Goal: Task Accomplishment & Management: Manage account settings

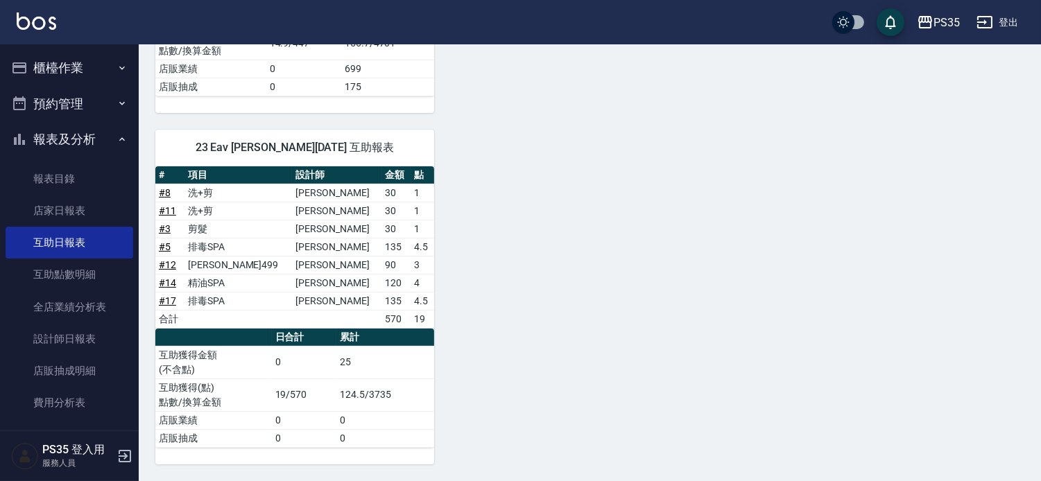
scroll to position [482, 0]
click at [65, 68] on button "櫃檯作業" at bounding box center [70, 68] width 128 height 36
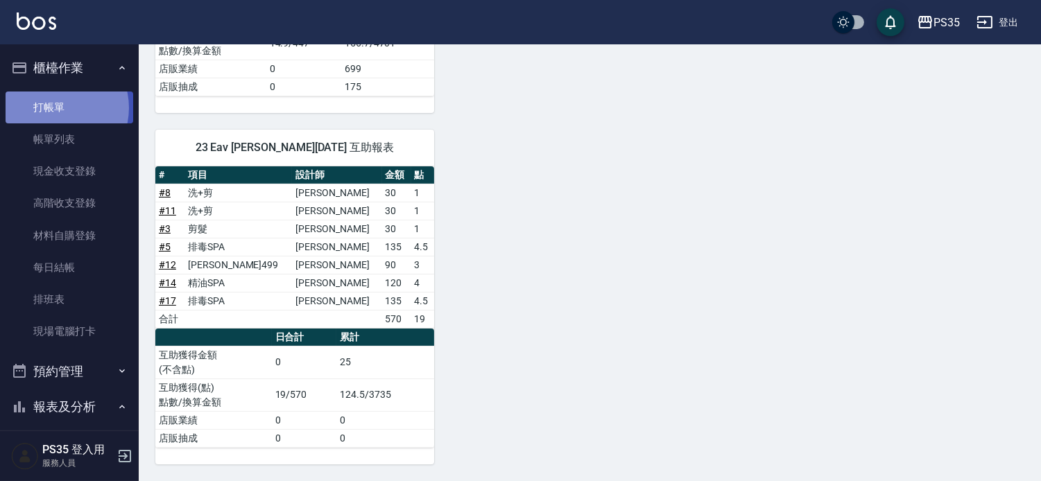
click at [54, 107] on link "打帳單" at bounding box center [70, 108] width 128 height 32
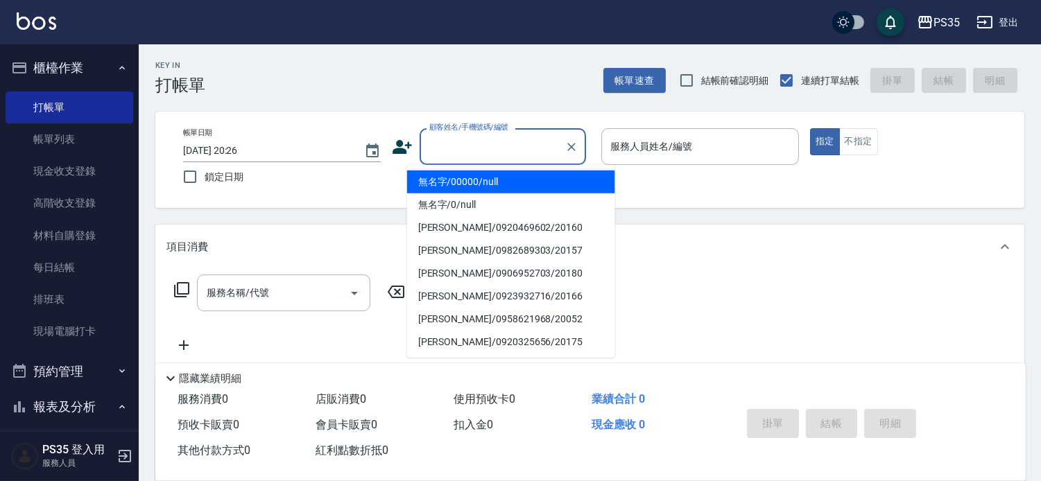
click at [496, 148] on input "顧客姓名/手機號碼/編號" at bounding box center [492, 147] width 133 height 24
click at [485, 181] on li "無名字/00000/null" at bounding box center [511, 182] width 208 height 23
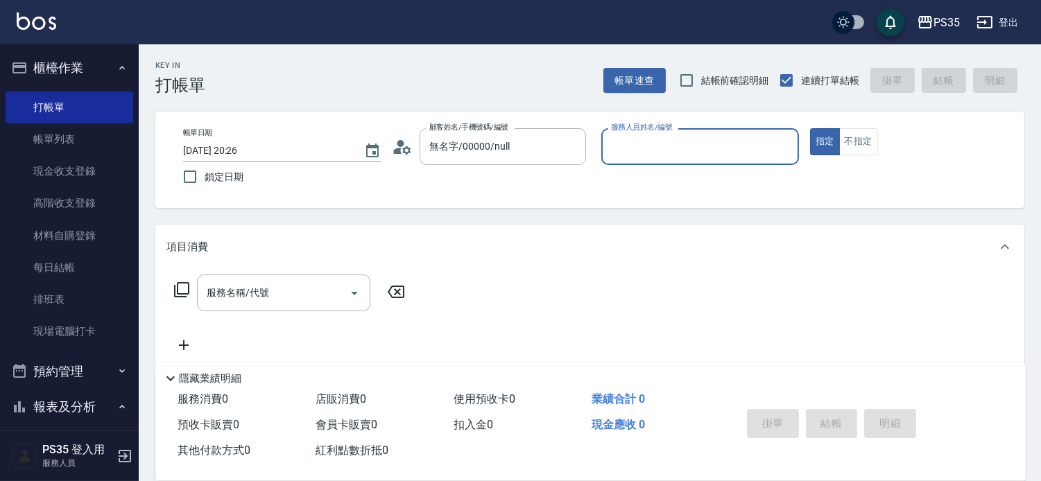
type input "無名字/00000/null"
type input "10"
type button "true"
type input "盧淑媛-10"
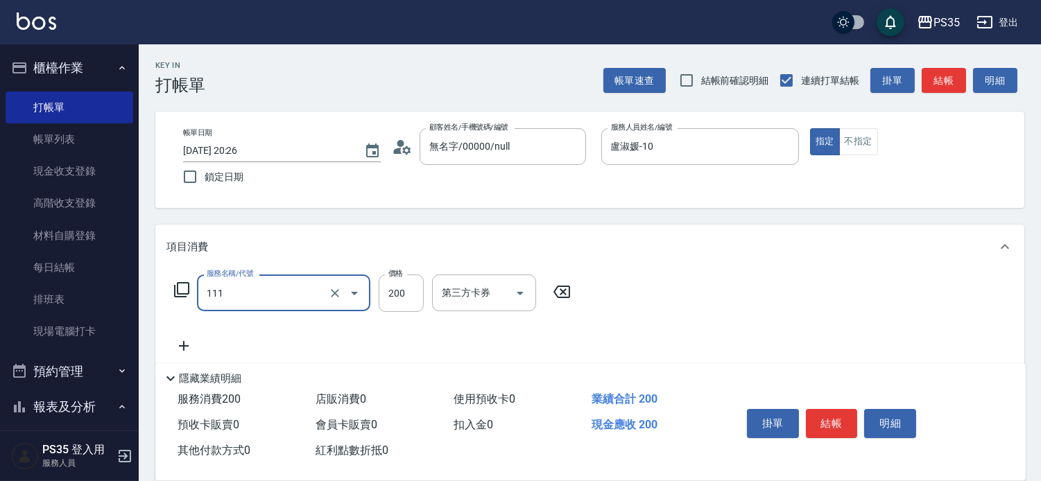
type input "200(111)"
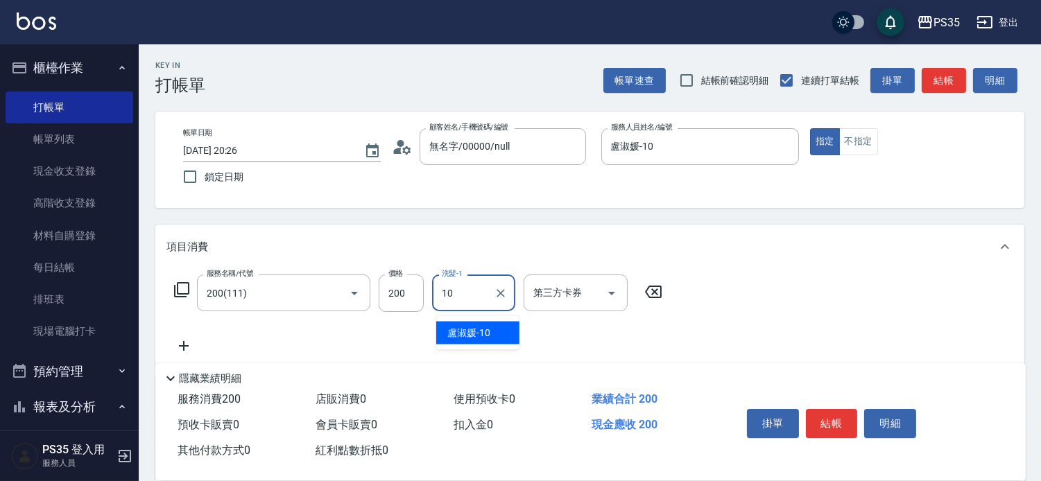
type input "盧淑媛-10"
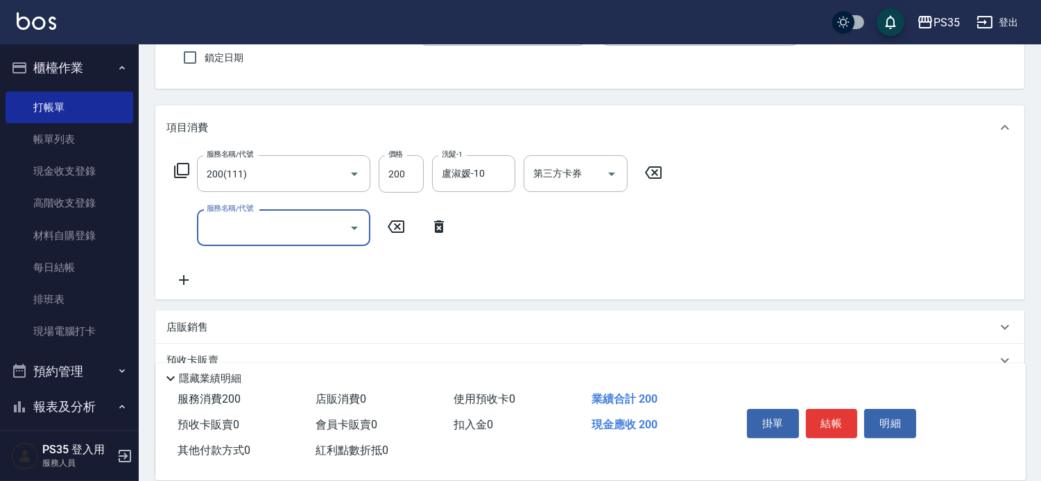
scroll to position [154, 0]
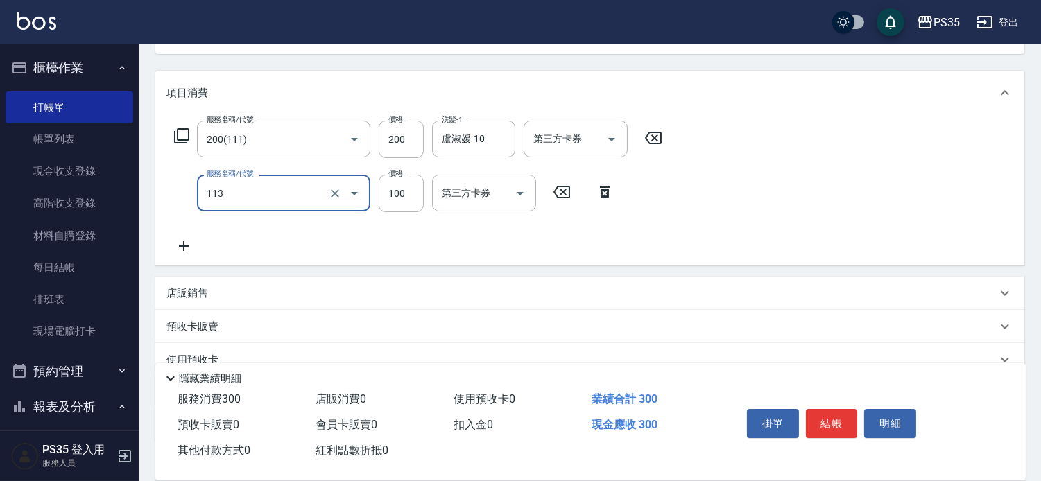
type input "瞬護100(113)"
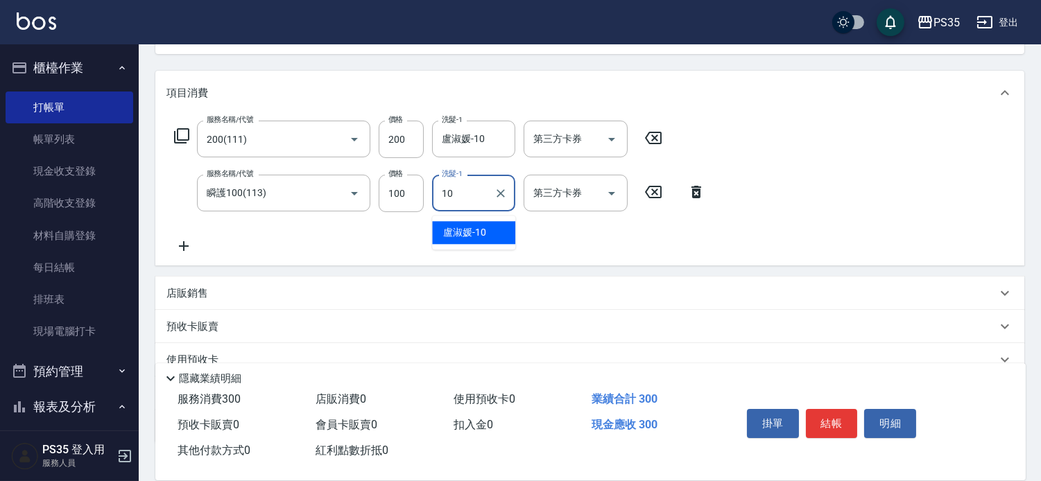
type input "盧淑媛-10"
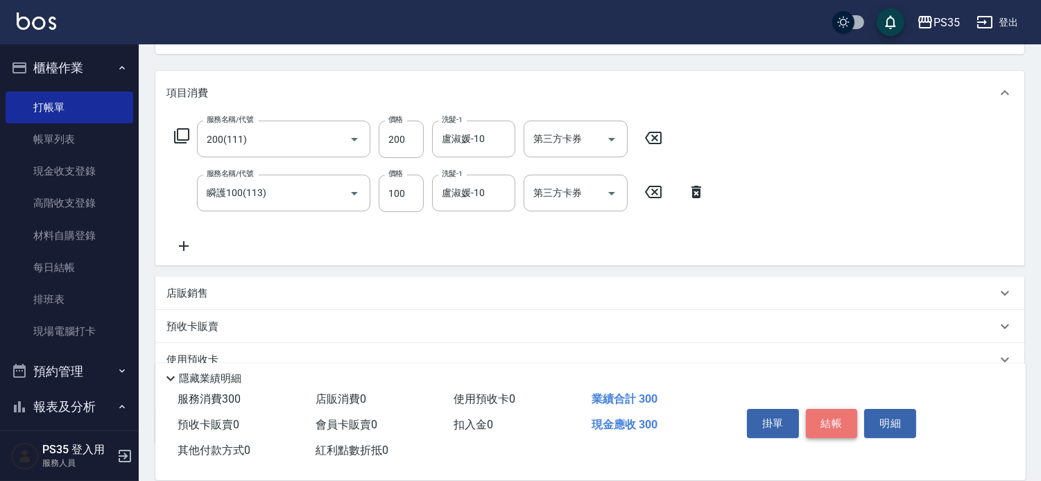
click at [843, 409] on button "結帳" at bounding box center [832, 423] width 52 height 29
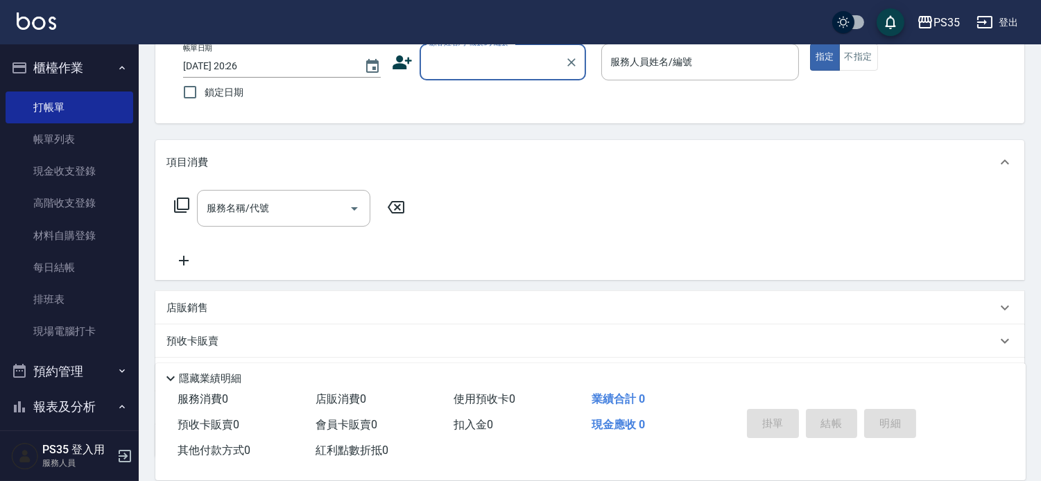
scroll to position [57, 0]
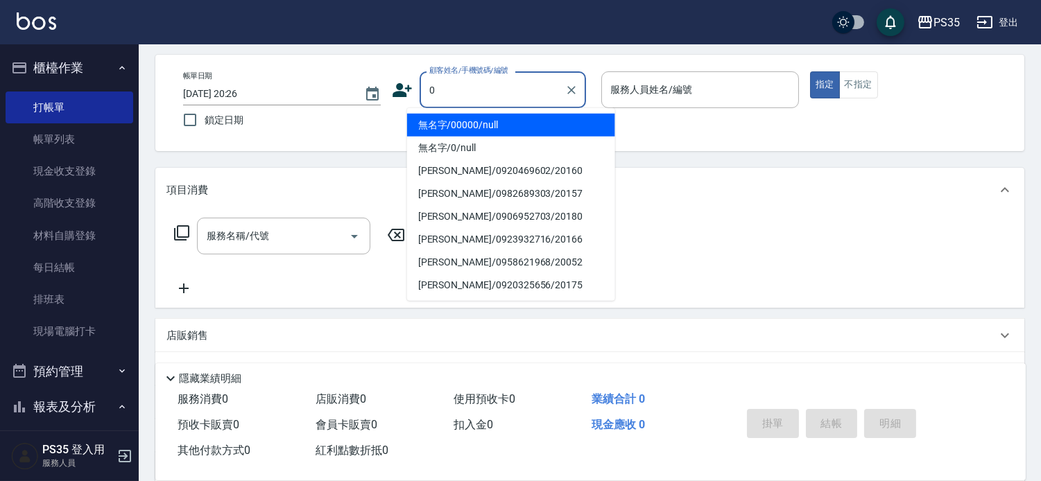
type input "無名字/00000/null"
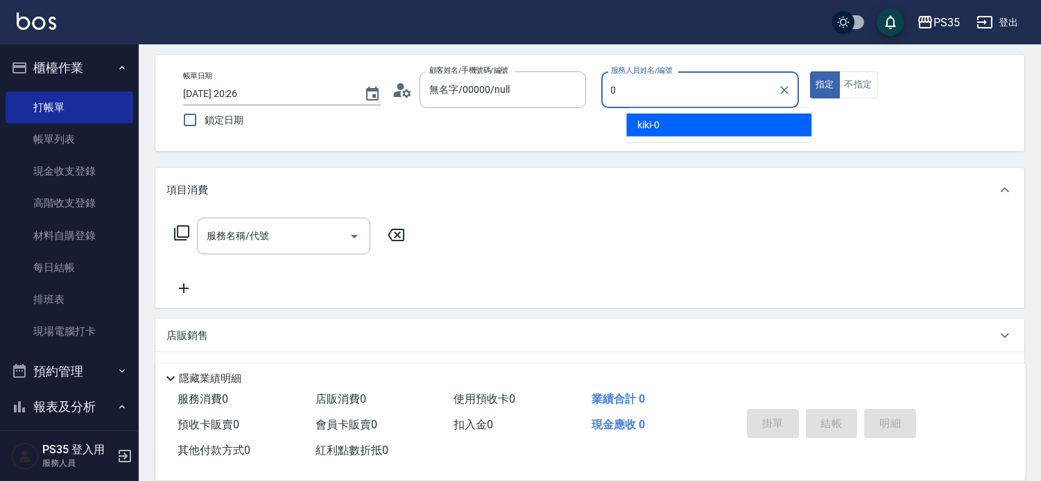
type input "kiki-0"
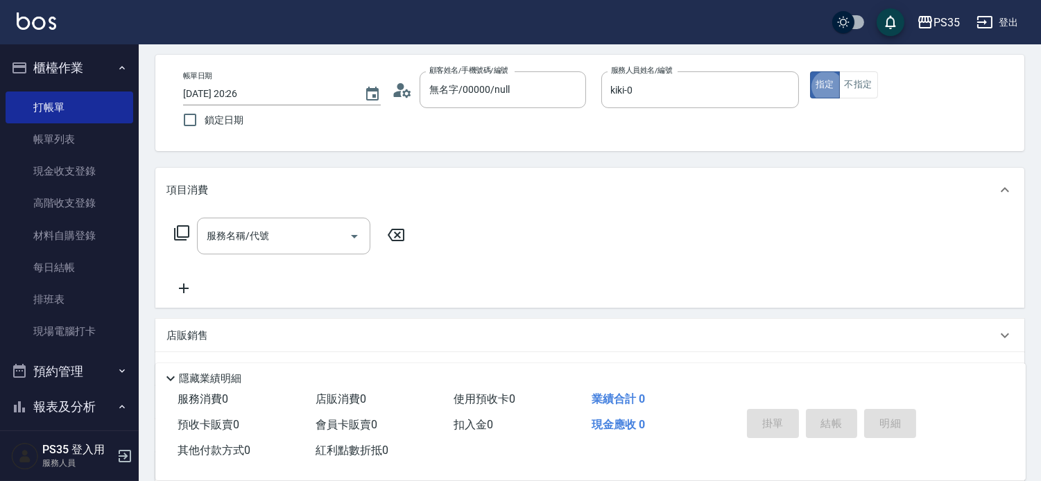
type input "無名字/0/null"
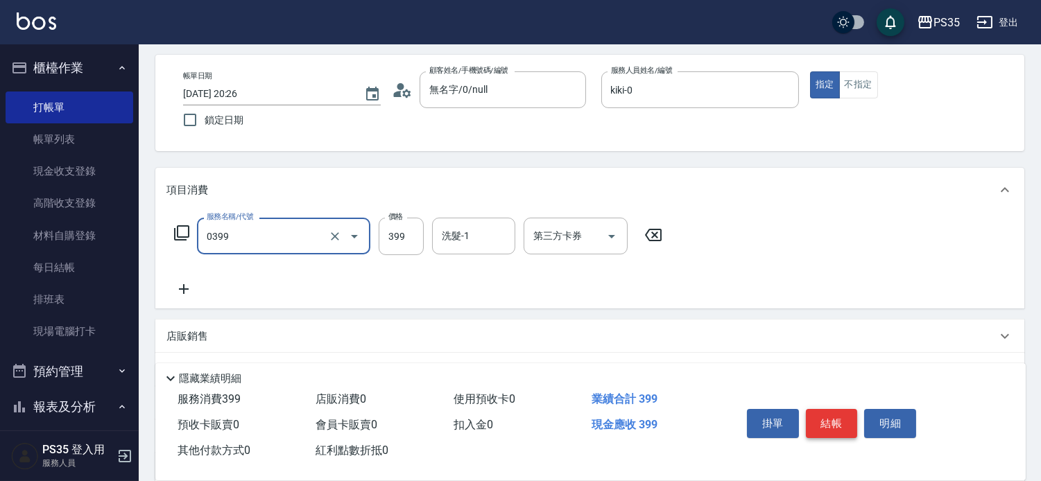
type input "海鹽399(0399)"
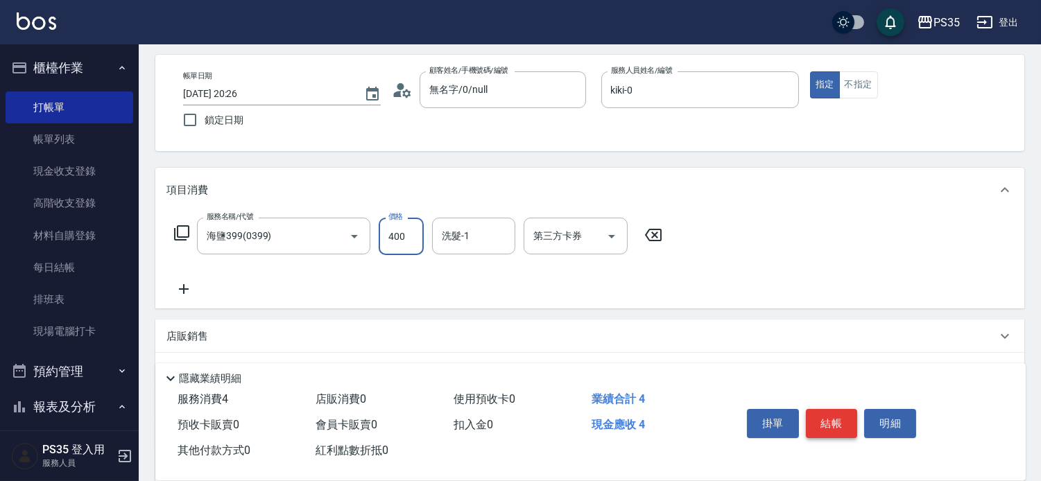
type input "400"
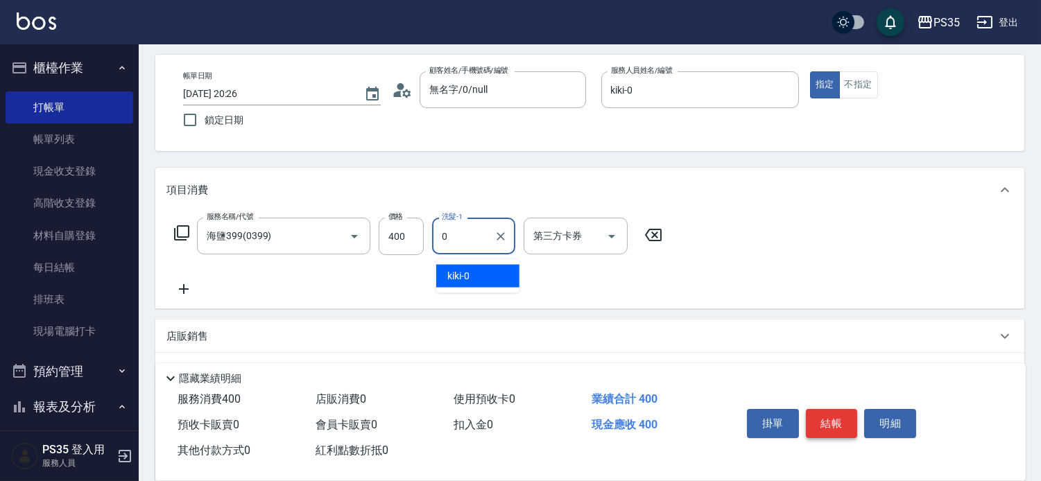
type input "kiki-0"
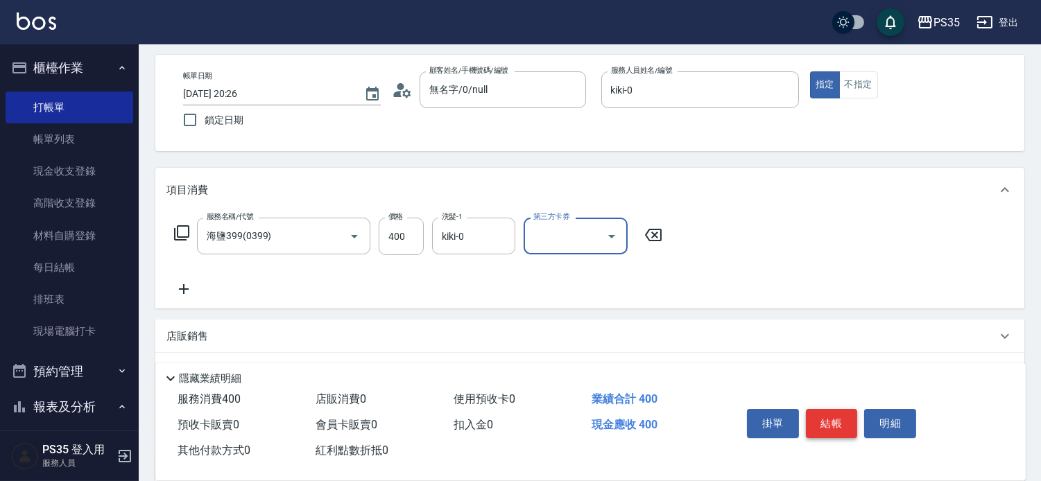
click at [843, 409] on button "結帳" at bounding box center [832, 423] width 52 height 29
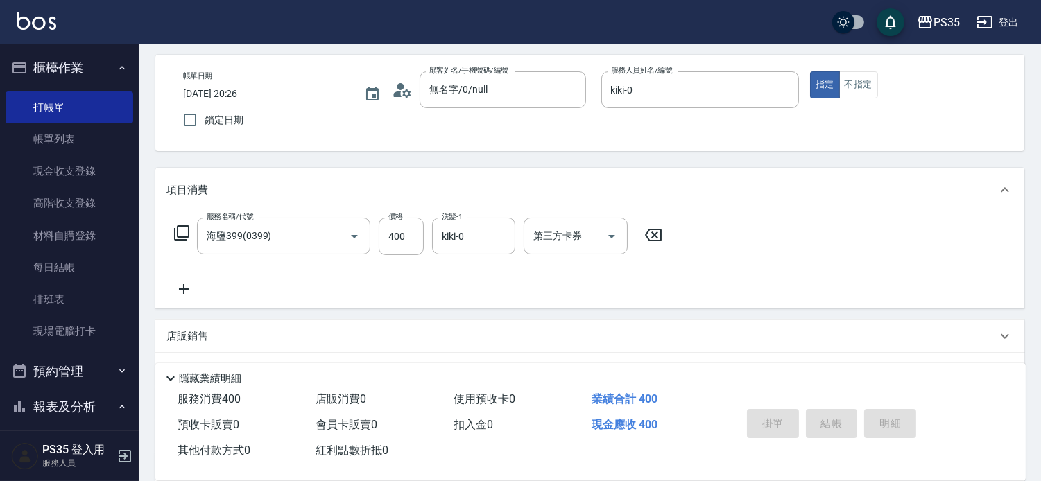
type input "[DATE] 20:27"
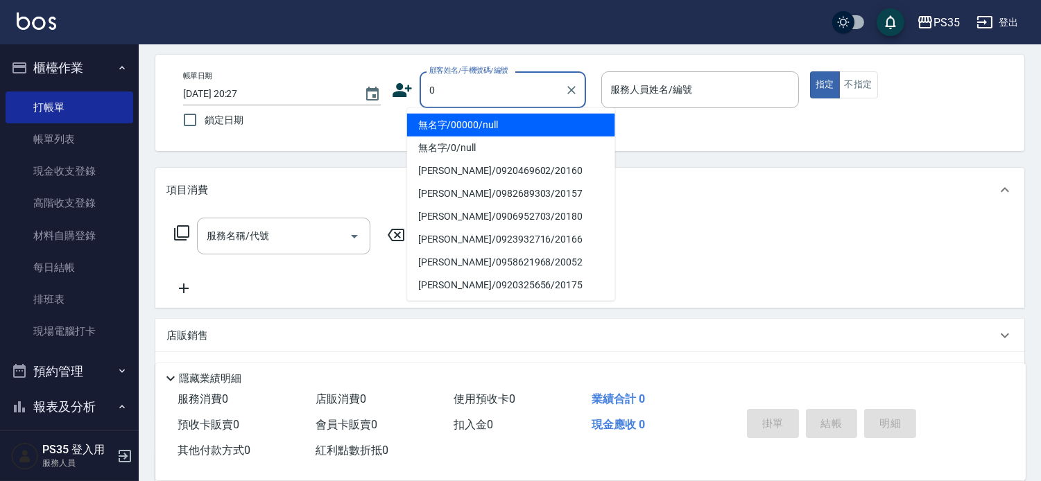
type input "0"
type input "1"
type input "無名字/00000/null"
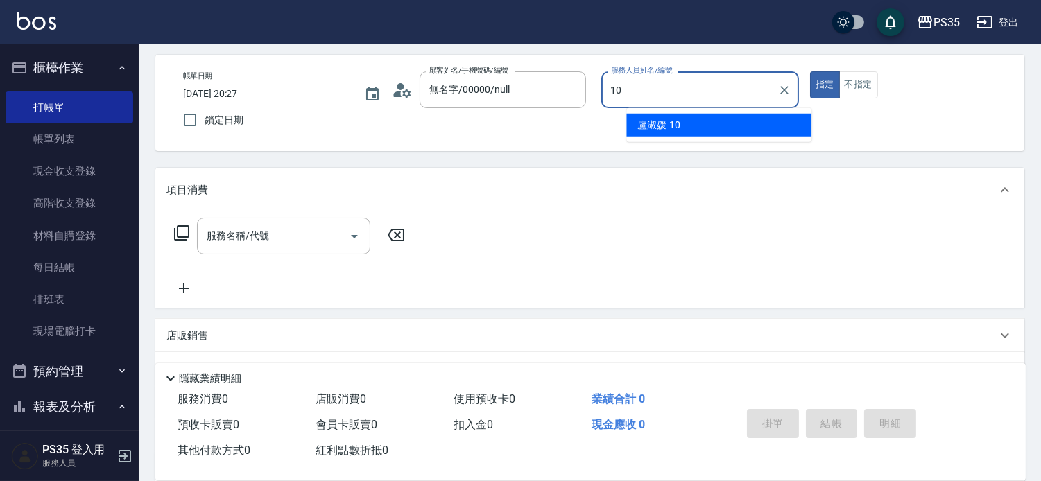
type input "盧淑媛-10"
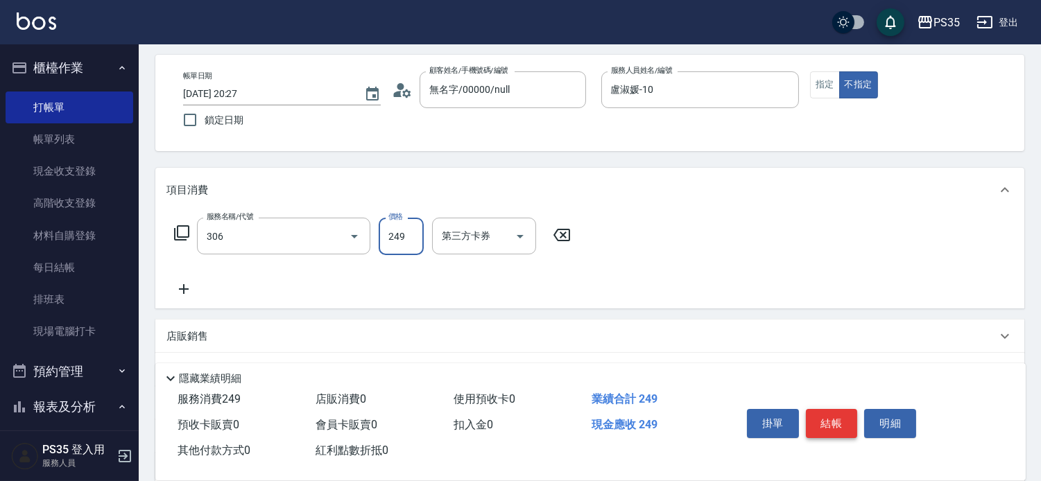
type input "剪髮(306)"
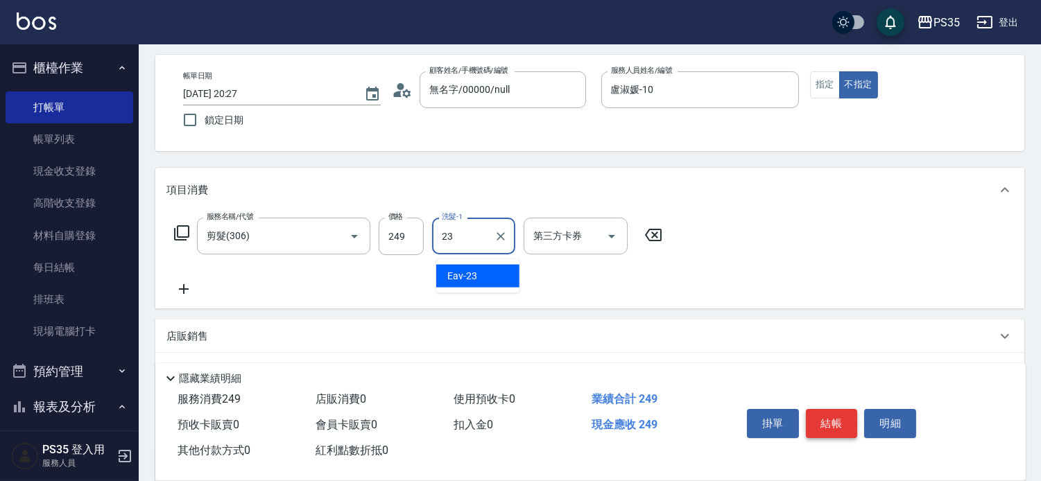
type input "Eav-23"
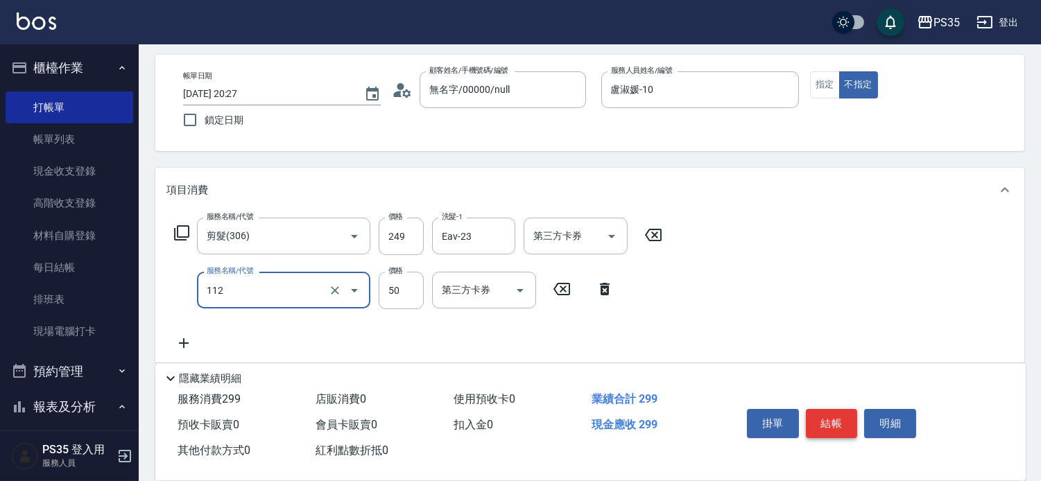
type input "精油50(112)"
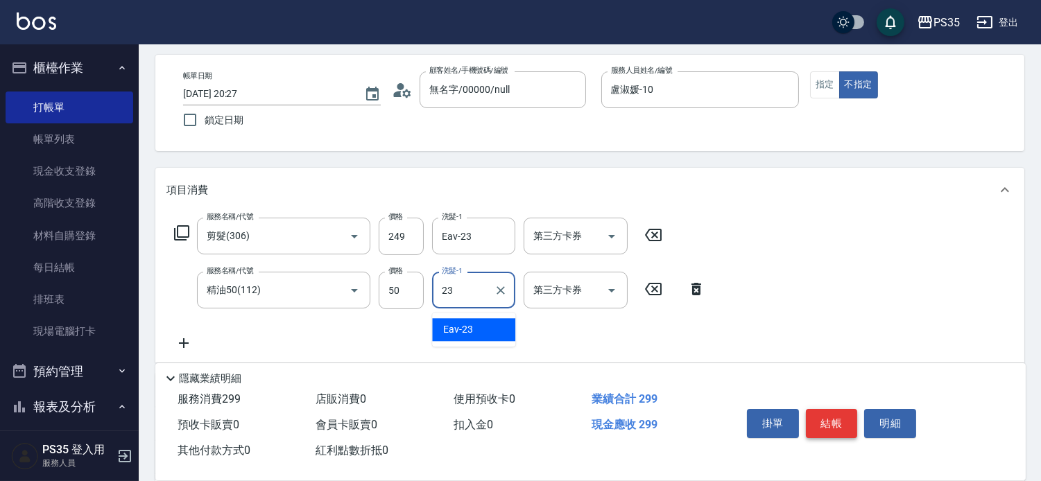
type input "Eav-23"
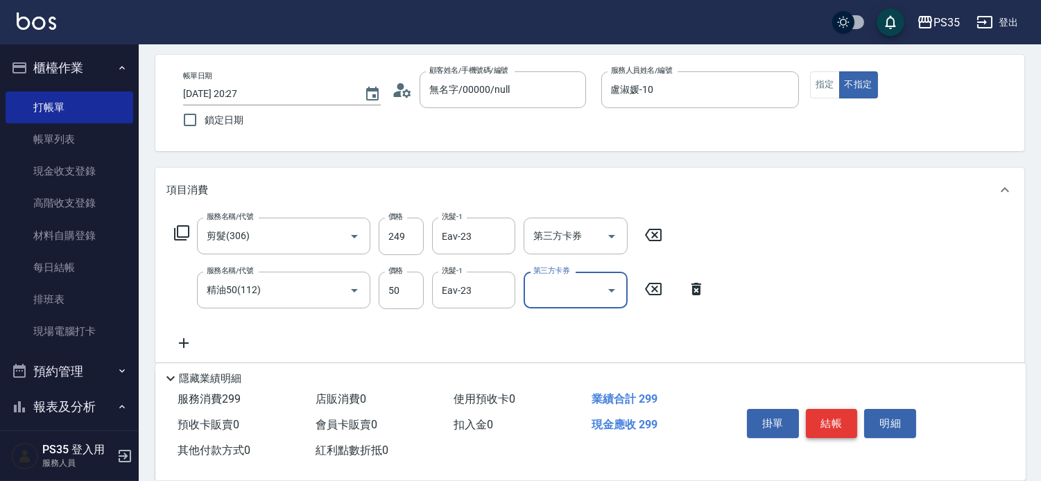
click at [829, 415] on button "結帳" at bounding box center [832, 423] width 52 height 29
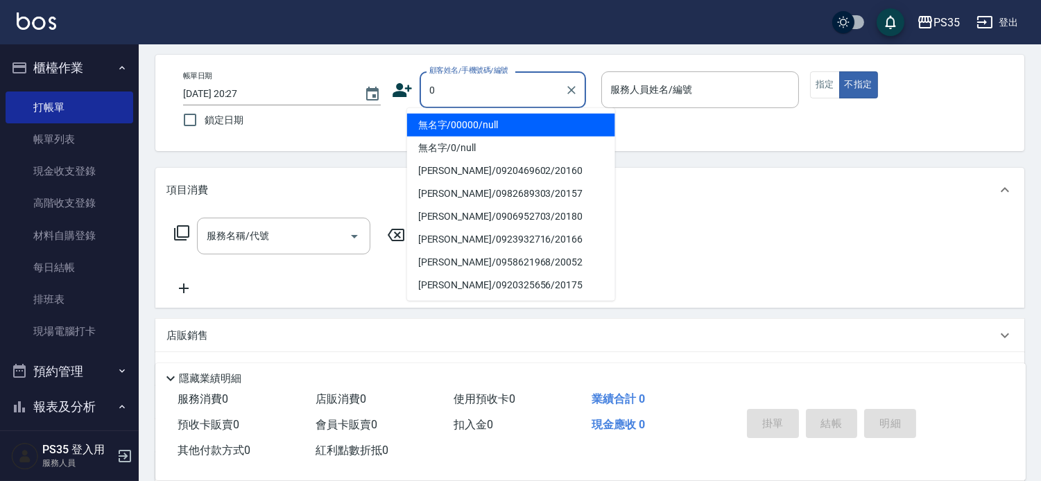
type input "0"
type input "無名字/00000/null"
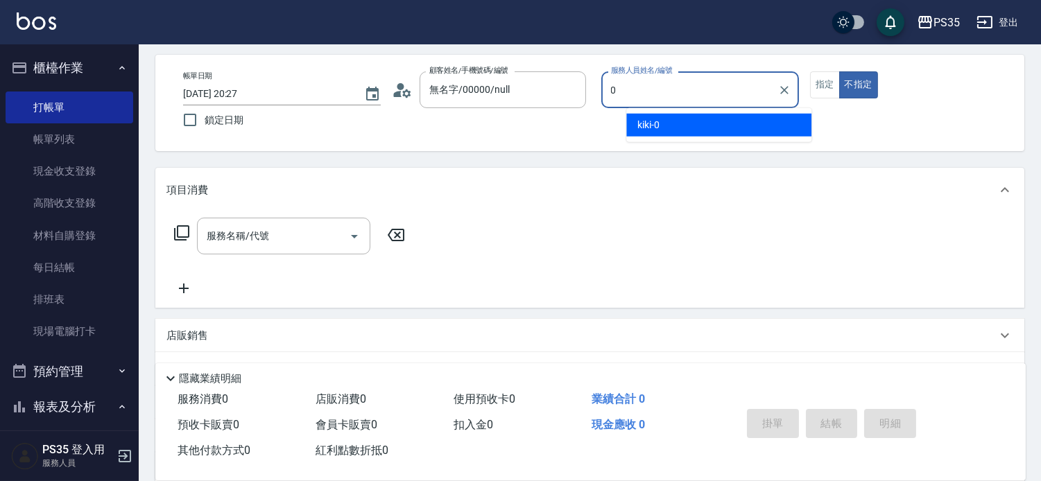
type input "0"
type button "false"
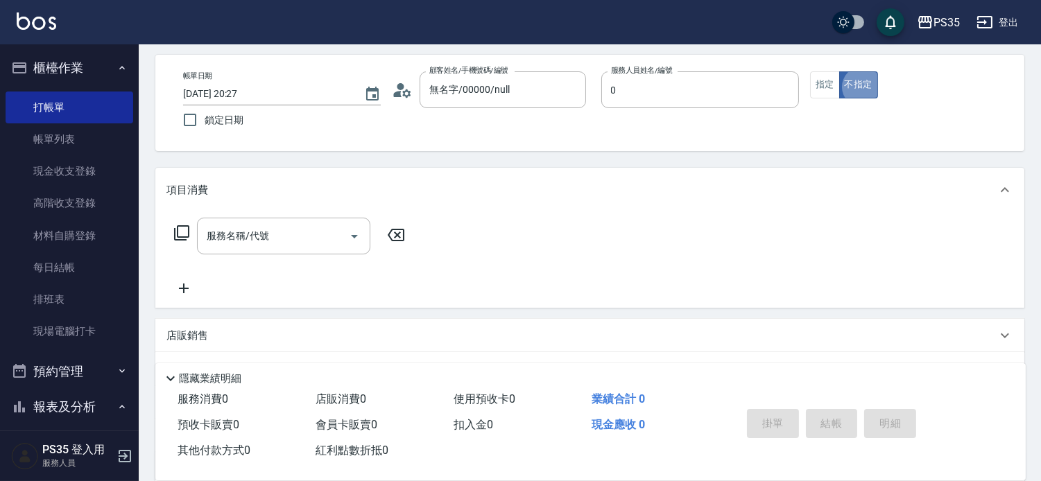
type input "kiki-0"
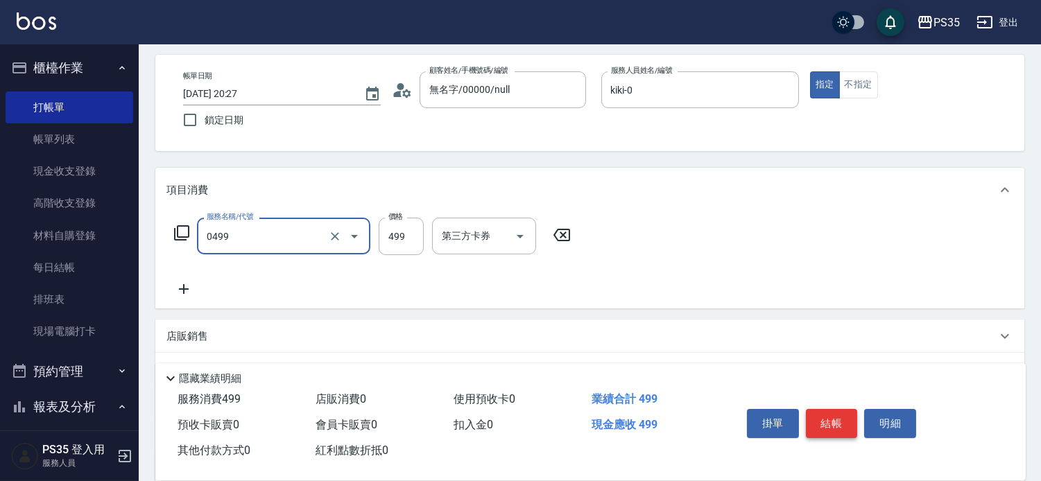
type input "[PERSON_NAME]499(0499)"
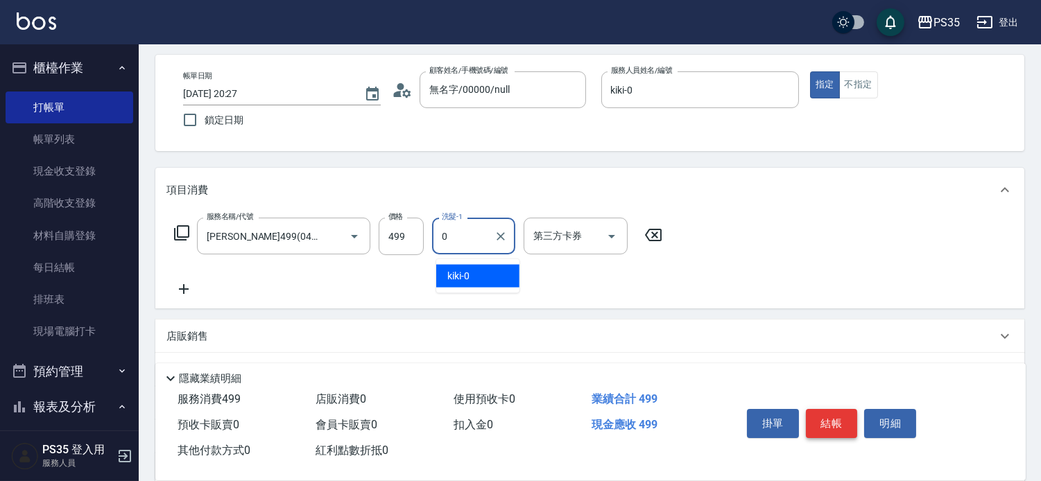
type input "kiki-0"
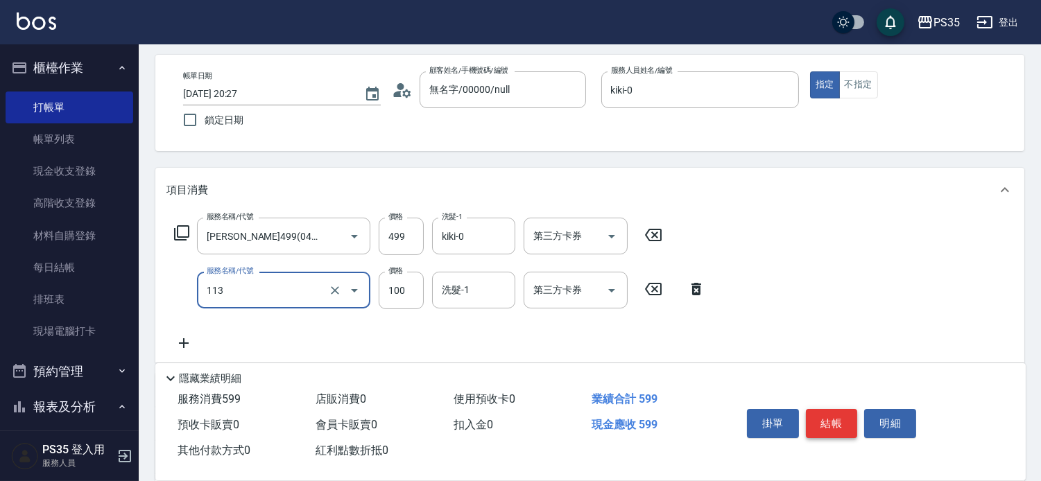
type input "瞬護100(113)"
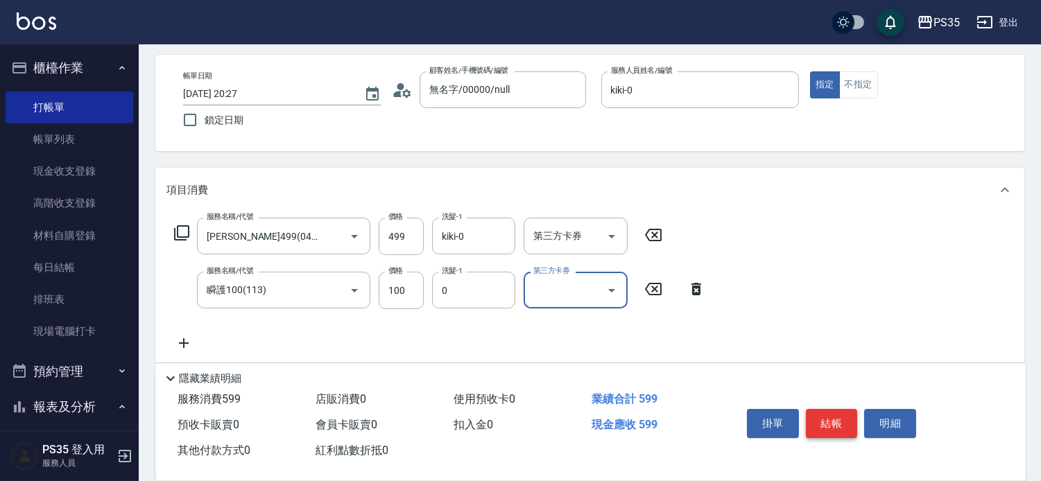
type input "kiki-0"
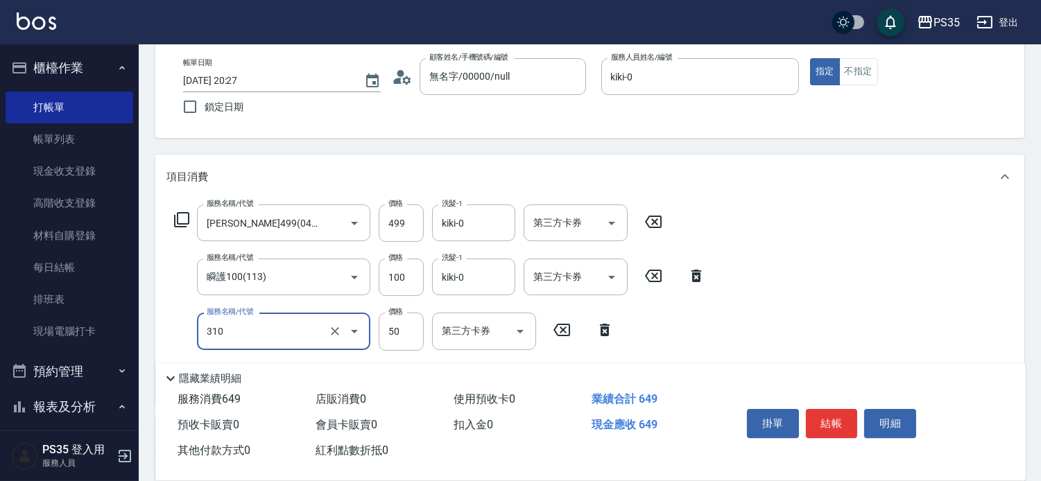
scroll to position [76, 0]
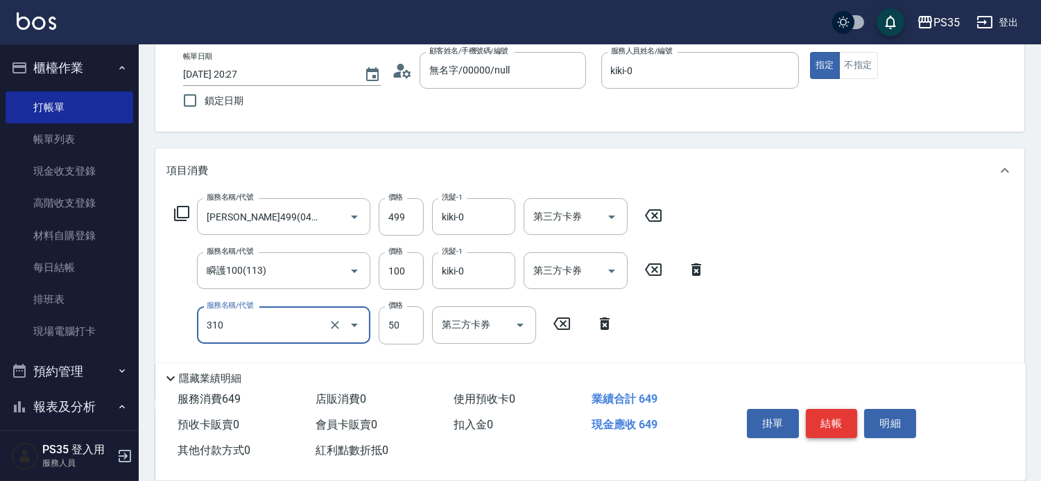
type input "剪瀏海(310)"
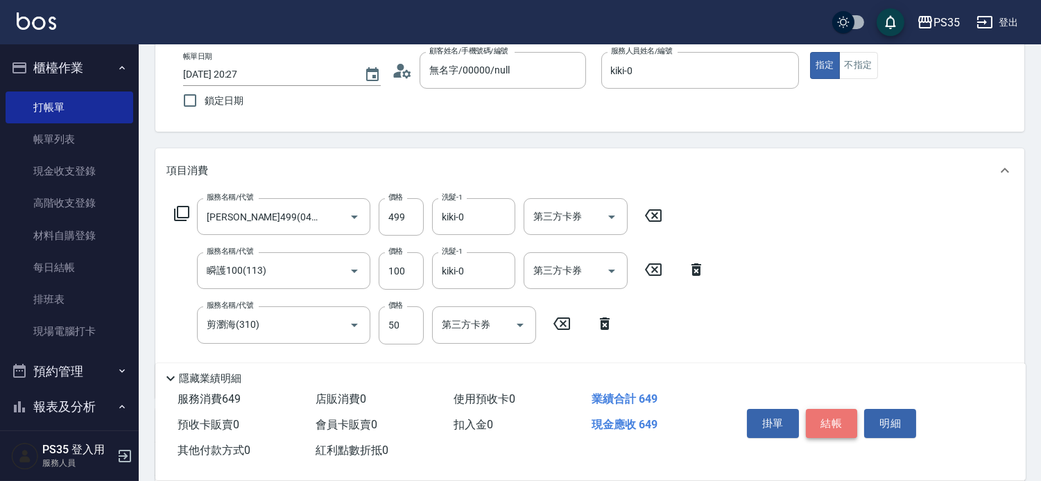
click at [846, 409] on button "結帳" at bounding box center [832, 423] width 52 height 29
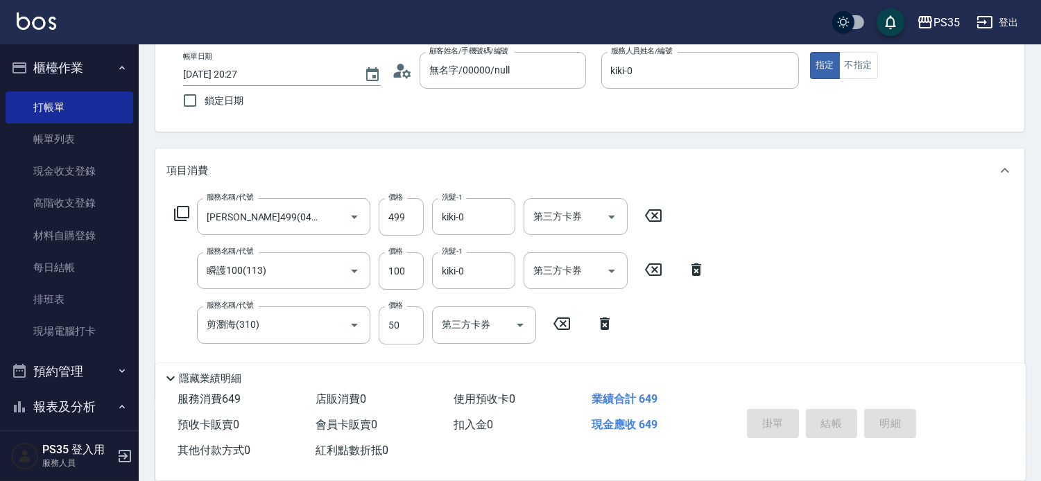
type input "[DATE] 20:28"
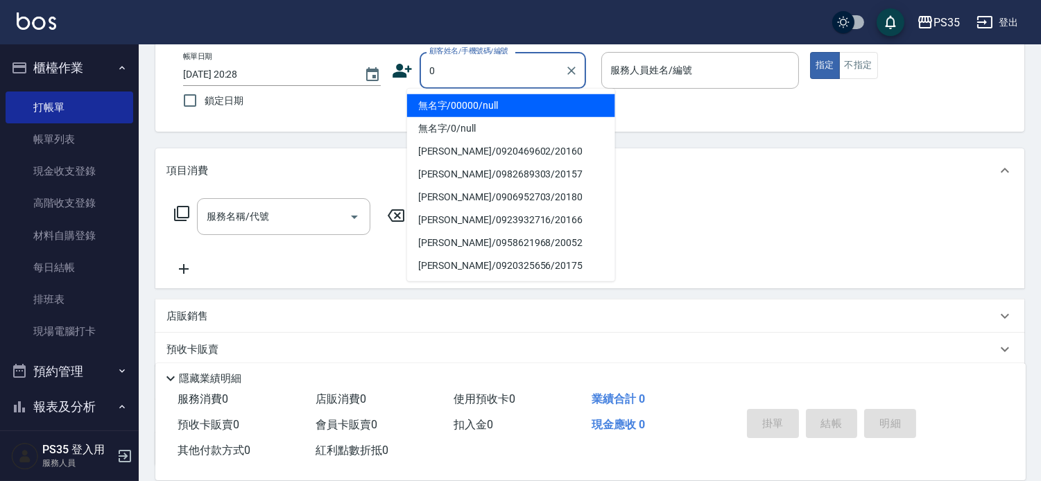
type input "無名字/00000/null"
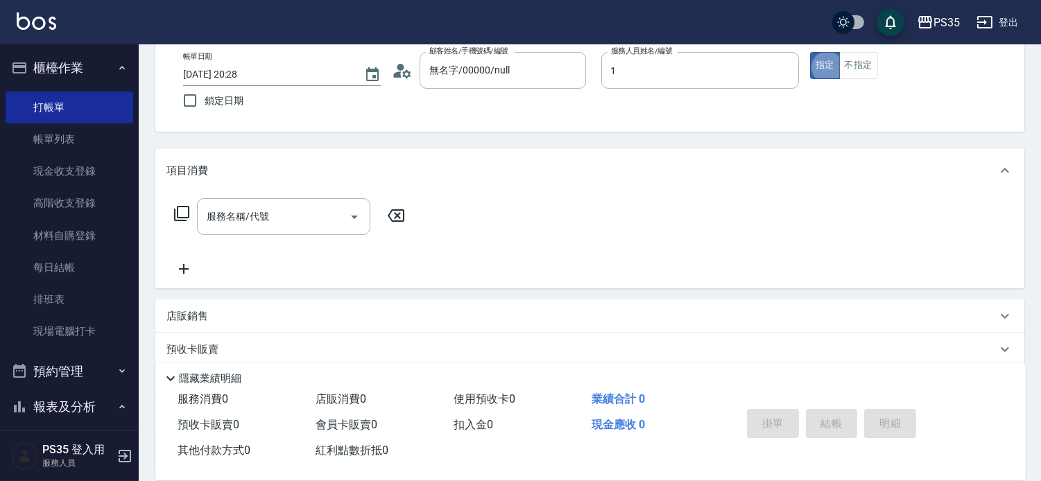
type input "[PERSON_NAME]-1"
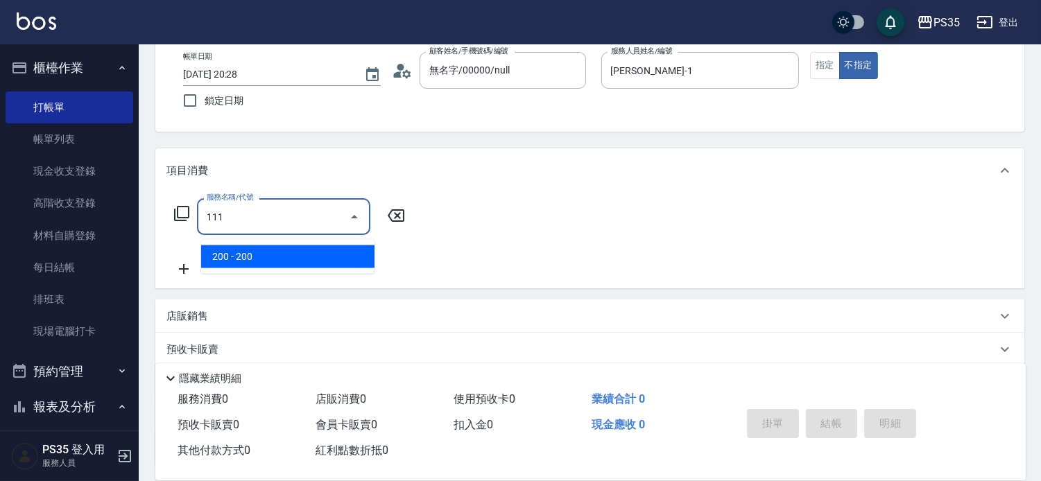
type input "200(111)"
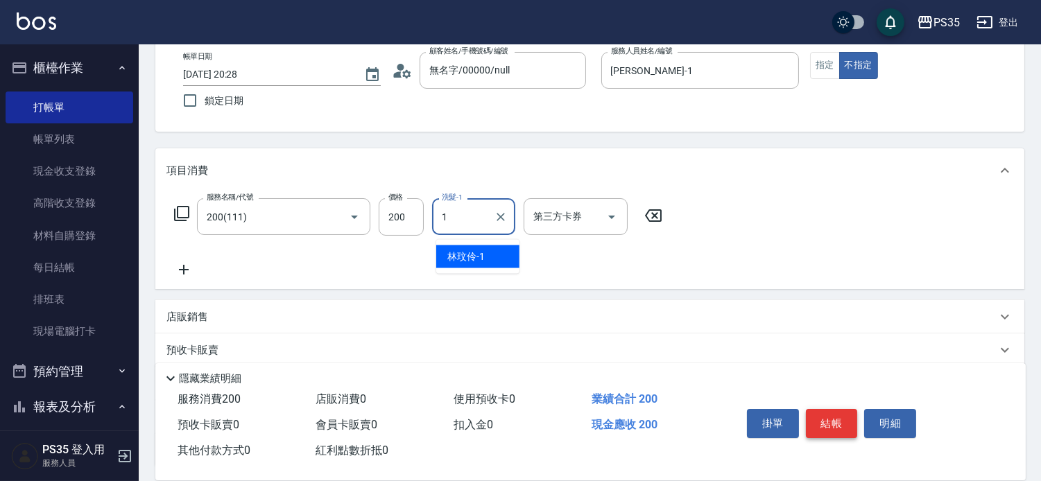
type input "[PERSON_NAME]-1"
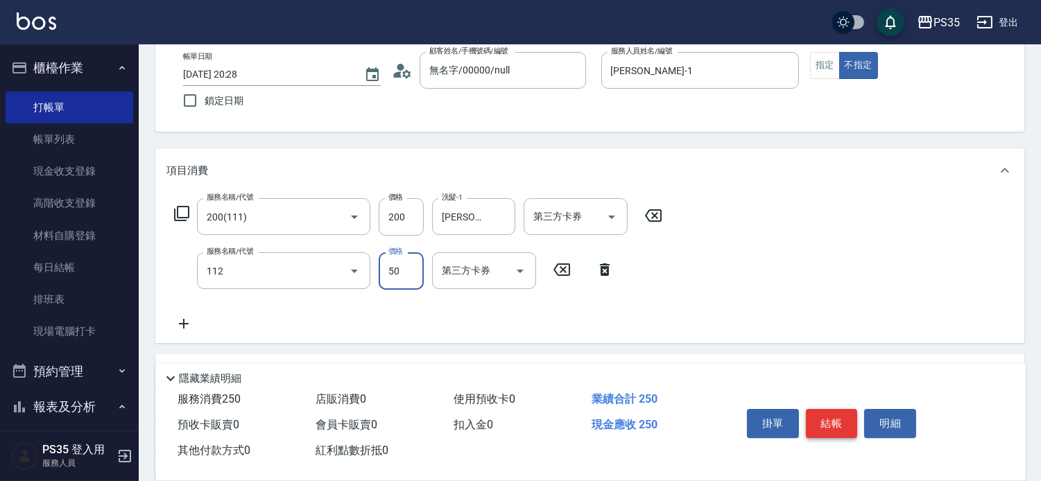
type input "精油50(112)"
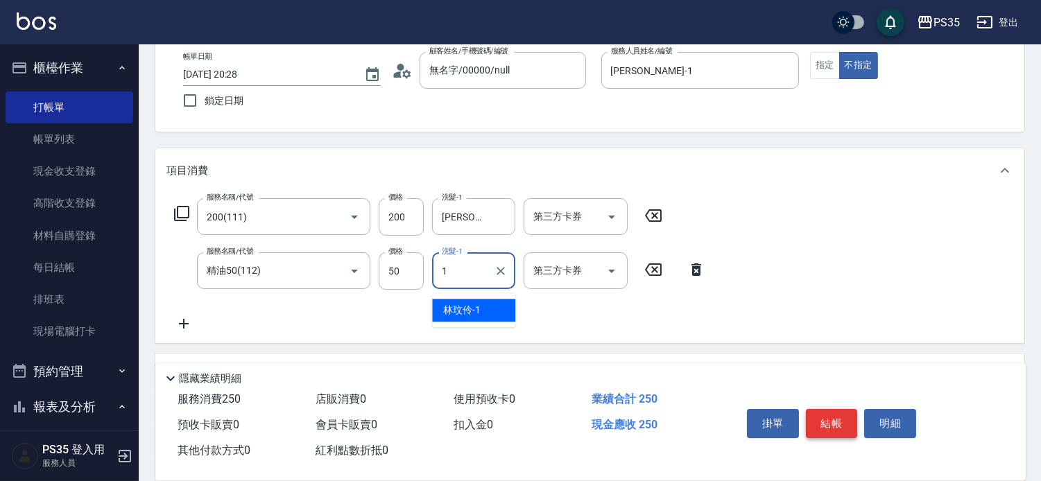
type input "[PERSON_NAME]-1"
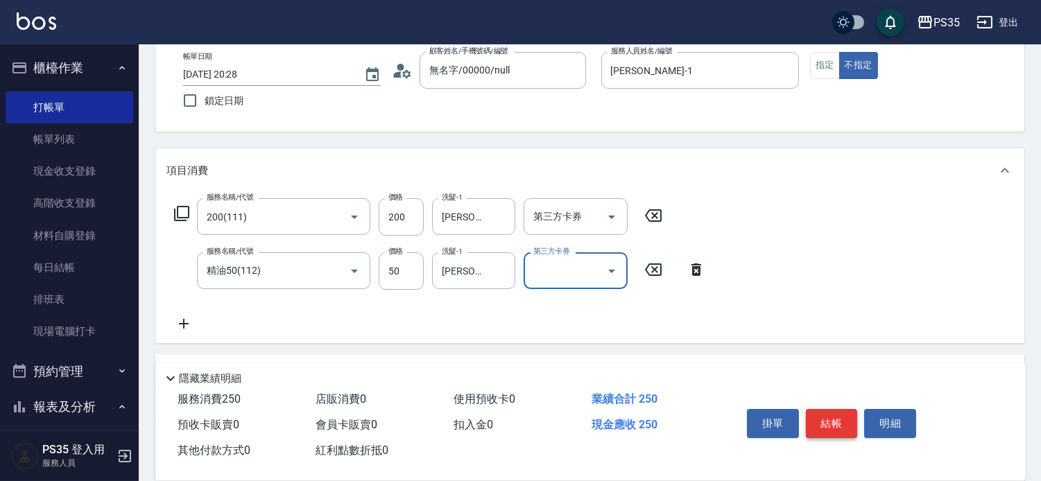
click at [846, 409] on button "結帳" at bounding box center [832, 423] width 52 height 29
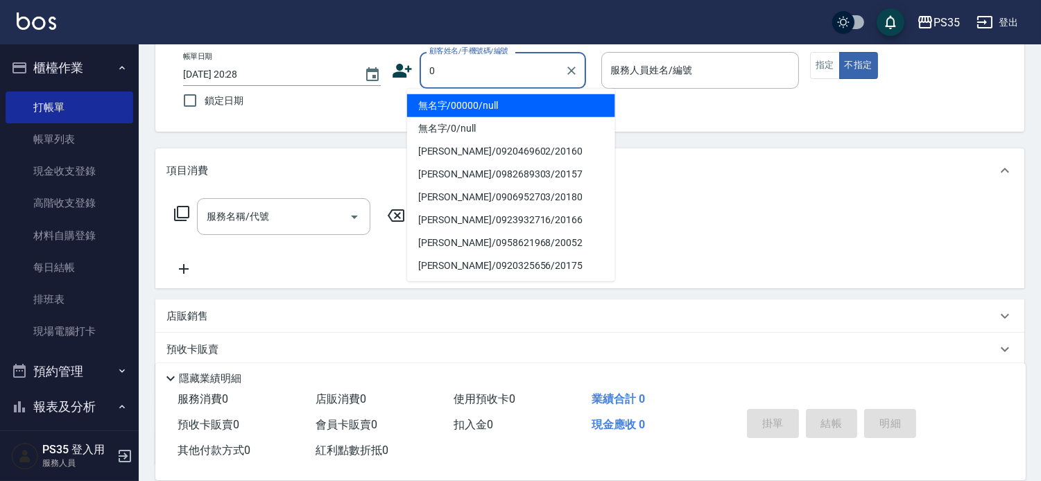
type input "0"
type input "無名字/00000/null"
type input "kiki-0"
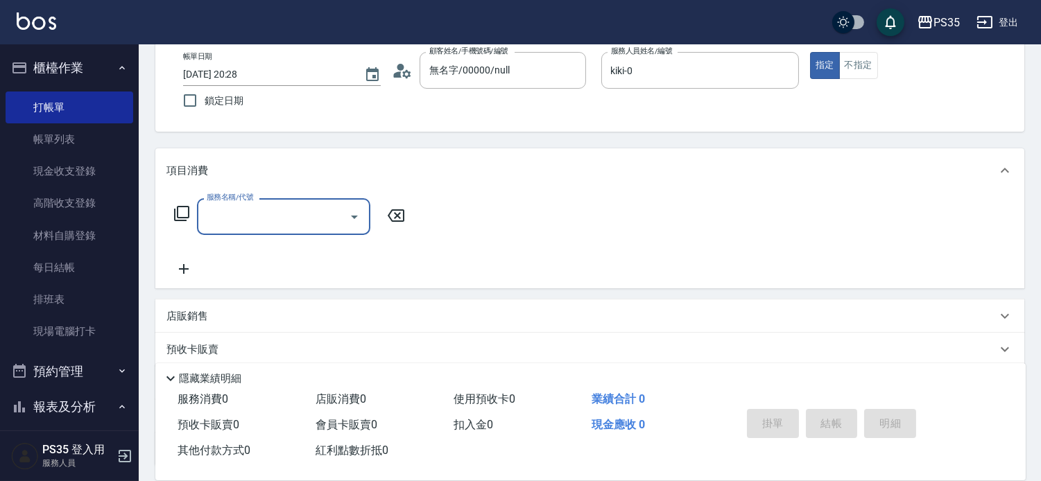
click at [259, 215] on input "服務名稱/代號" at bounding box center [273, 217] width 140 height 24
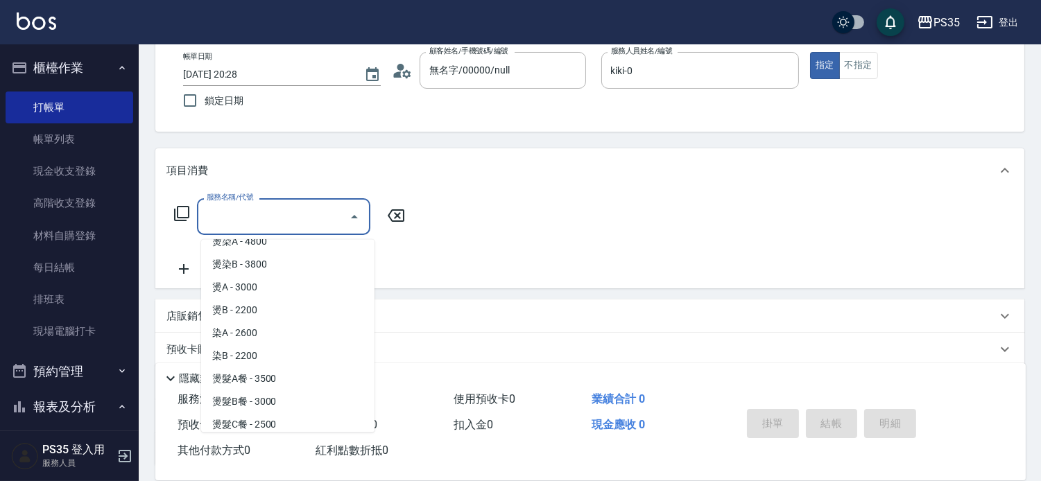
scroll to position [1232, 0]
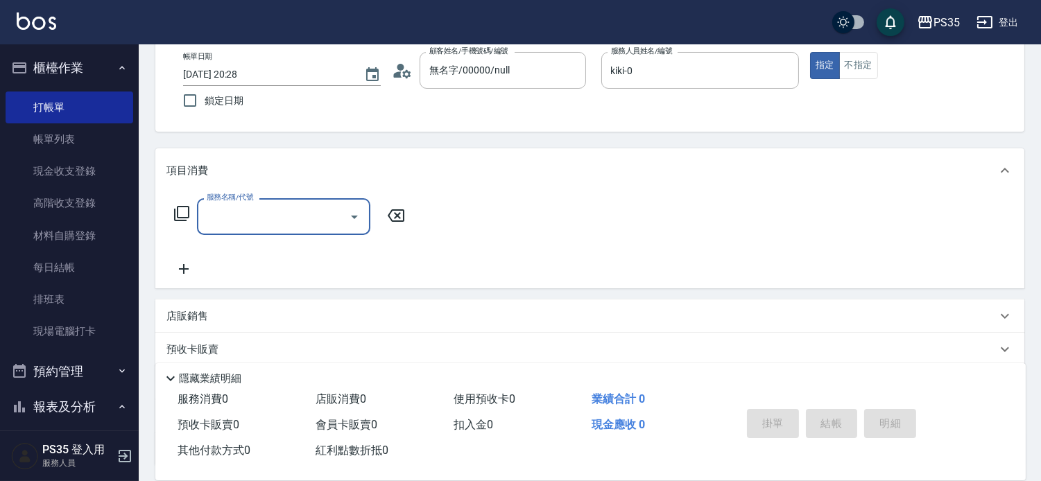
click at [265, 229] on input "服務名稱/代號" at bounding box center [273, 217] width 140 height 24
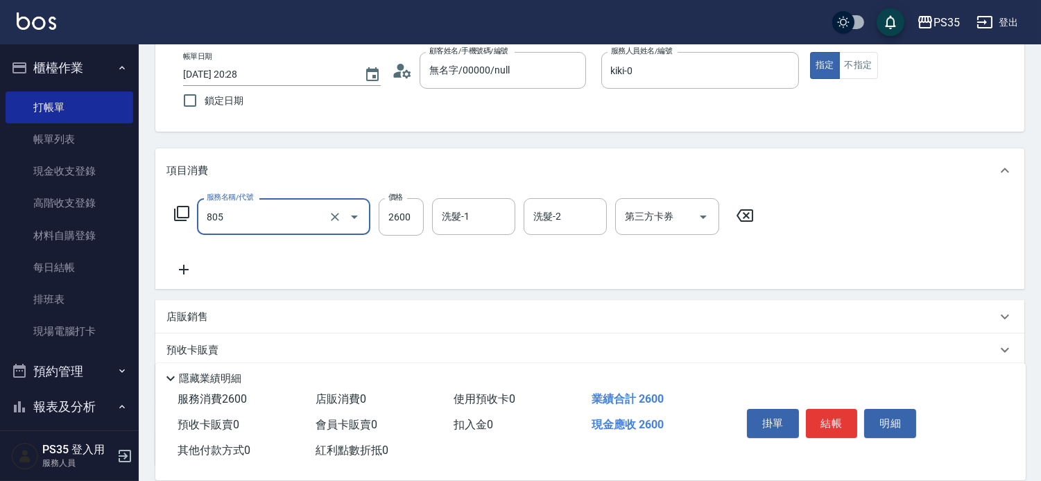
type input "染A(805)"
type input "2700"
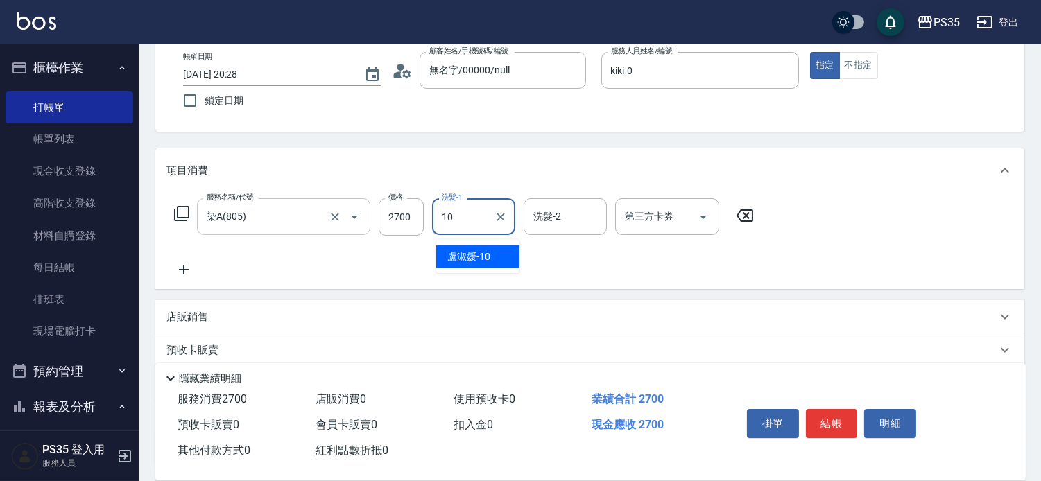
type input "盧淑媛-10"
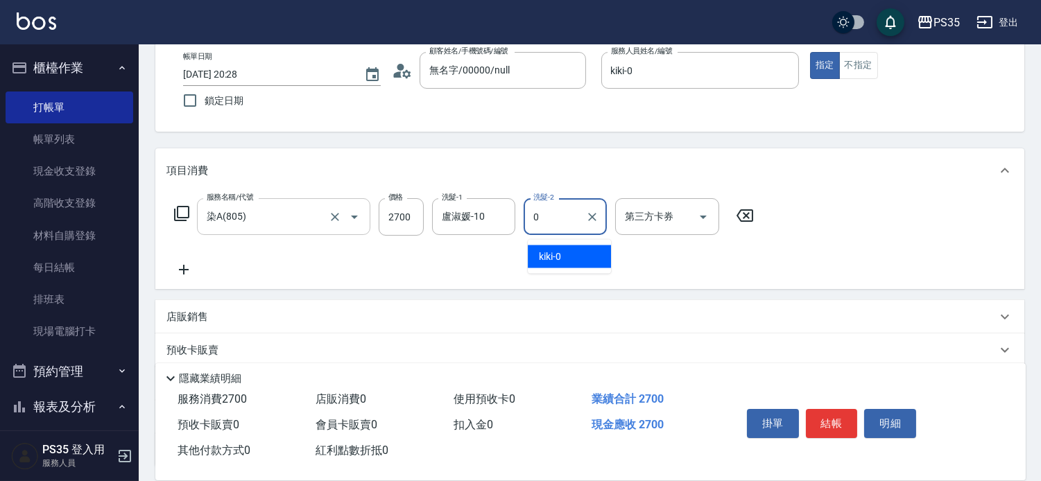
type input "kiki-0"
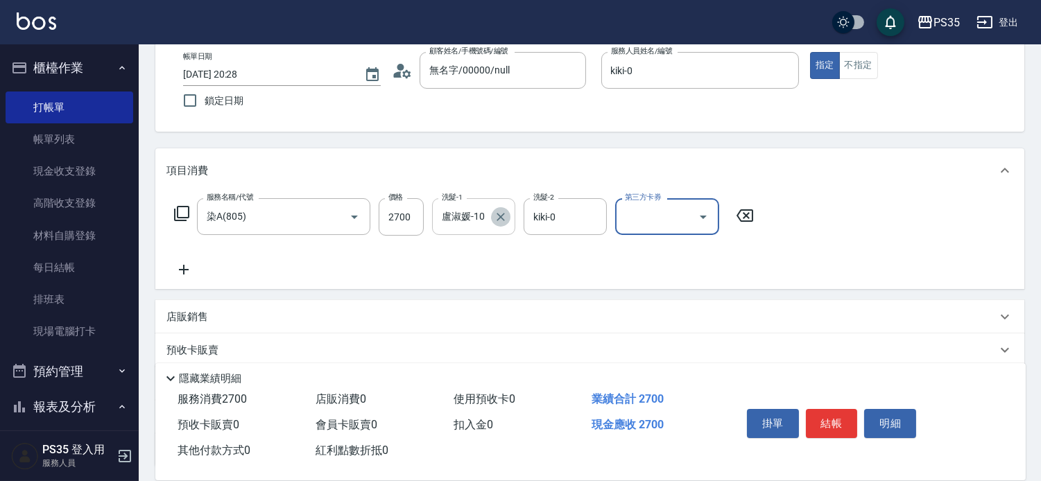
click at [503, 217] on icon "Clear" at bounding box center [501, 217] width 14 height 14
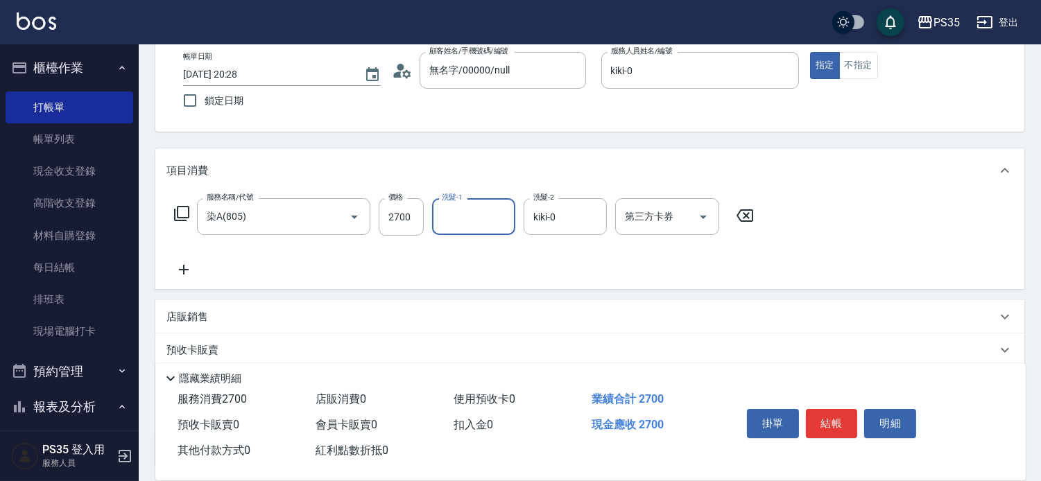
click at [467, 218] on input "洗髮-1" at bounding box center [473, 217] width 71 height 24
type input "kiki-0"
click at [835, 410] on button "結帳" at bounding box center [832, 423] width 52 height 29
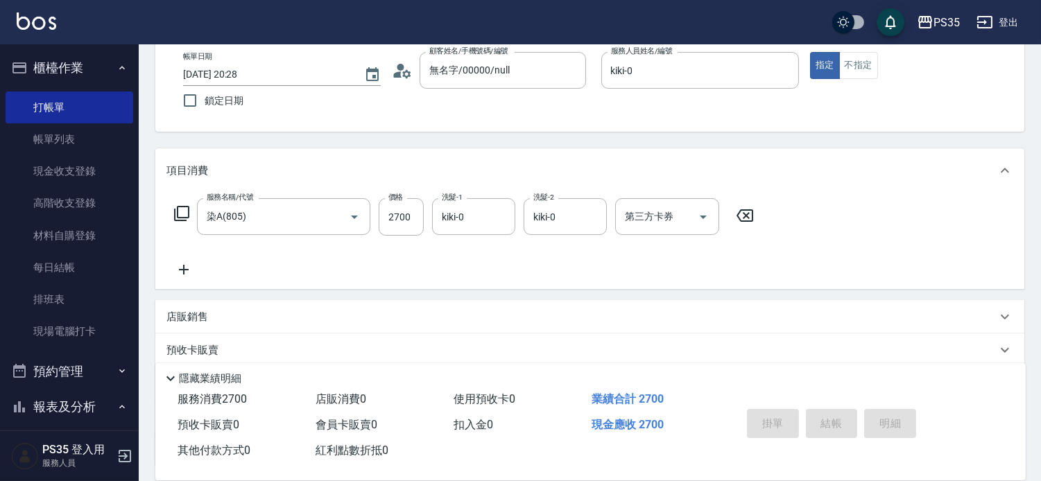
type input "[DATE] 20:29"
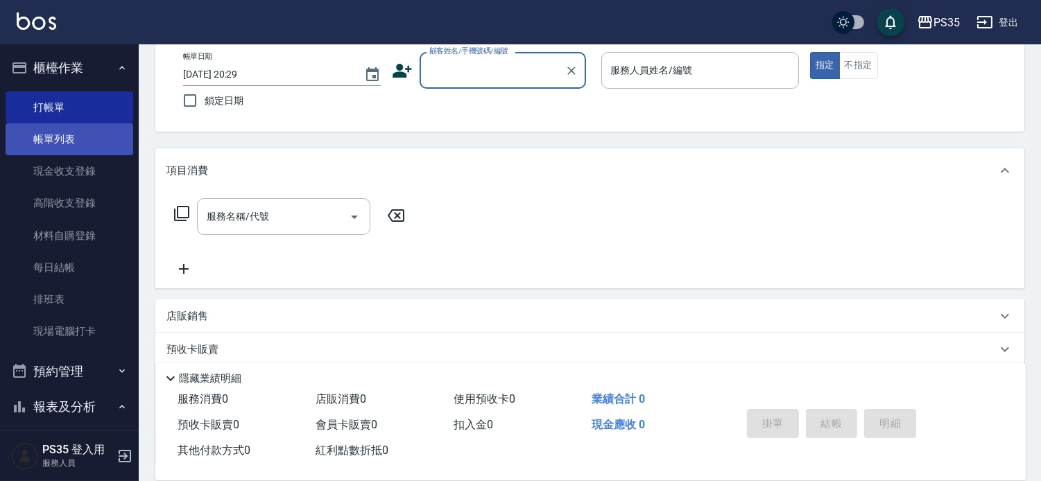
drag, startPoint x: 53, startPoint y: 140, endPoint x: 68, endPoint y: 130, distance: 17.9
click at [54, 140] on link "帳單列表" at bounding box center [70, 139] width 128 height 32
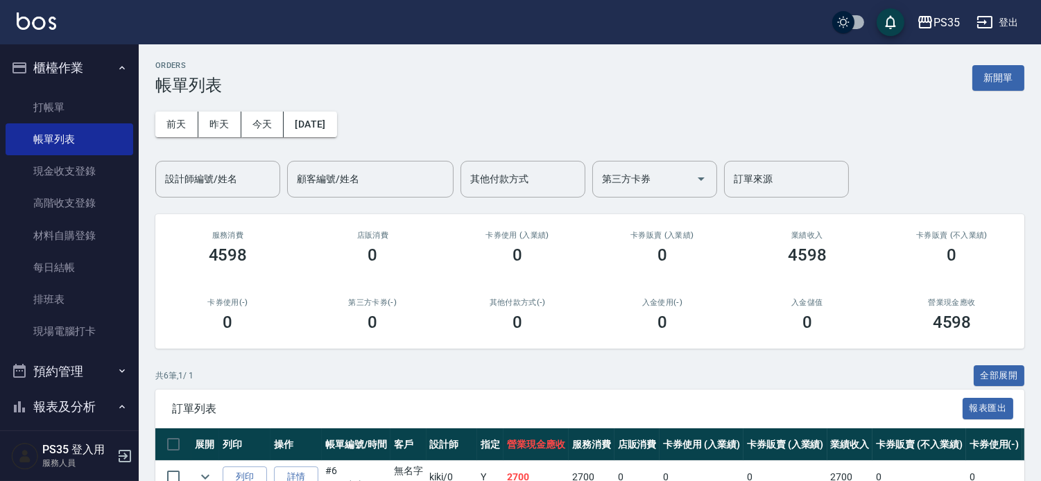
scroll to position [288, 0]
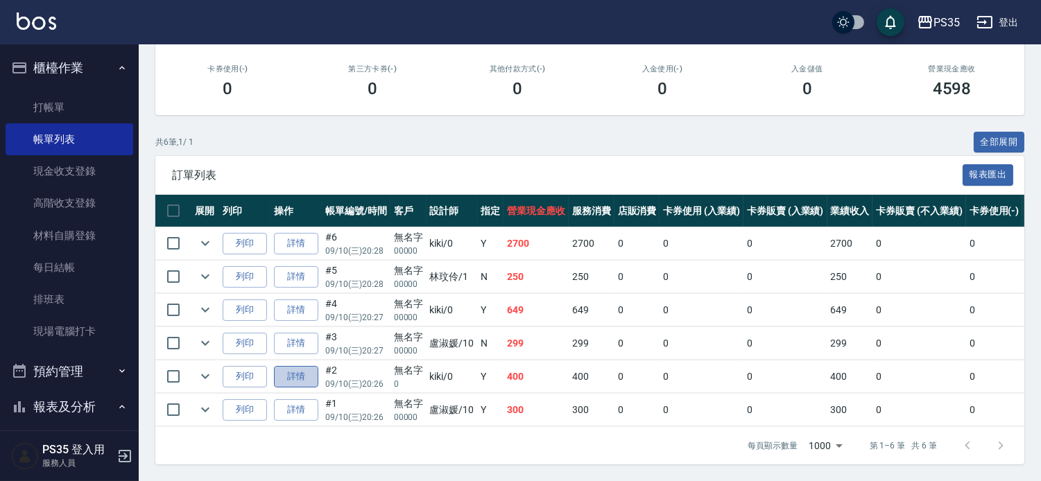
click at [302, 366] on link "詳情" at bounding box center [296, 376] width 44 height 21
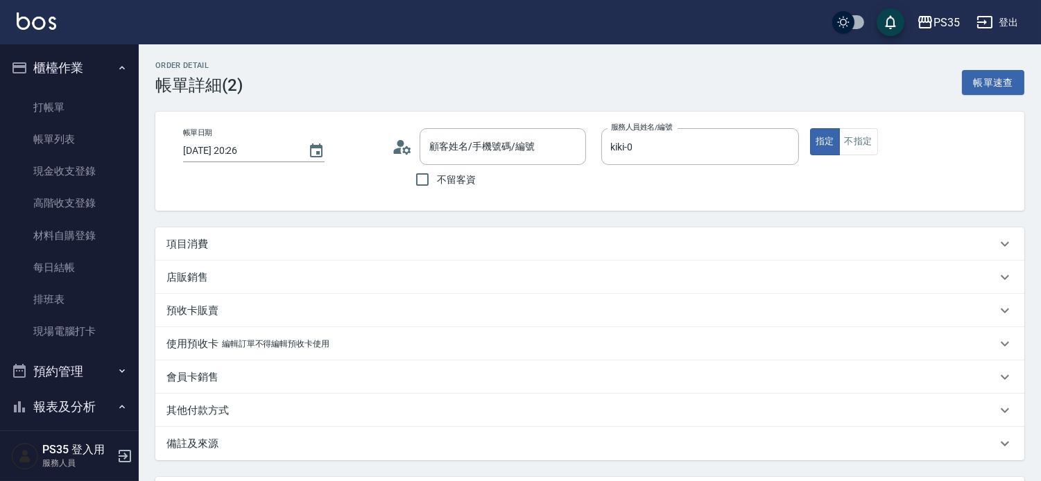
type input "[DATE] 20:26"
type input "kiki-0"
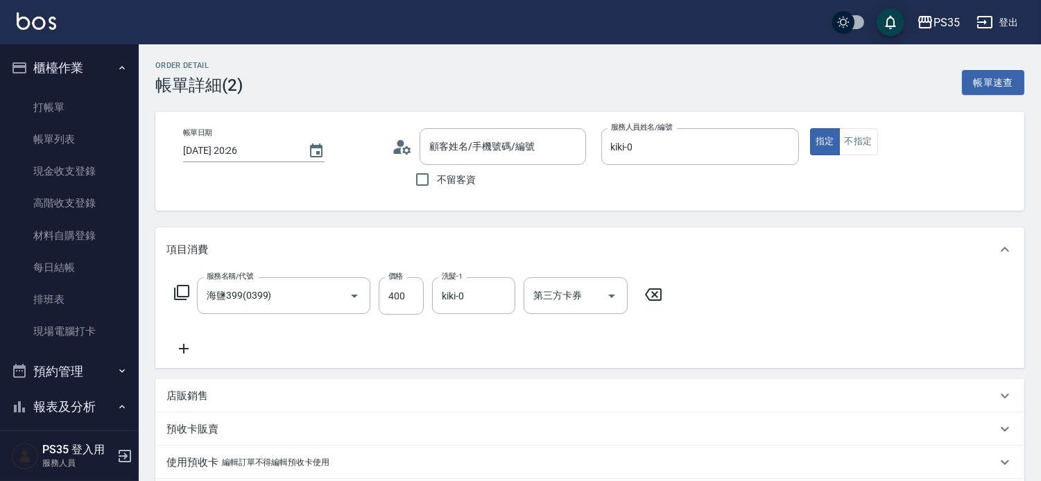
type input "海鹽399(0399)"
type input "無名字/0/null"
click at [501, 299] on icon "Clear" at bounding box center [500, 296] width 8 height 8
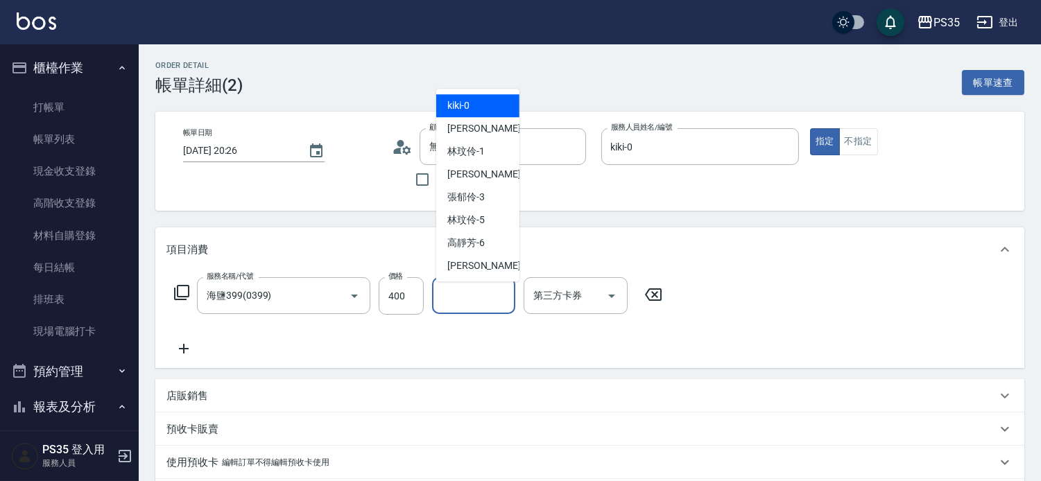
click at [469, 296] on input "洗髮-1" at bounding box center [473, 296] width 71 height 24
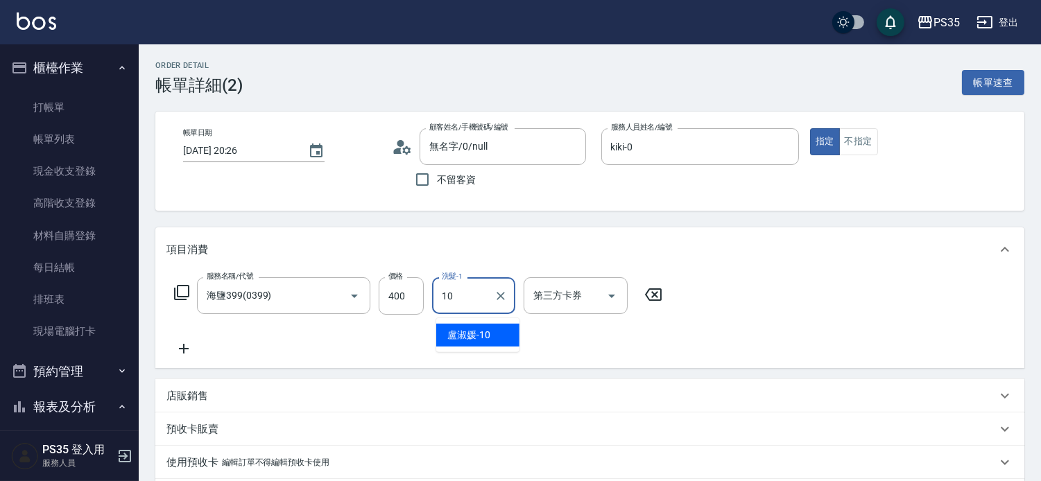
type input "盧淑媛-10"
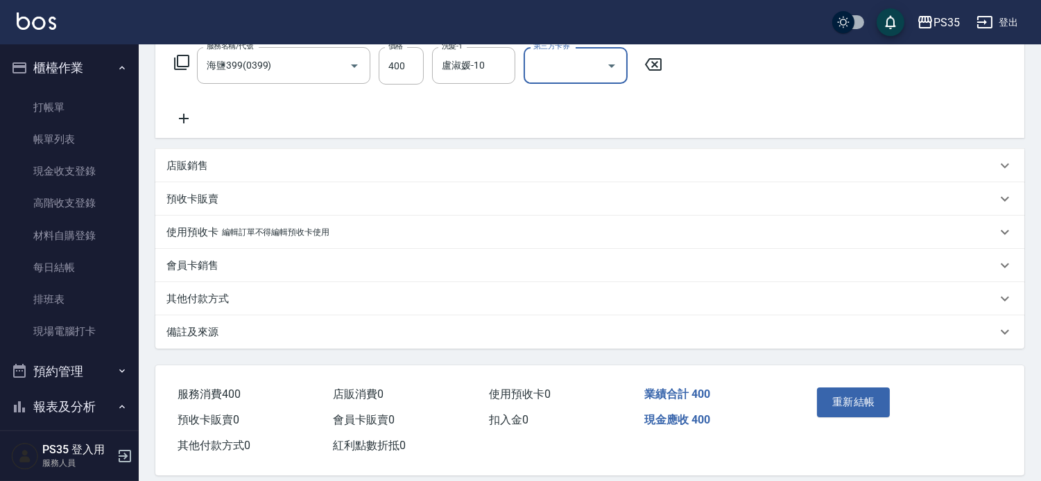
scroll to position [231, 0]
click at [851, 406] on button "重新結帳" at bounding box center [853, 401] width 73 height 29
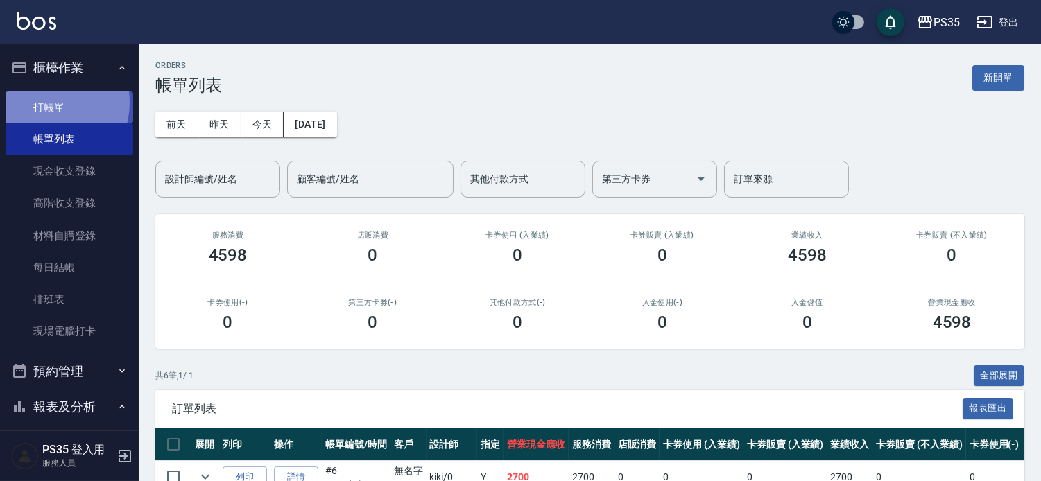
click at [42, 102] on link "打帳單" at bounding box center [70, 108] width 128 height 32
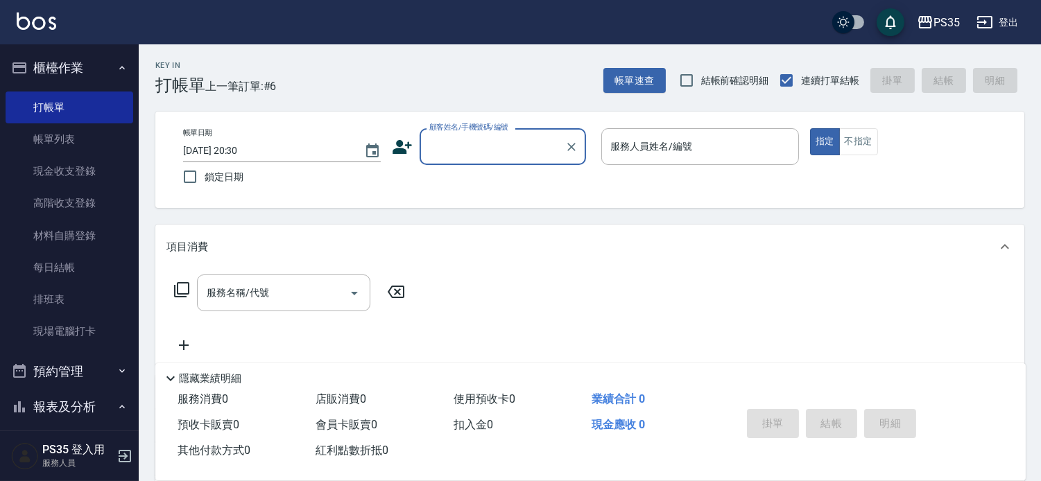
click at [430, 139] on input "顧客姓名/手機號碼/編號" at bounding box center [492, 147] width 133 height 24
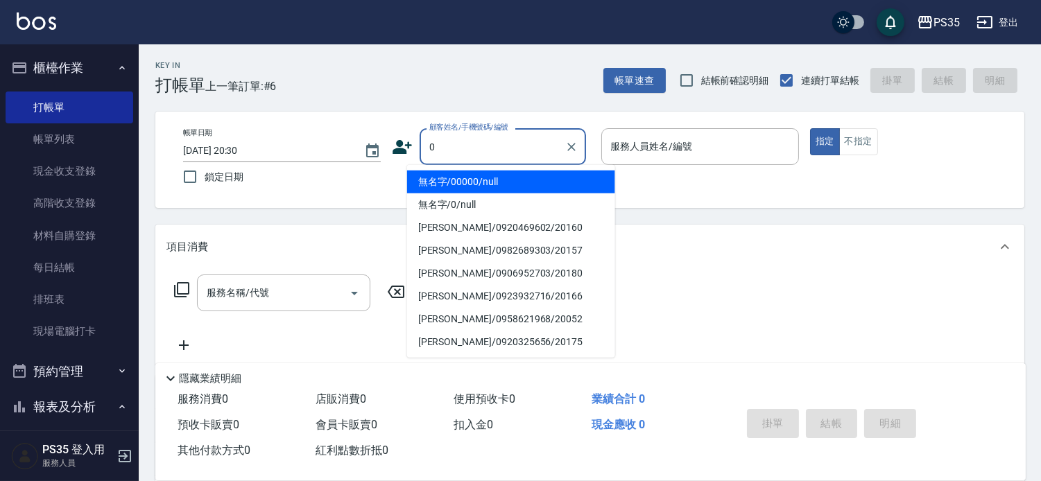
type input "無名字/00000/null"
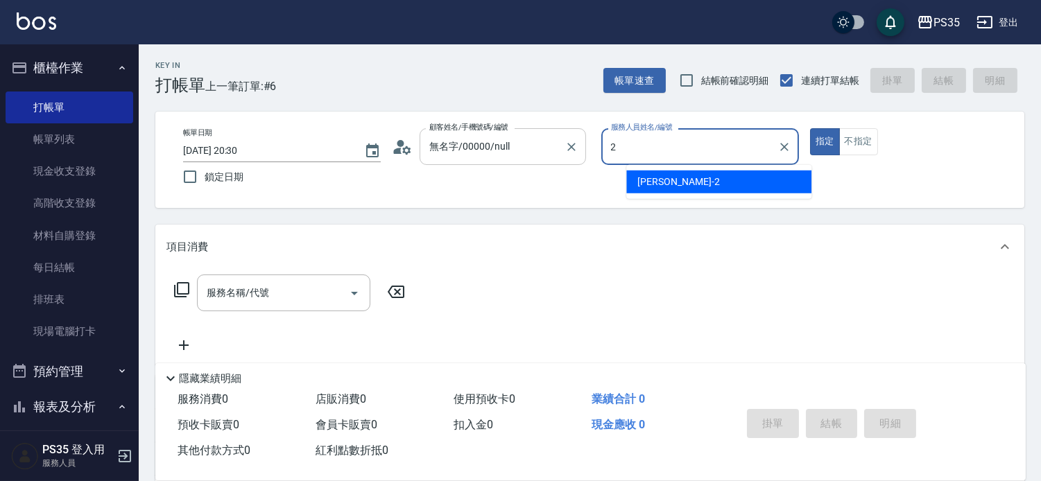
type input "2"
type button "true"
type input "無名字/0/null"
type input "[PERSON_NAME]-2"
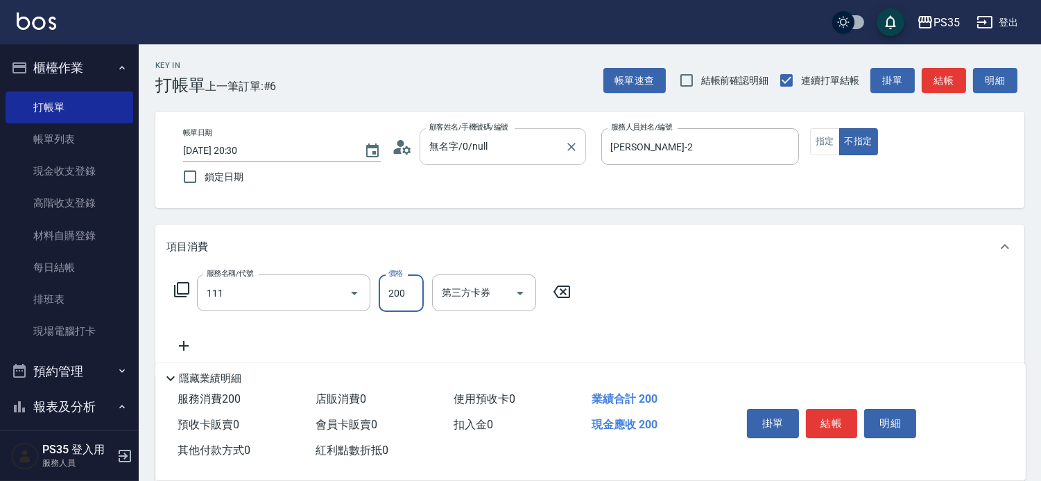
type input "200(111)"
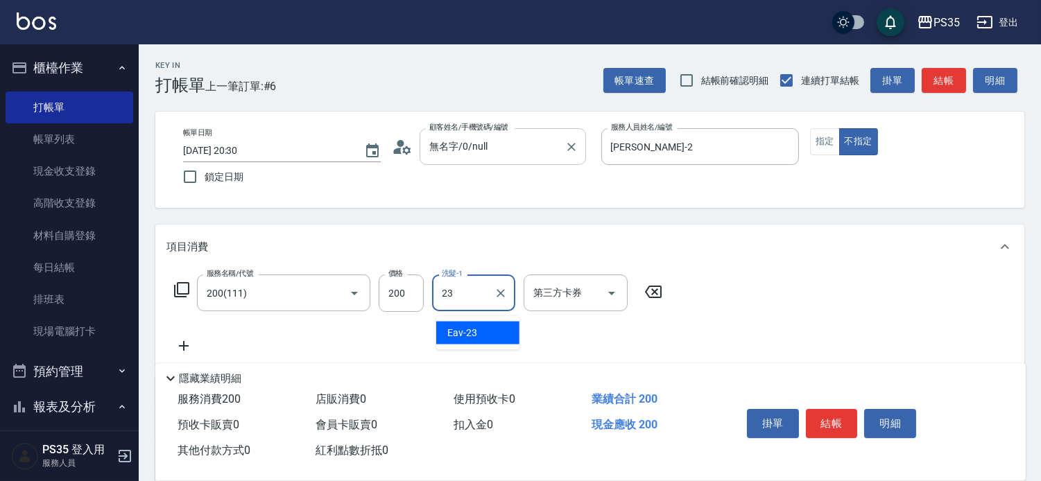
type input "Eav-23"
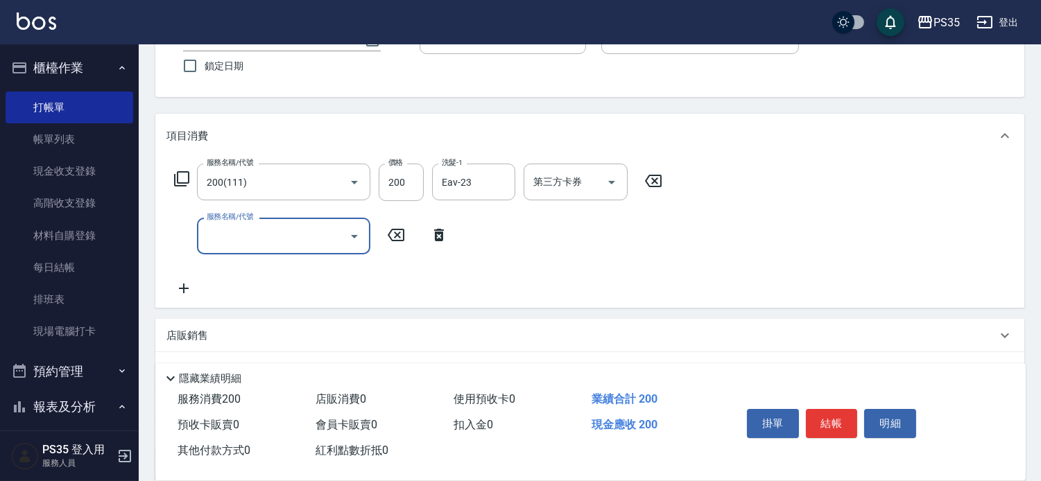
scroll to position [154, 0]
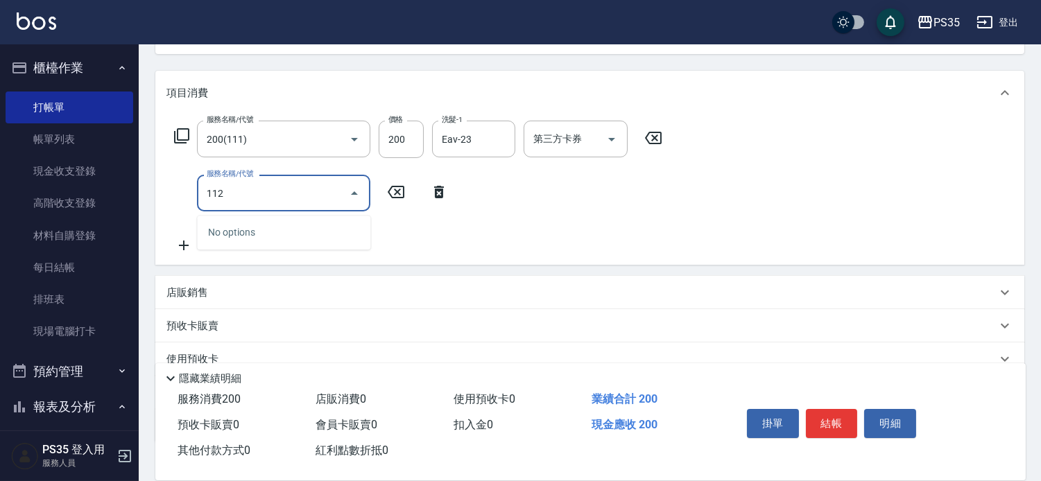
type input "精油50(112)"
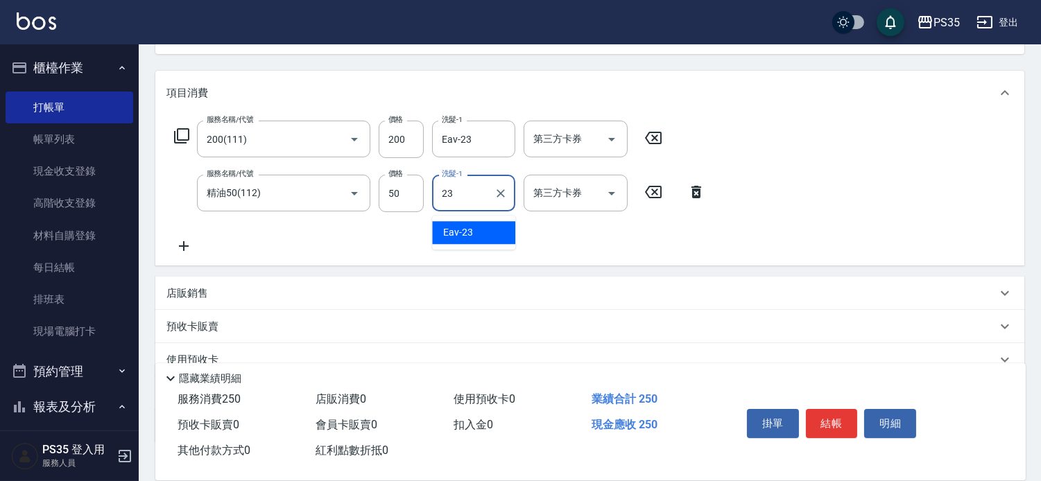
type input "Eav-23"
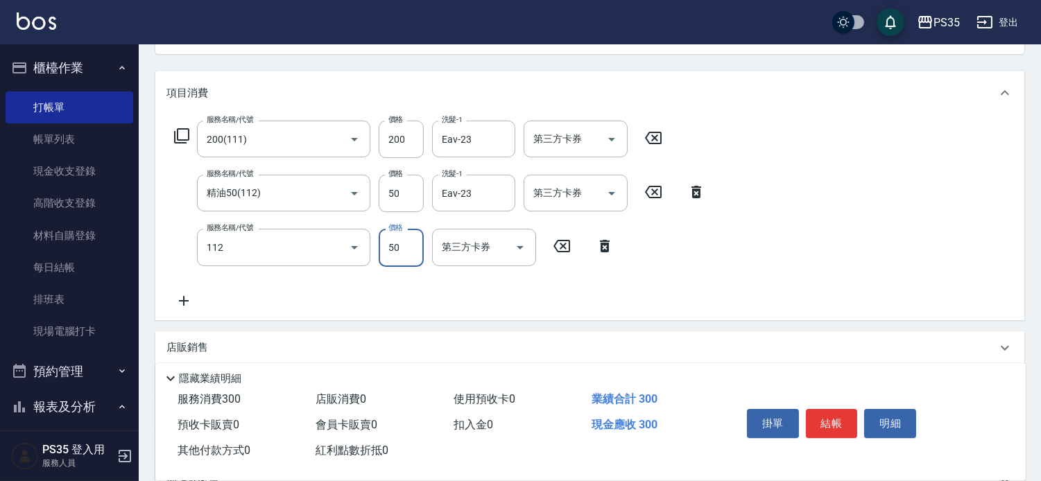
type input "精油50(112)"
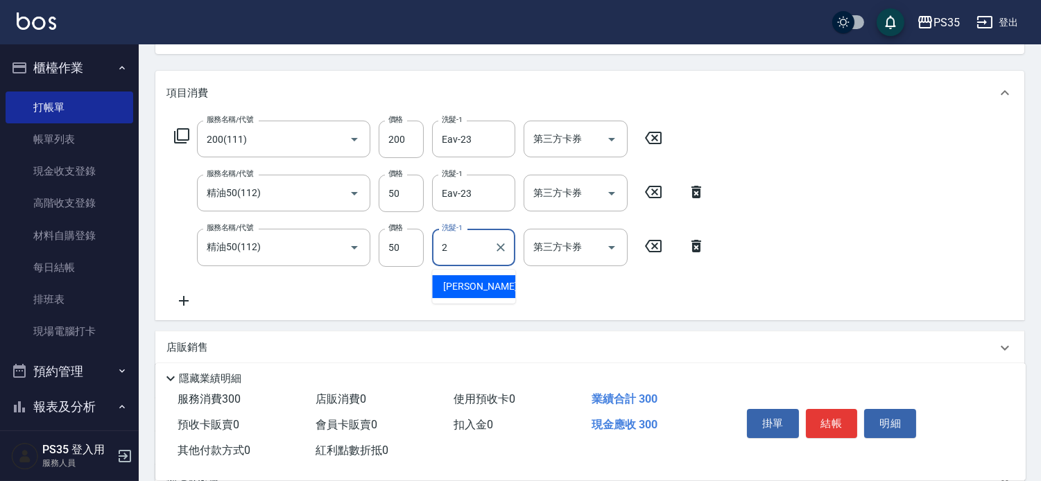
type input "[PERSON_NAME]-2"
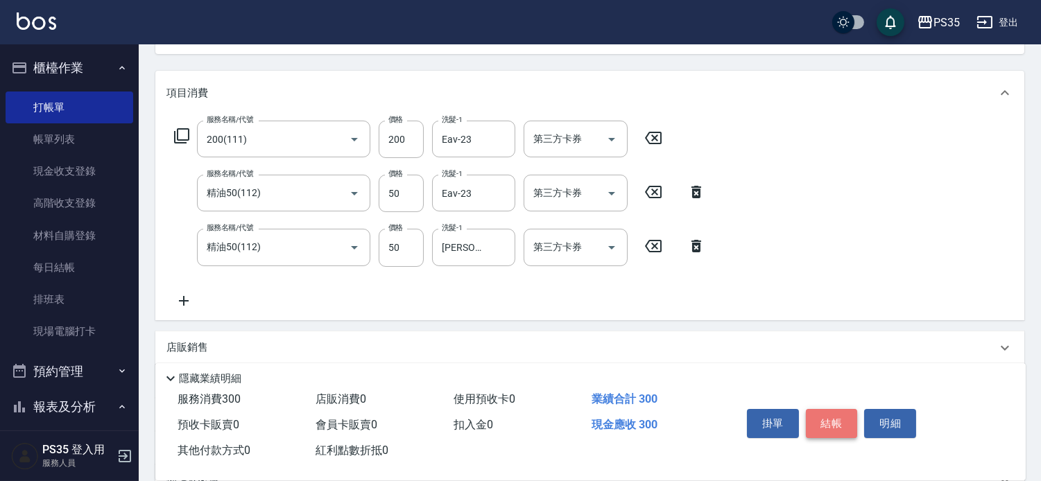
click at [822, 413] on button "結帳" at bounding box center [832, 423] width 52 height 29
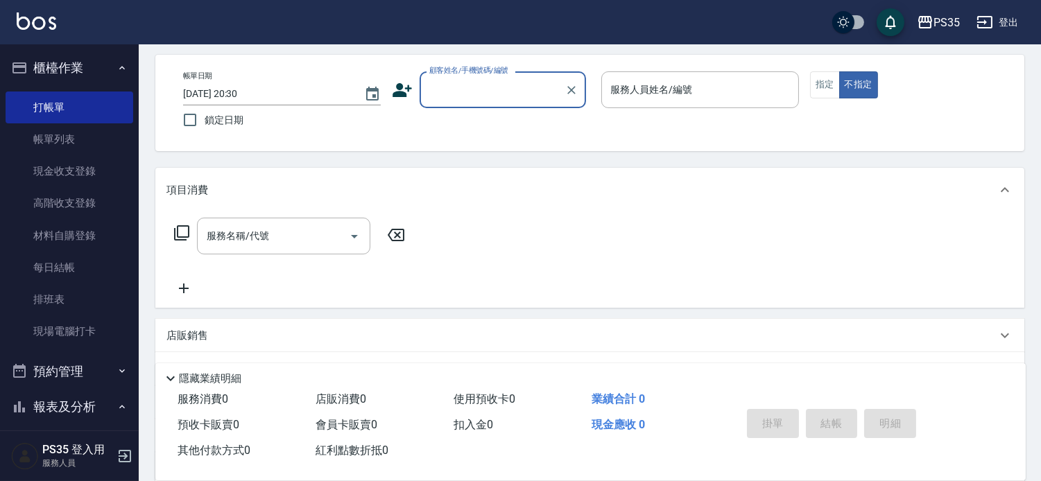
scroll to position [67, 0]
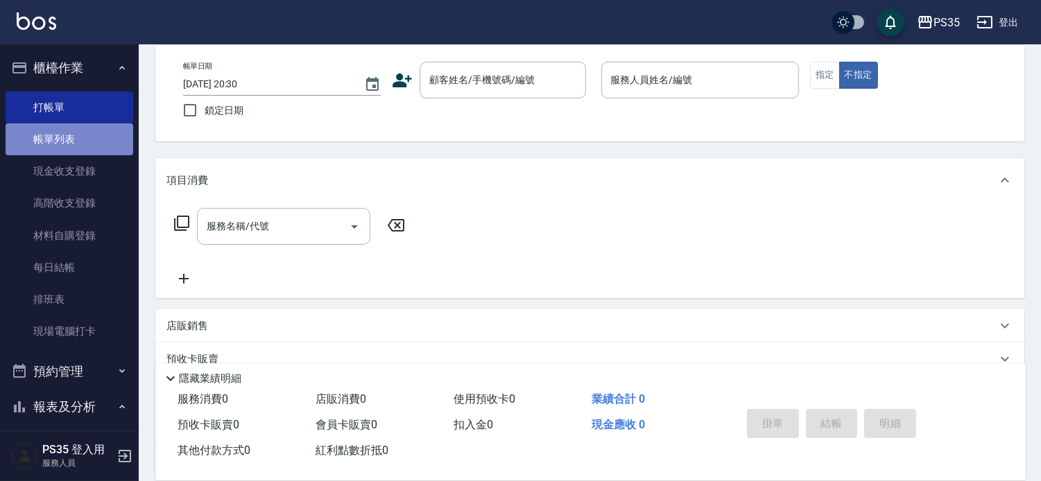
click at [73, 132] on link "帳單列表" at bounding box center [70, 139] width 128 height 32
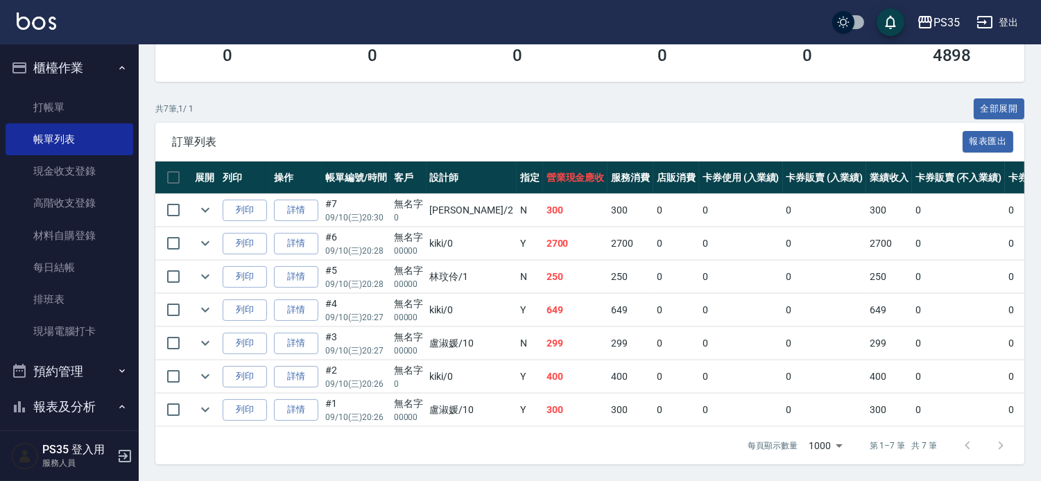
scroll to position [324, 0]
click at [304, 366] on link "詳情" at bounding box center [296, 376] width 44 height 21
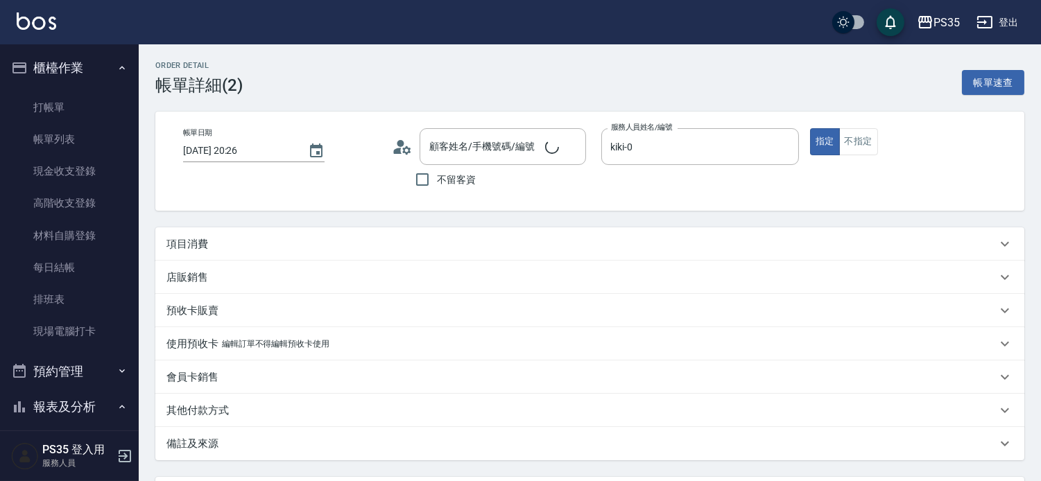
type input "[DATE] 20:26"
type input "kiki-0"
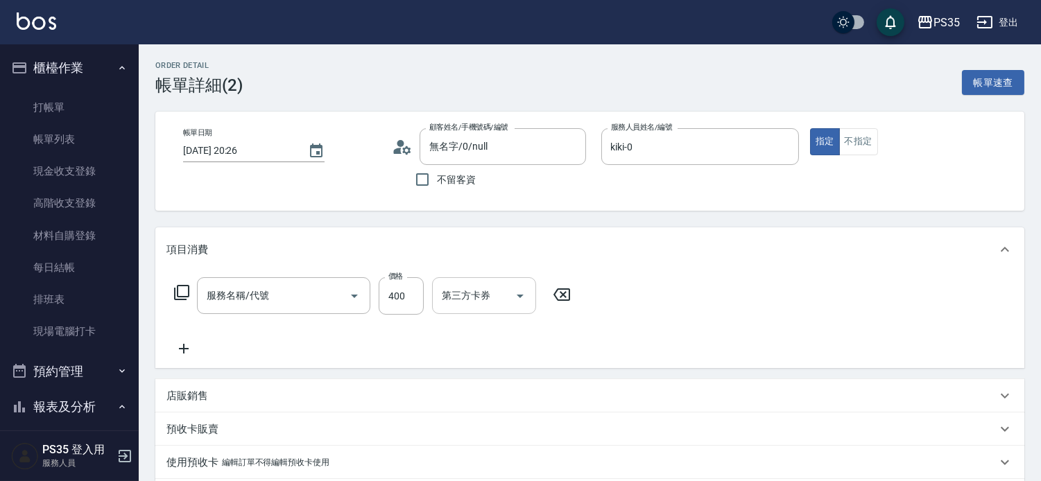
type input "無名字/0/null"
type input "海鹽399(0399)"
click at [508, 298] on icon "Clear" at bounding box center [501, 296] width 14 height 14
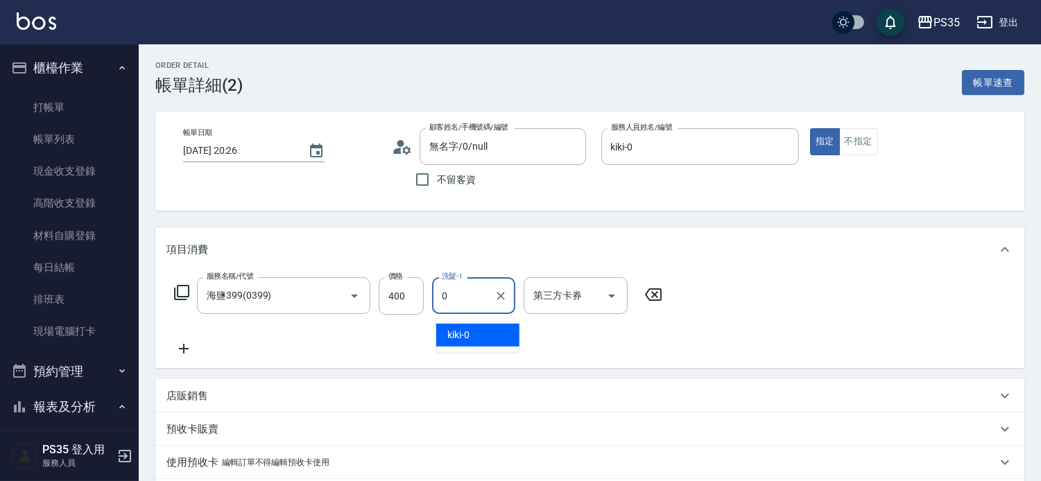
type input "kiki-0"
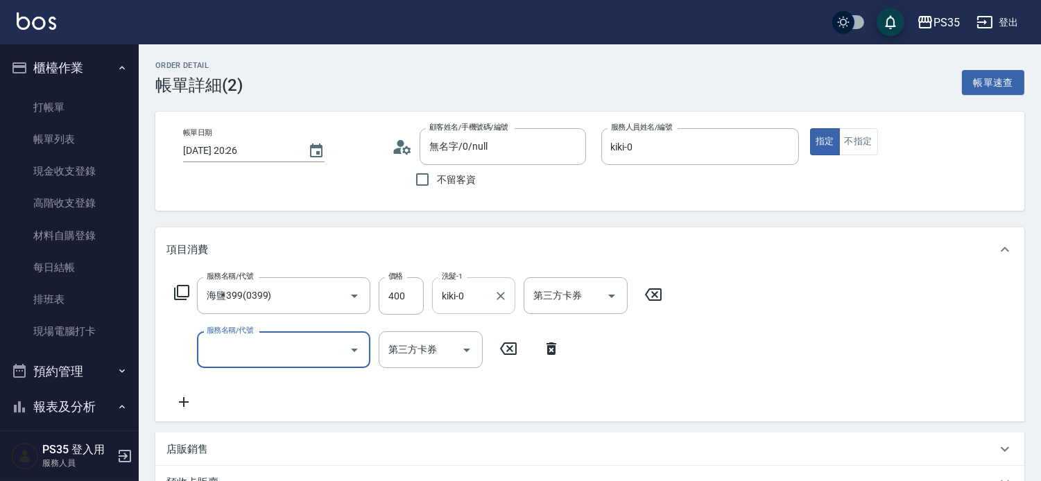
scroll to position [308, 0]
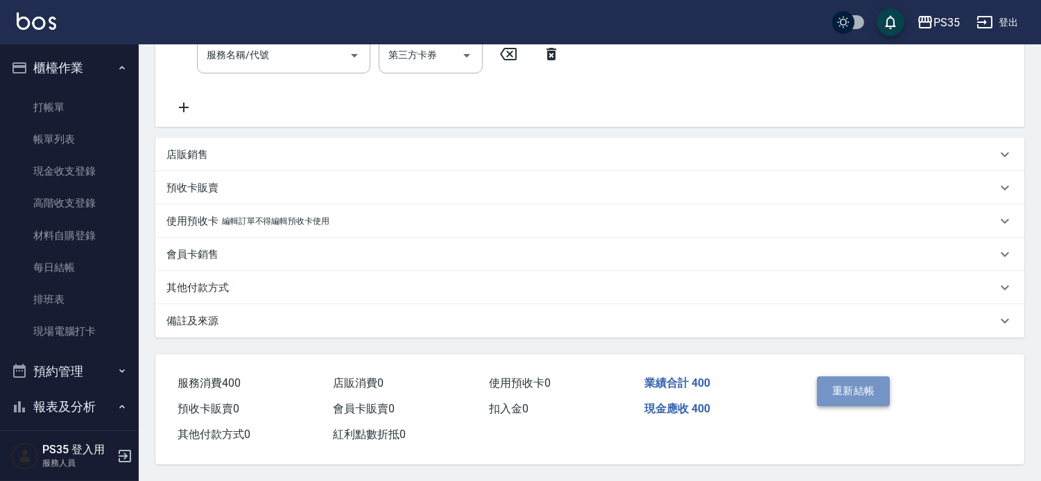
click at [854, 389] on button "重新結帳" at bounding box center [853, 390] width 73 height 29
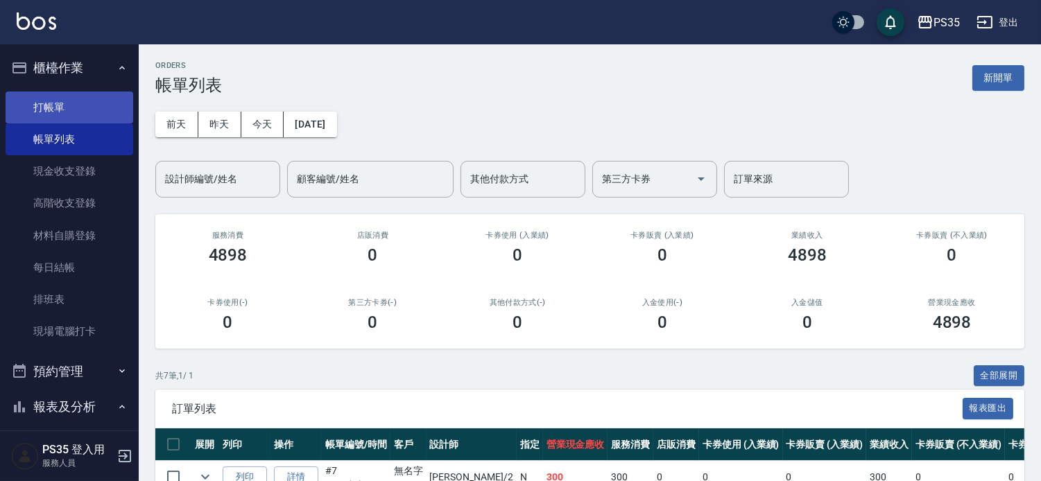
click at [42, 104] on link "打帳單" at bounding box center [70, 108] width 128 height 32
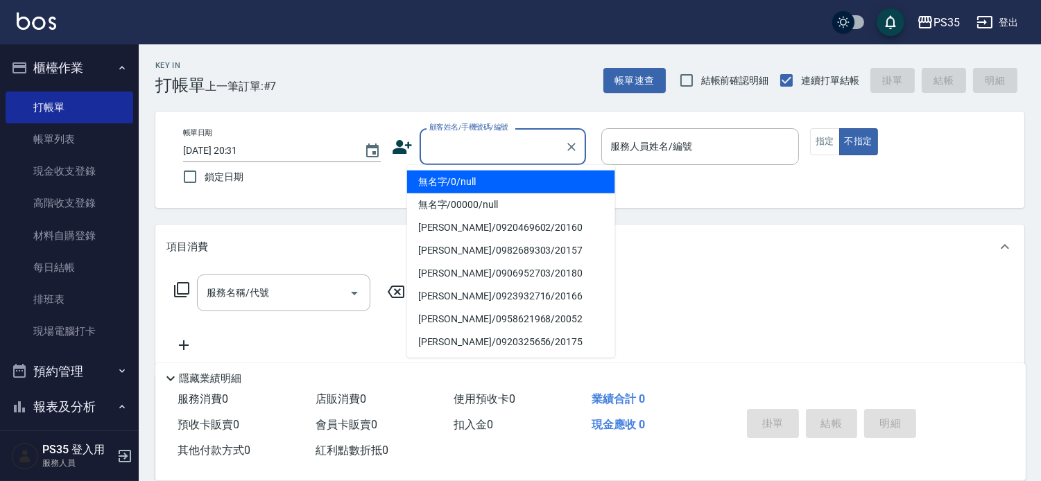
click at [460, 144] on input "顧客姓名/手機號碼/編號" at bounding box center [492, 147] width 133 height 24
type input "0"
type input "無名字/0/null"
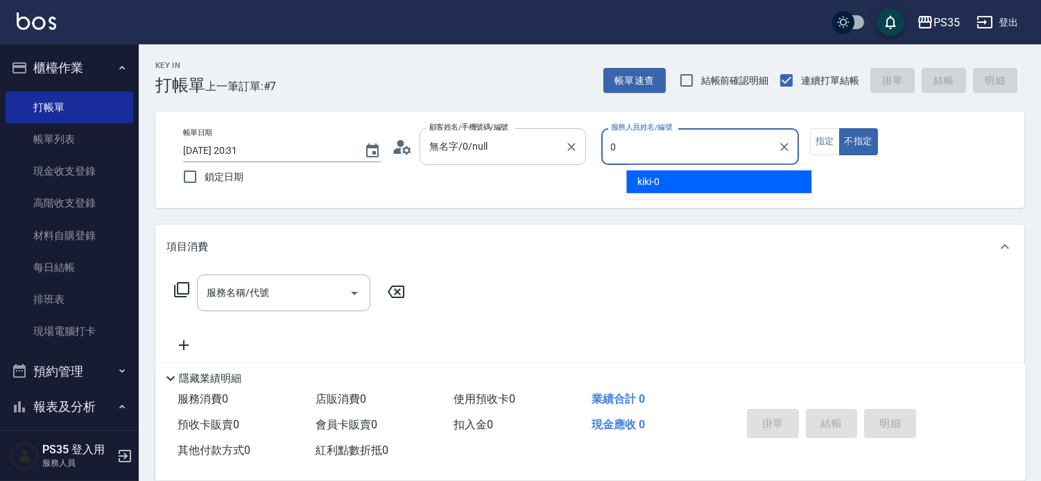
type input "0"
type button "false"
type input "kiki-0"
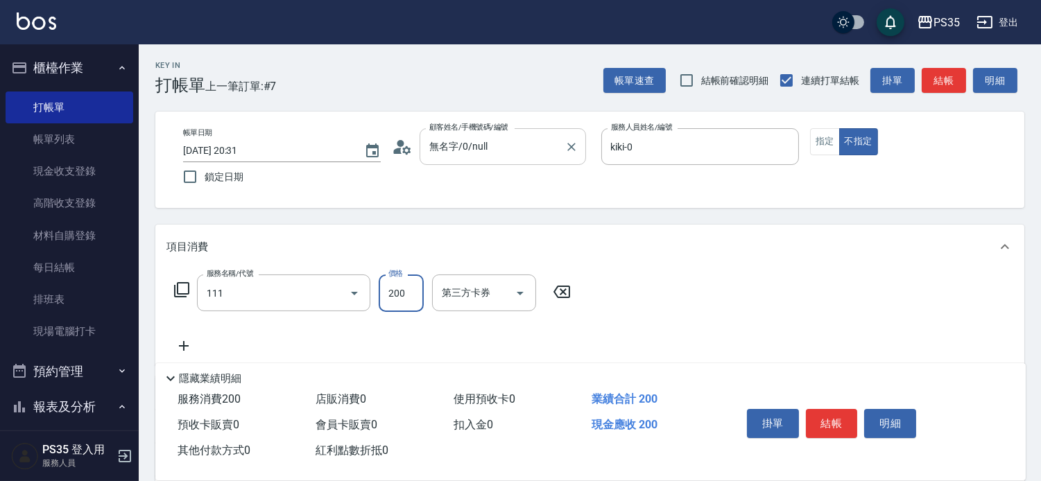
type input "200(111)"
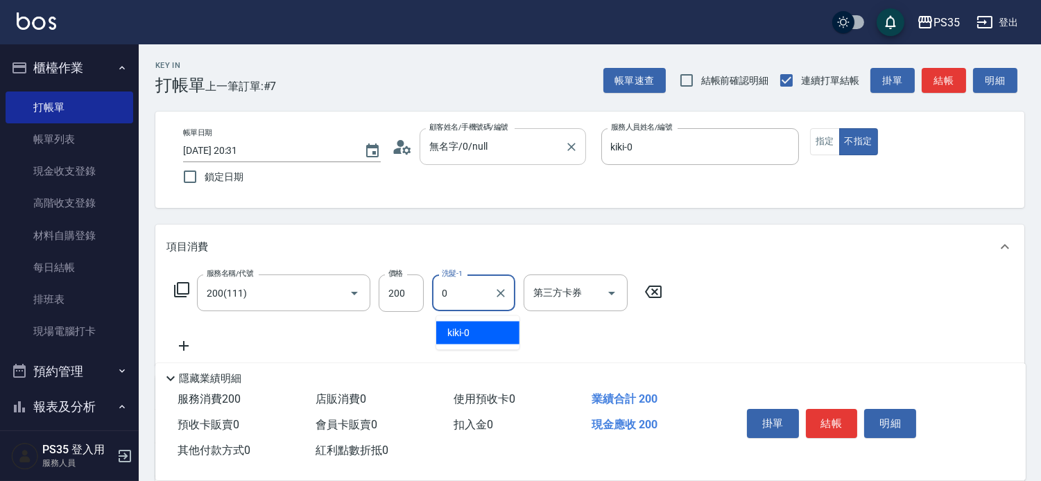
type input "kiki-0"
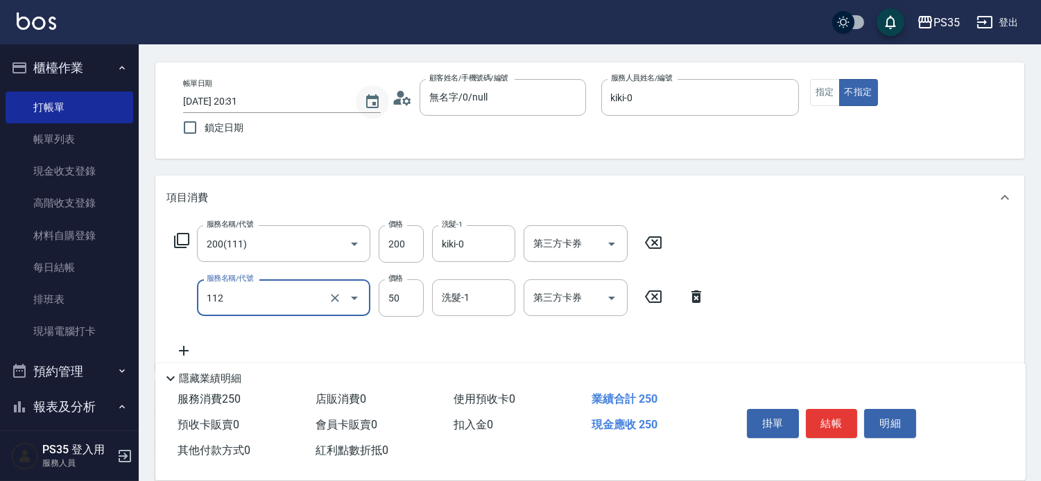
scroll to position [77, 0]
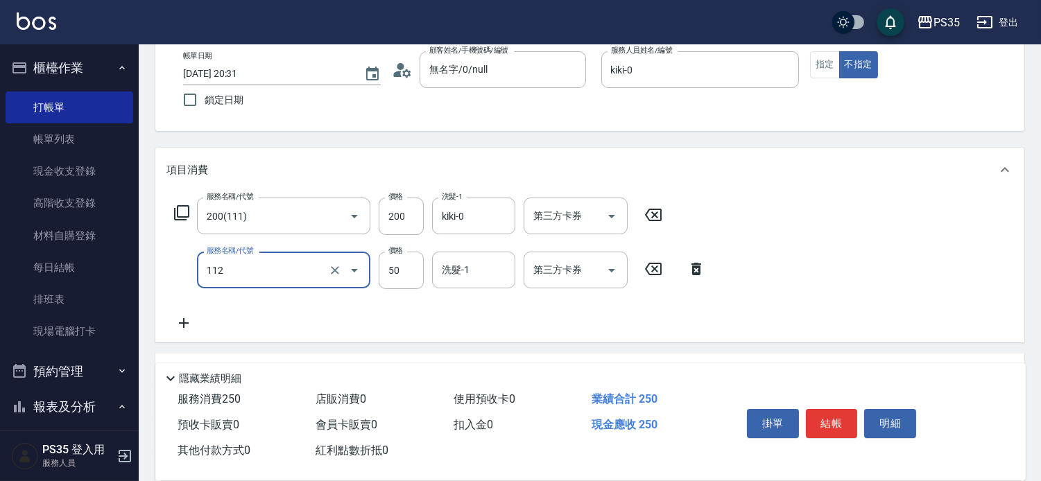
type input "精油50(112)"
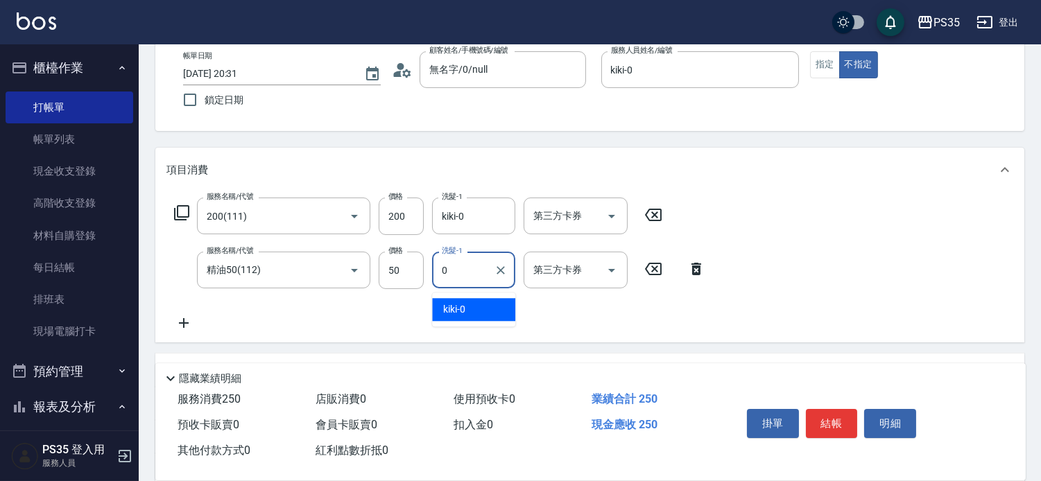
type input "kiki-0"
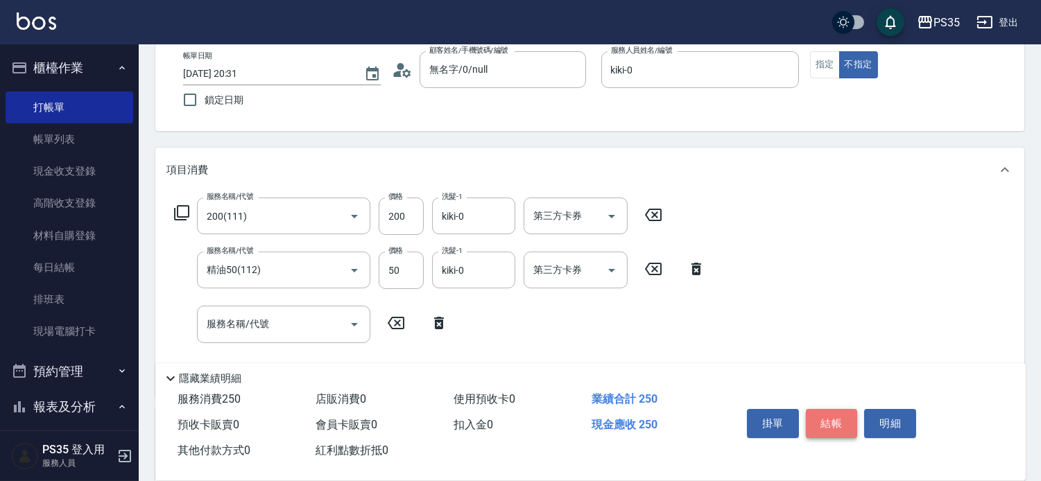
click at [840, 409] on button "結帳" at bounding box center [832, 423] width 52 height 29
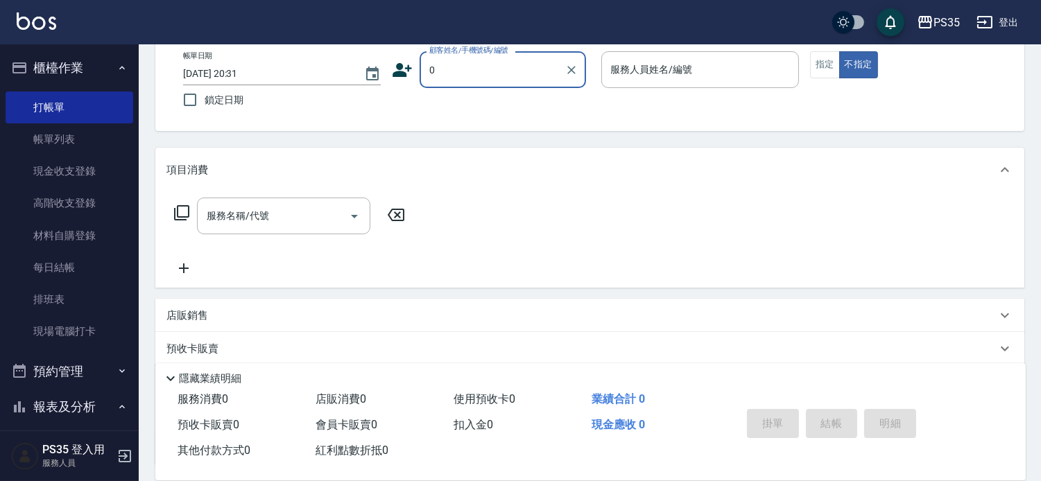
type input "0"
type input "10"
type input "無名字/0/null"
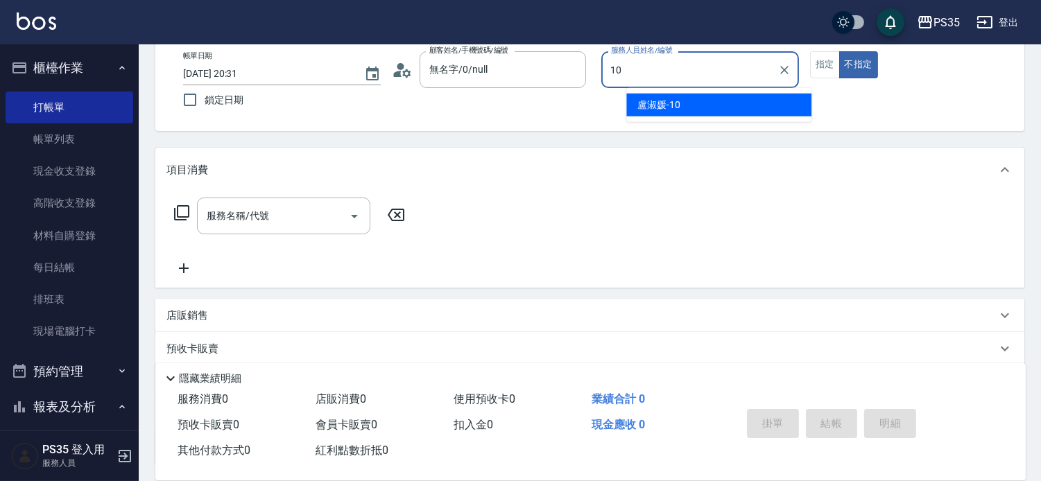
type input "盧淑媛-10"
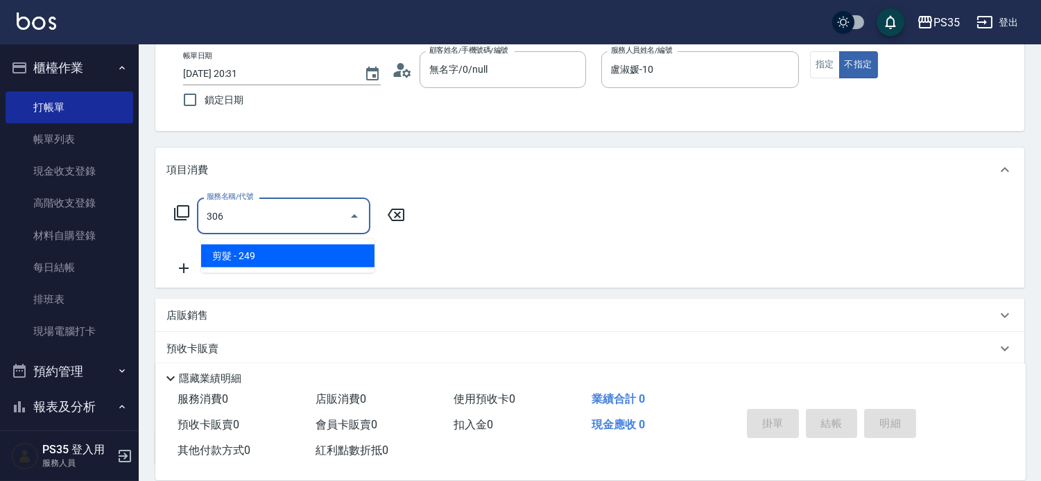
type input "剪髮(306)"
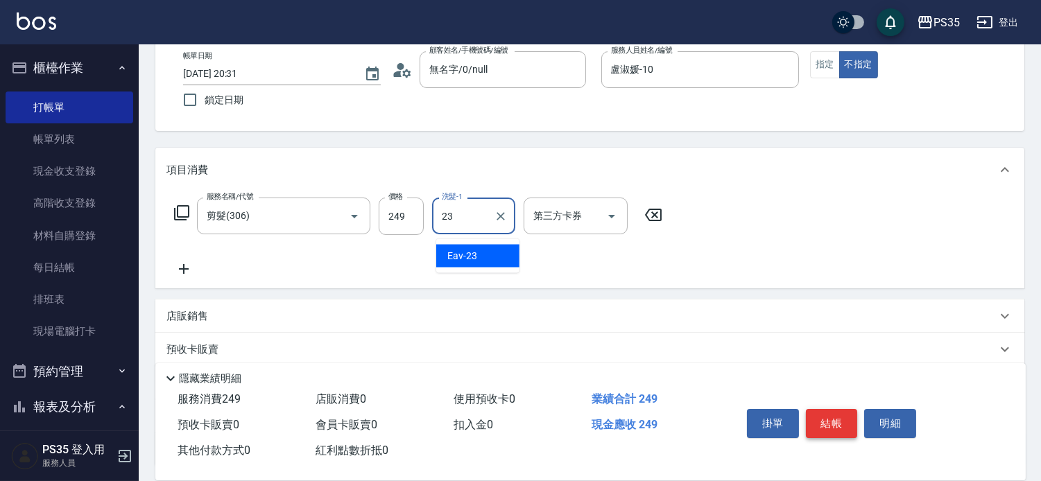
type input "Eav-23"
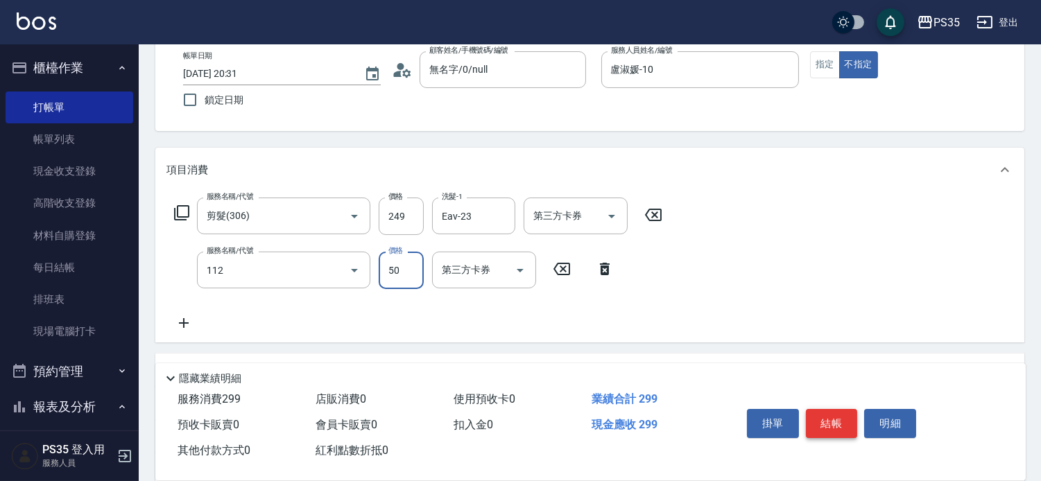
type input "精油50(112)"
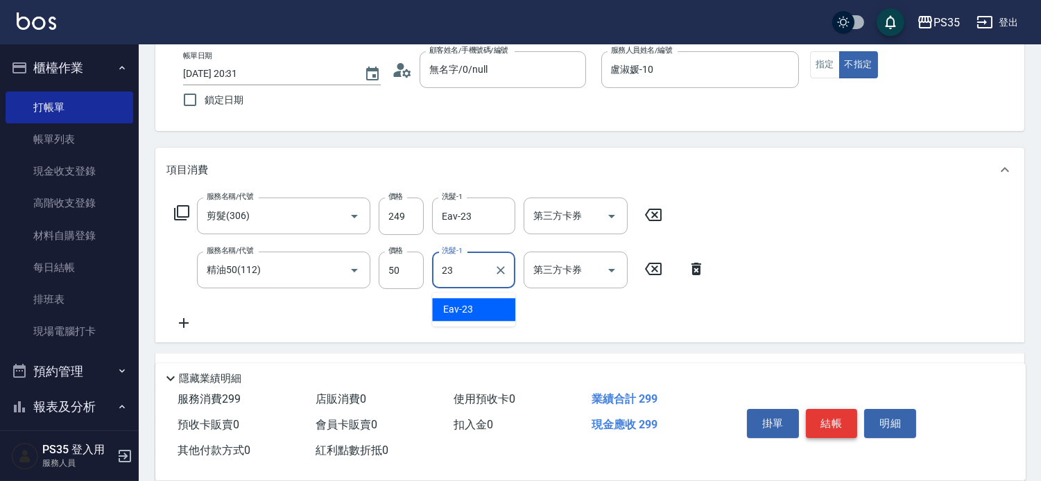
type input "Eav-23"
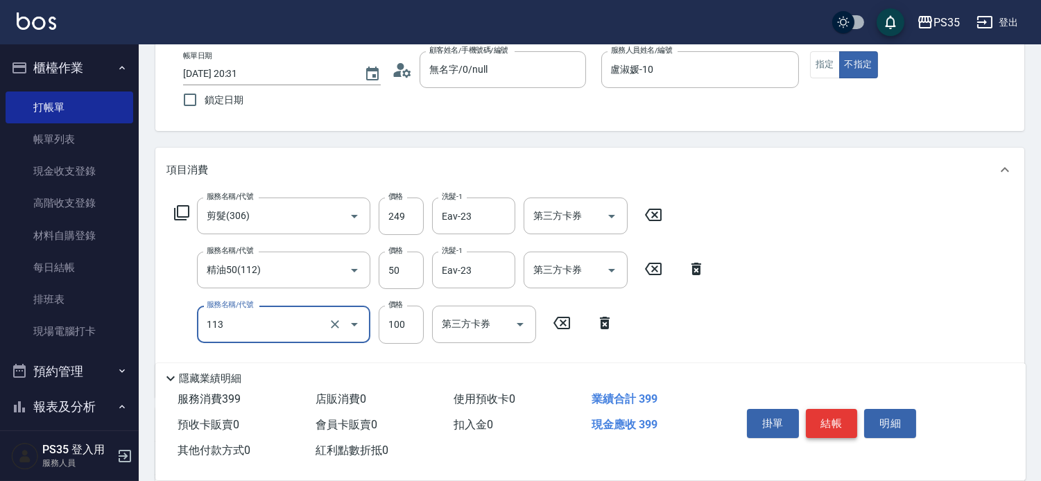
type input "瞬護100(113)"
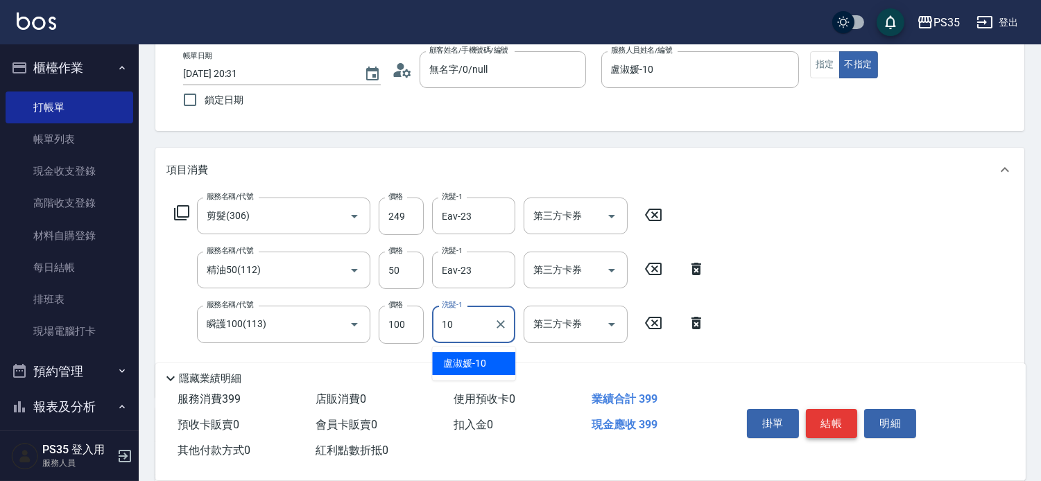
type input "盧淑媛-10"
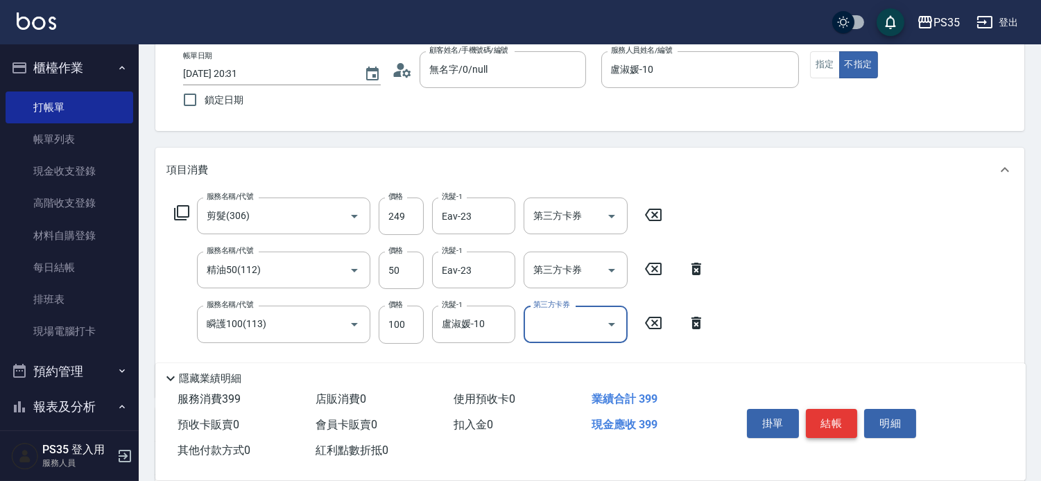
click at [840, 409] on button "結帳" at bounding box center [832, 423] width 52 height 29
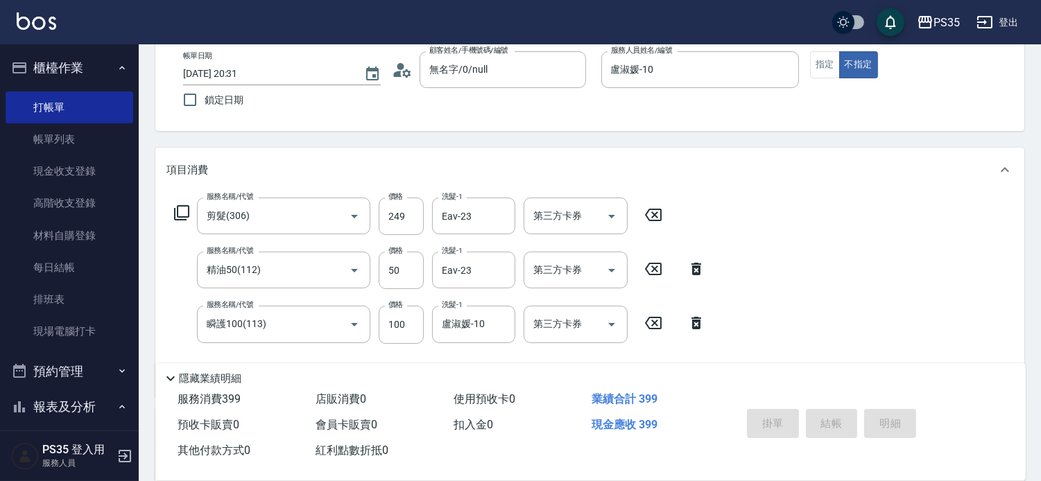
type input "[DATE] 20:32"
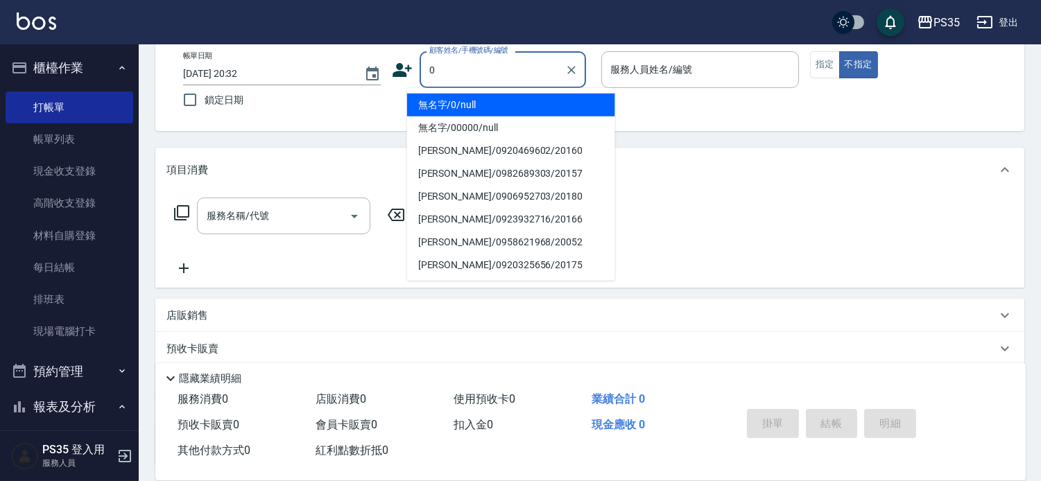
type input "0"
type input "1"
type input "無名字/0/null"
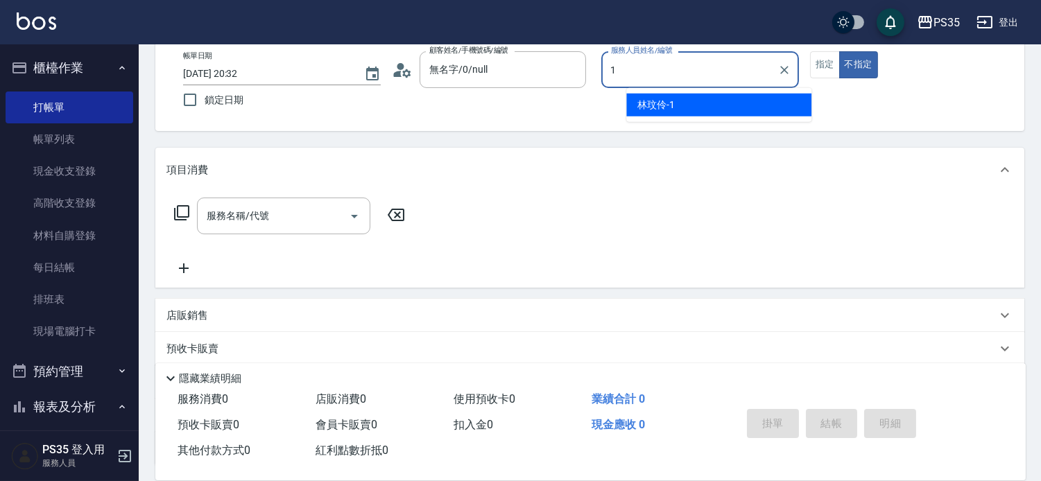
type input "[PERSON_NAME]-1"
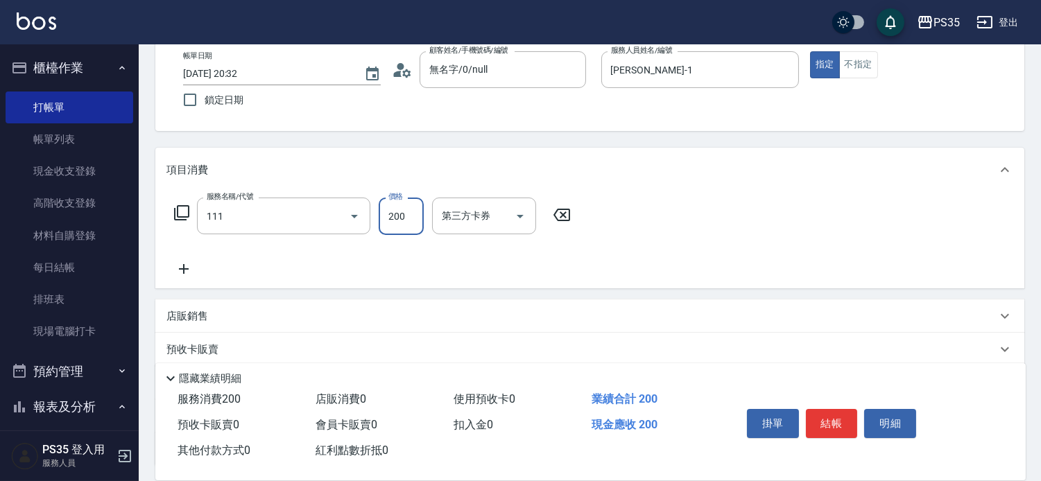
type input "200(111)"
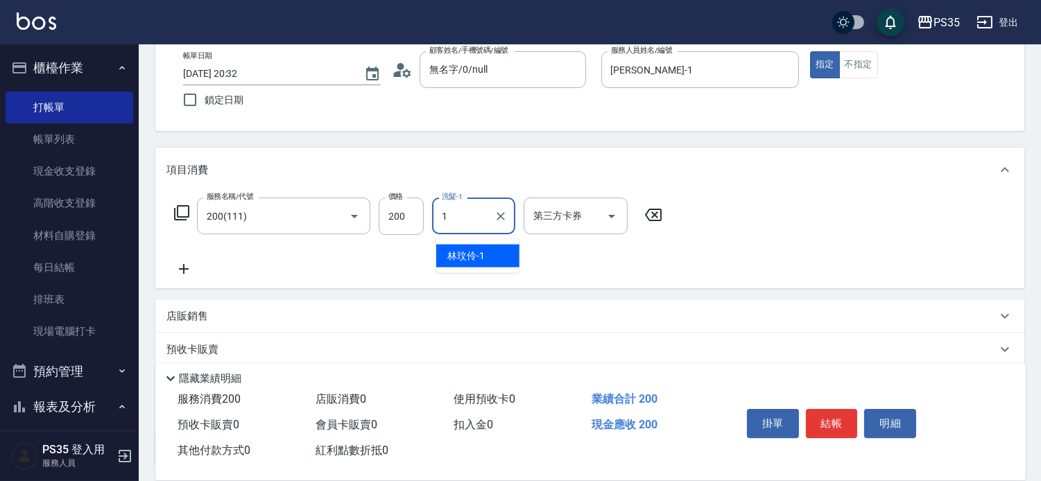
type input "[PERSON_NAME]-1"
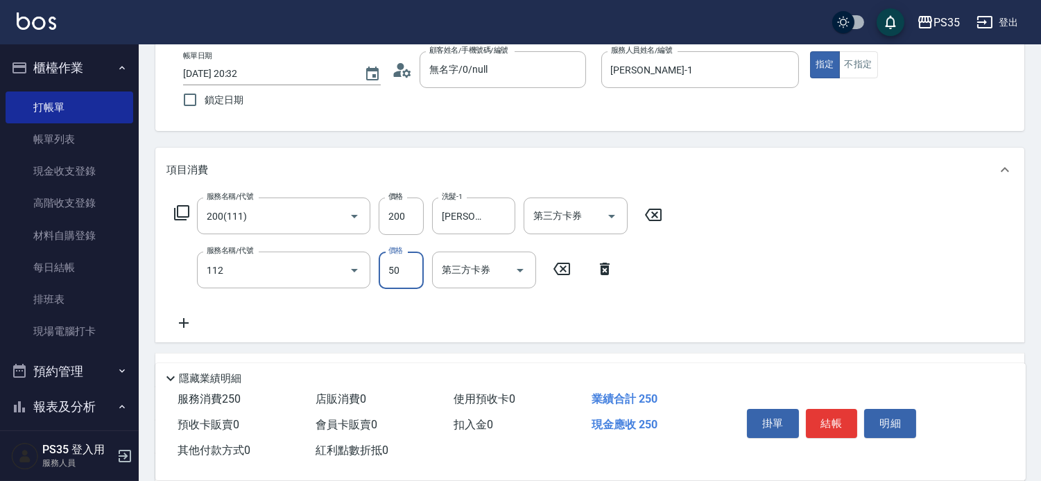
type input "精油50(112)"
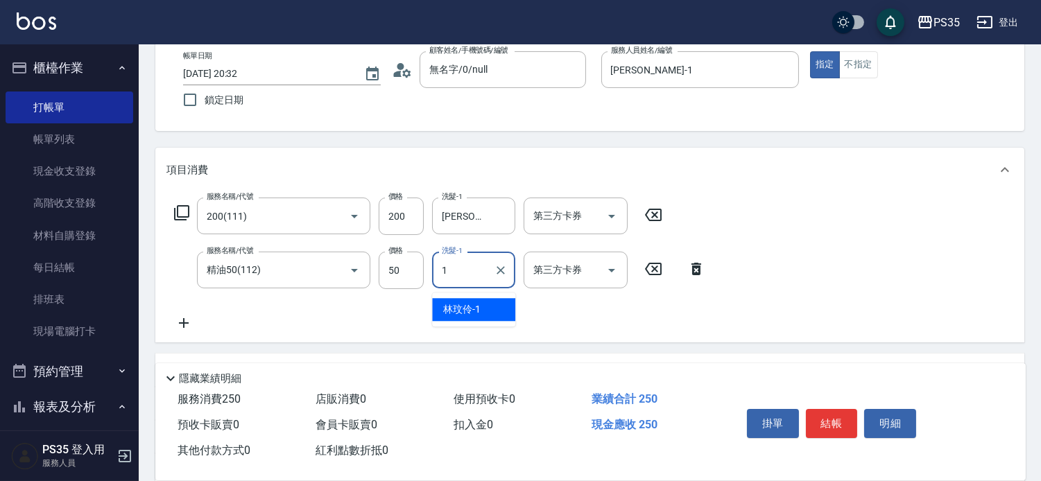
type input "[PERSON_NAME]-1"
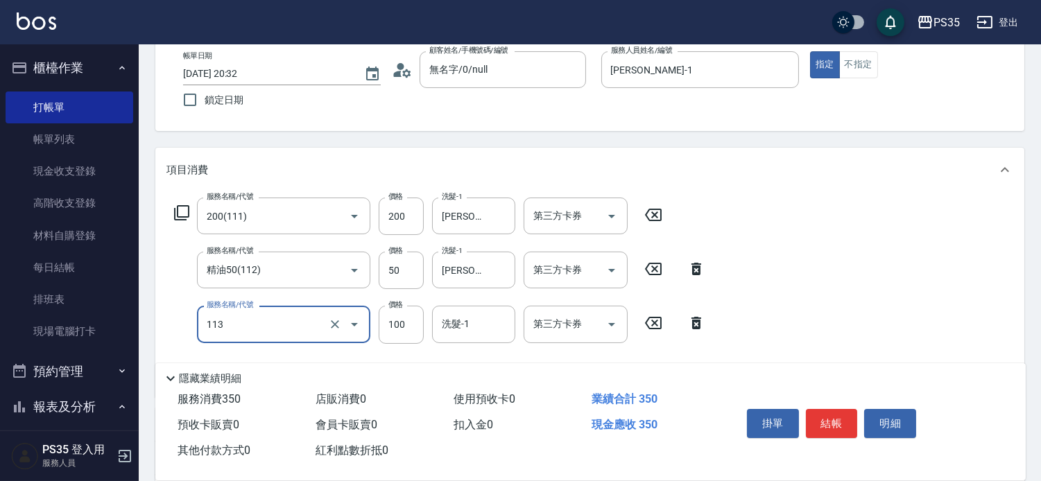
type input "瞬護100(113)"
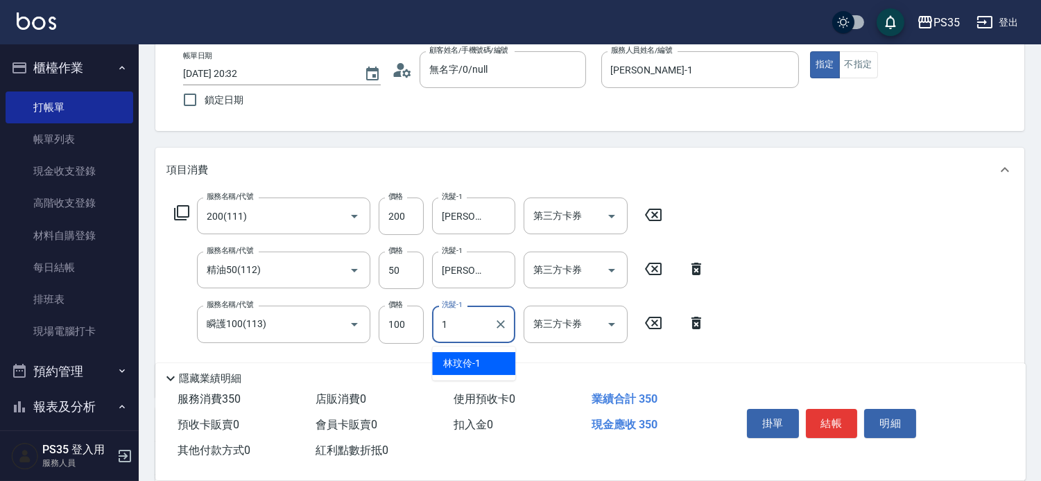
type input "[PERSON_NAME]-1"
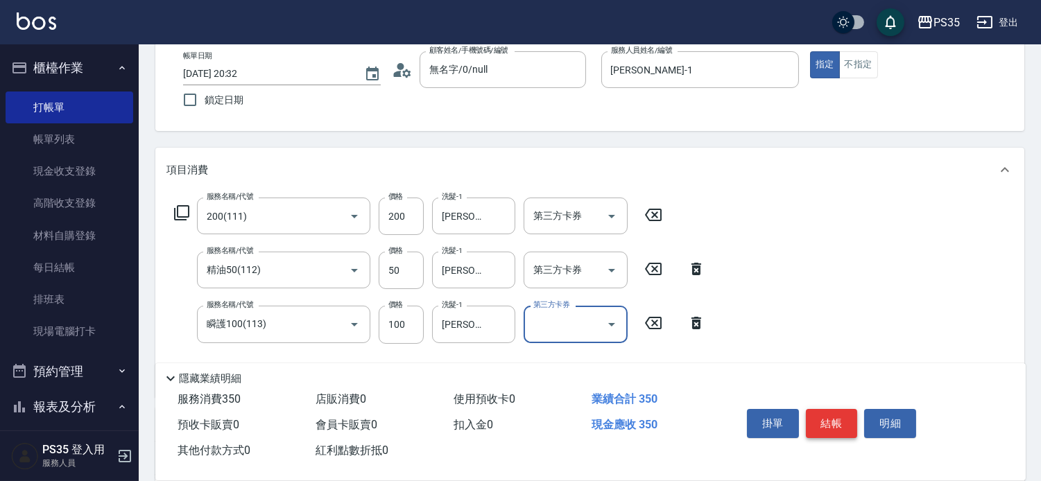
click at [845, 409] on button "結帳" at bounding box center [832, 423] width 52 height 29
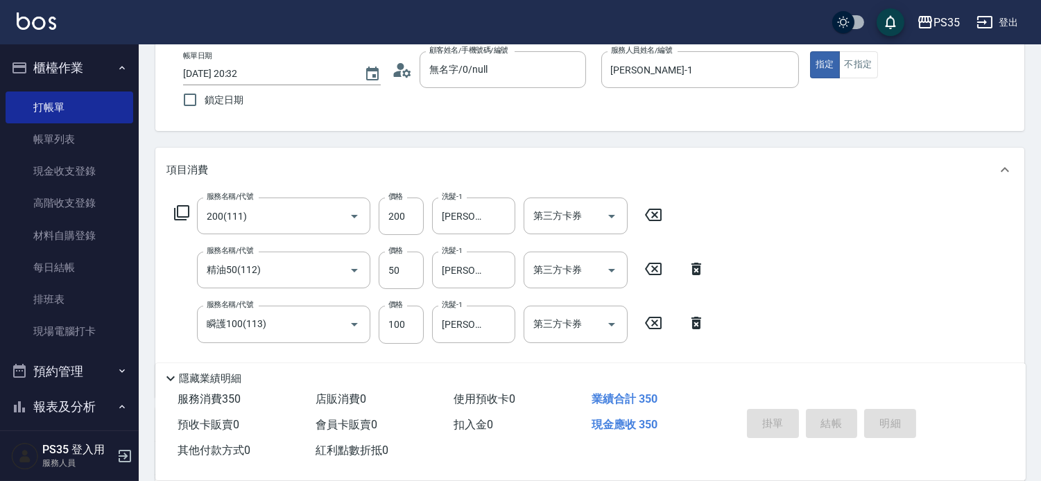
type input "[DATE] 20:33"
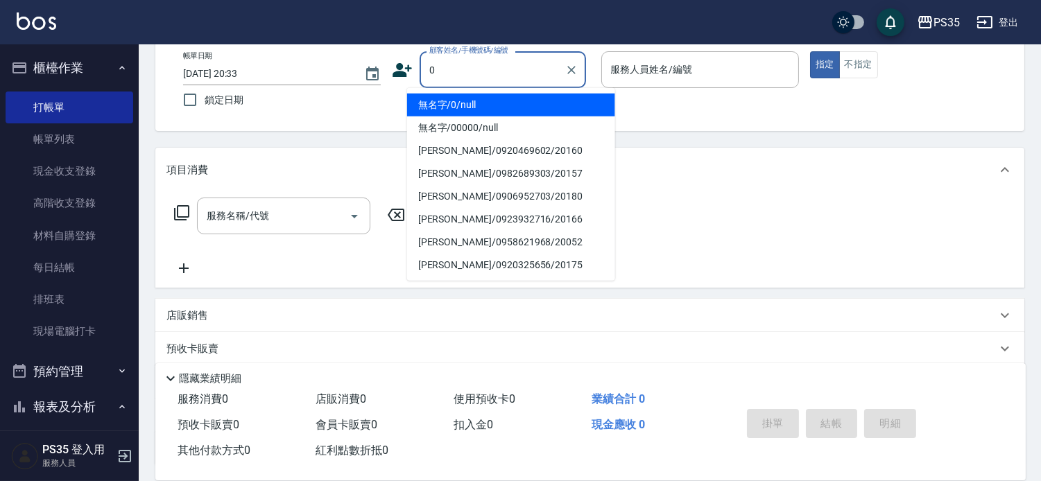
type input "無名字/0/null"
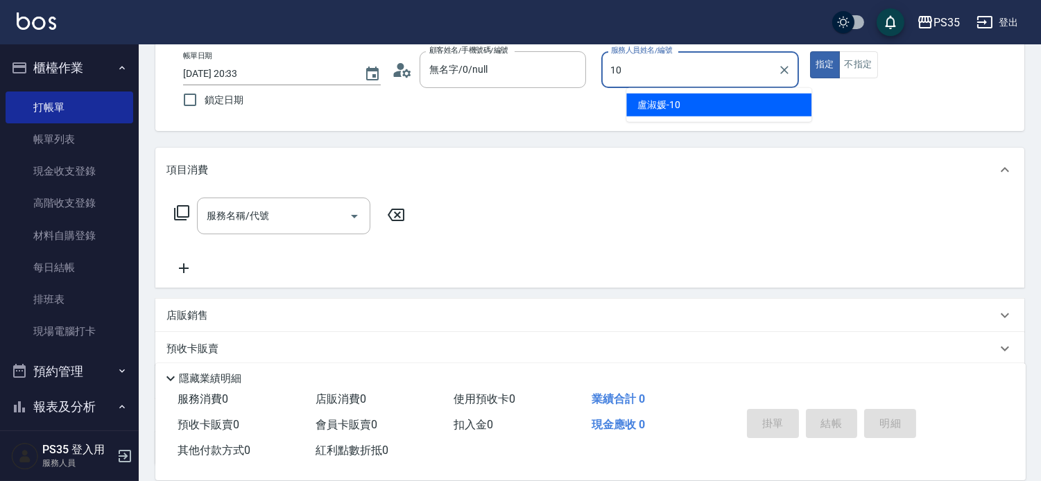
type input "10"
type button "true"
type input "盧淑媛-10"
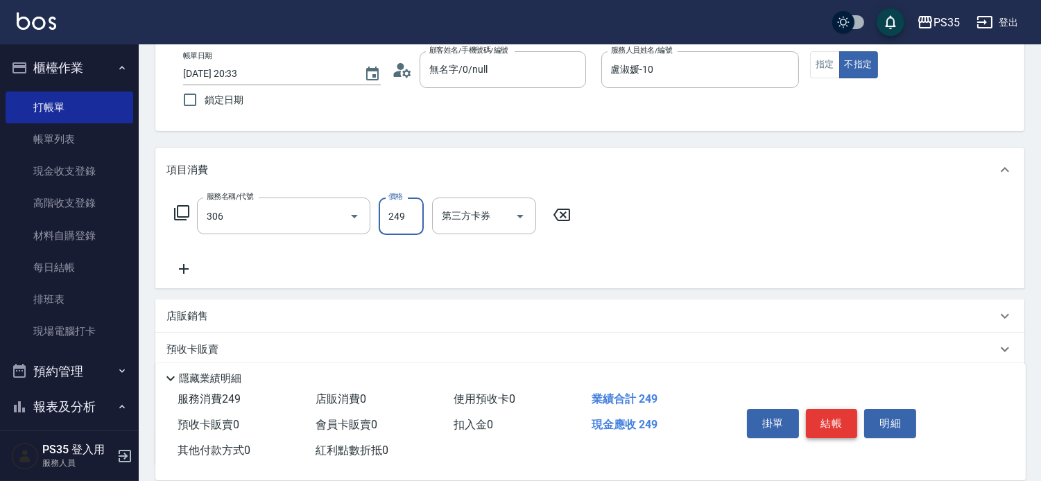
type input "剪髮(306)"
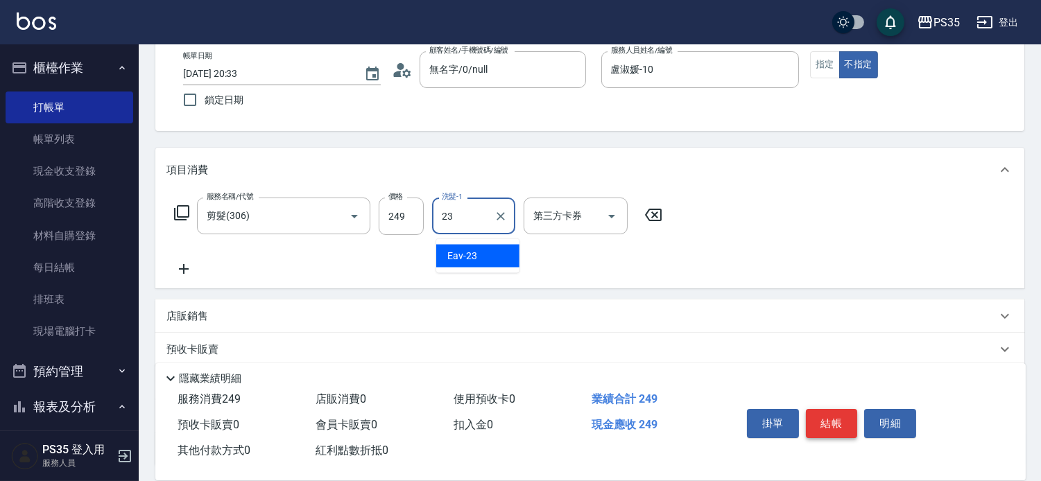
type input "Eav-23"
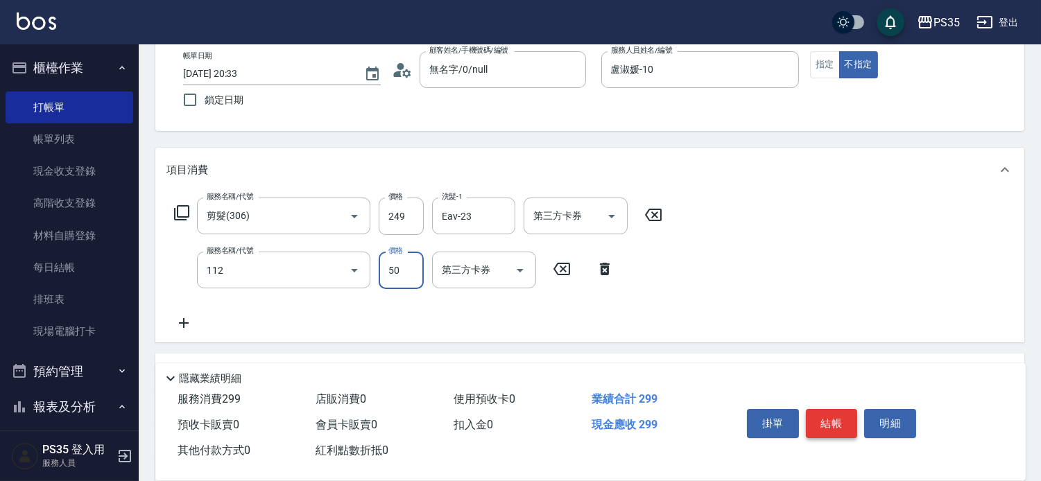
type input "精油50(112)"
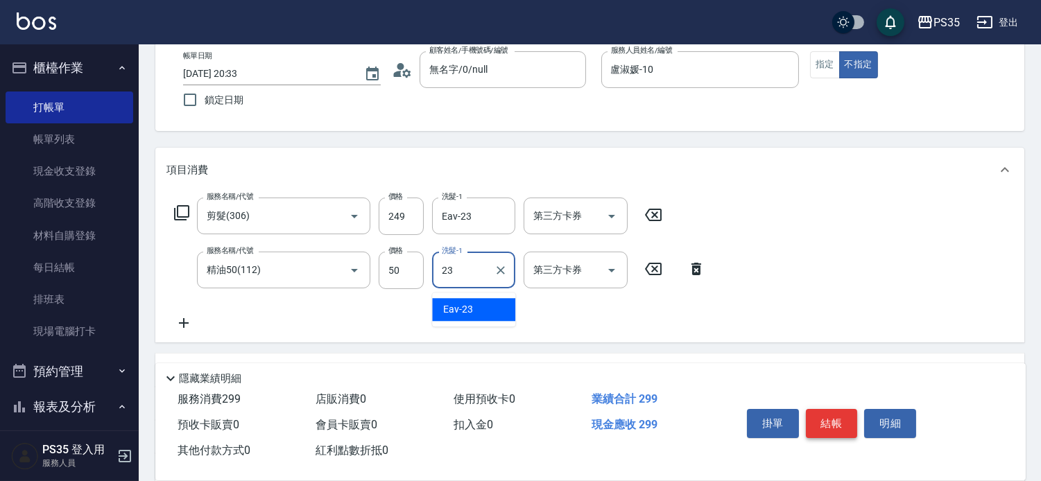
type input "Eav-23"
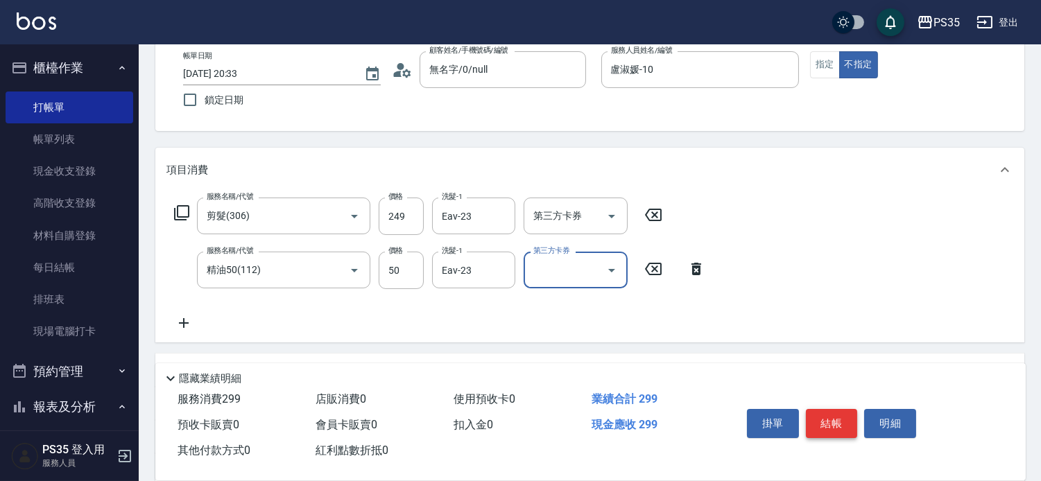
click at [838, 409] on button "結帳" at bounding box center [832, 423] width 52 height 29
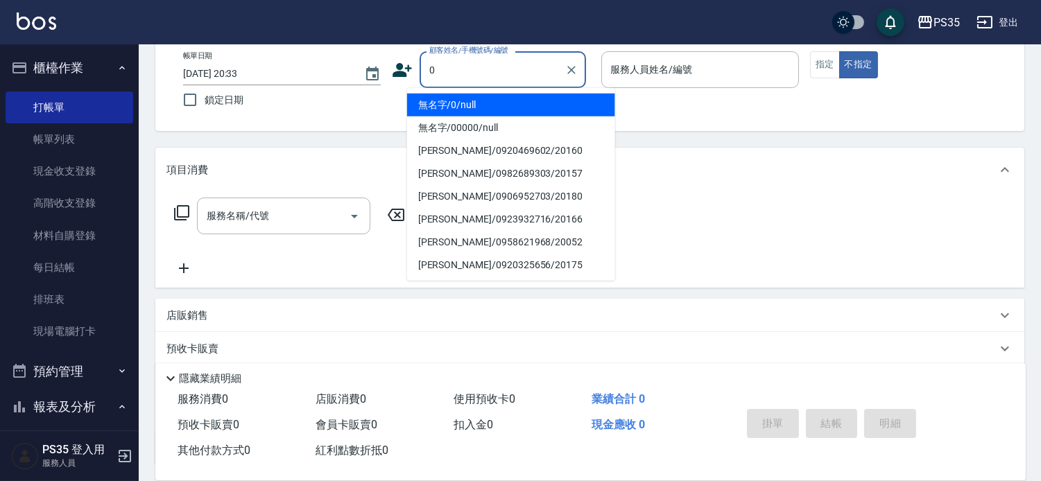
type input "0"
type input "1"
type input "無名字/0/null"
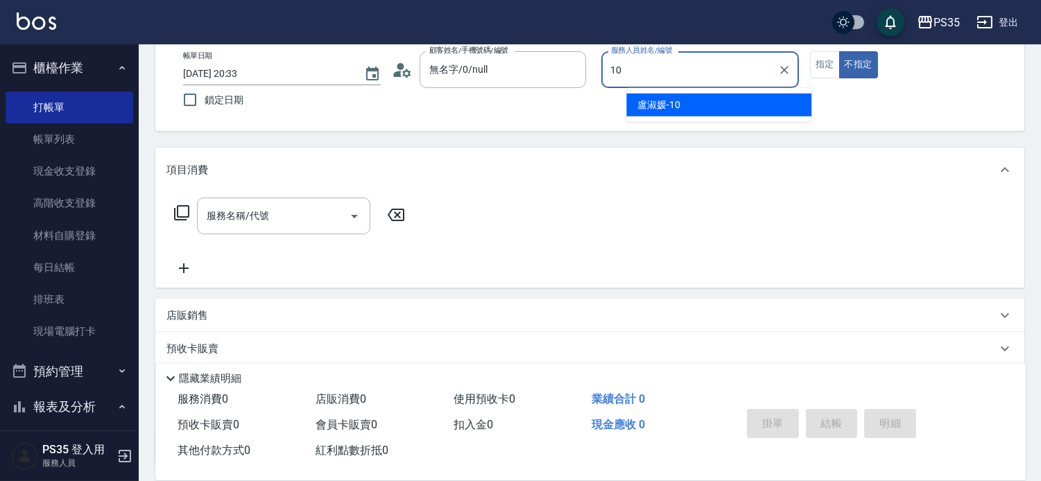
type input "盧淑媛-10"
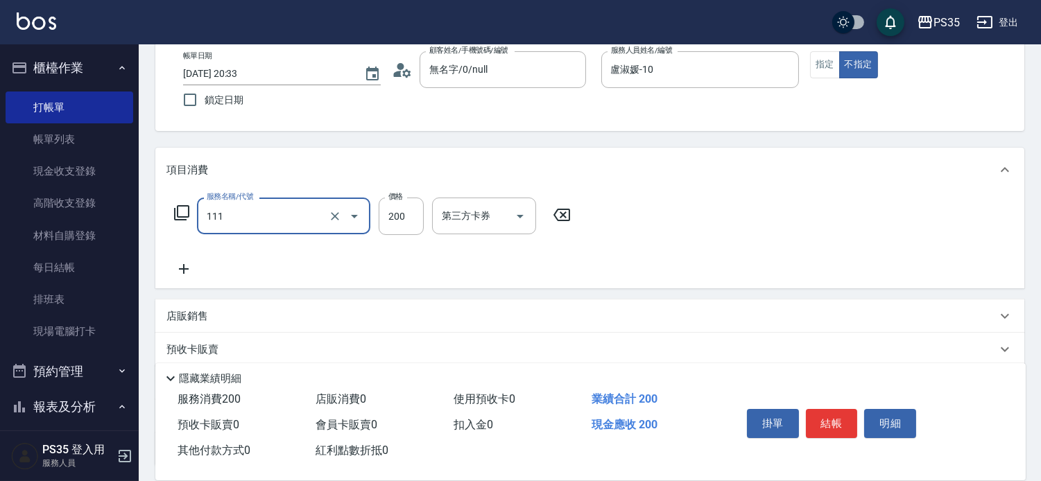
type input "200(111)"
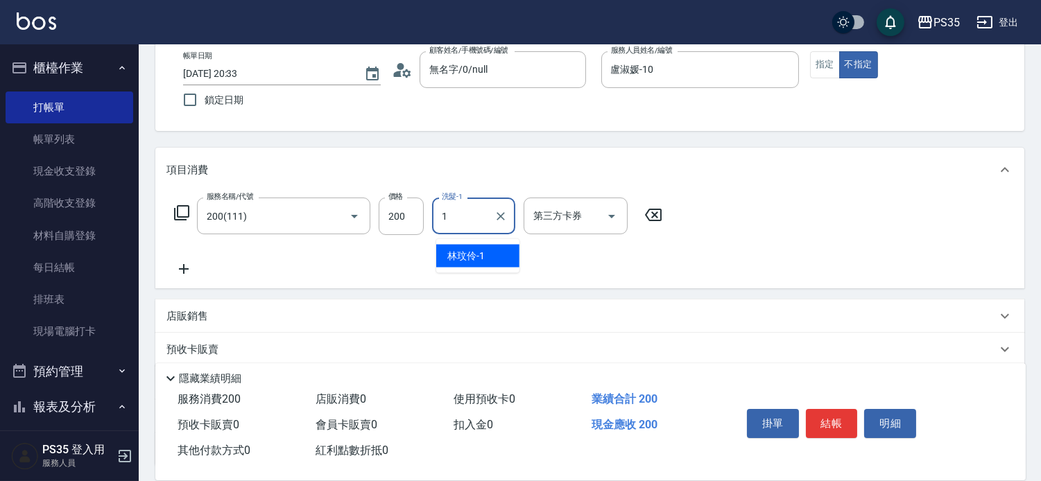
type input "[PERSON_NAME]-1"
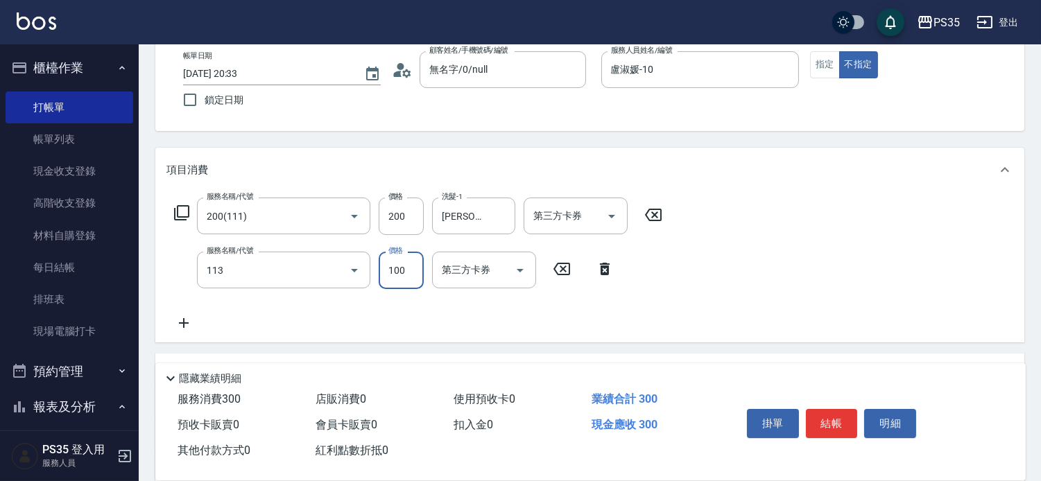
type input "瞬護100(113)"
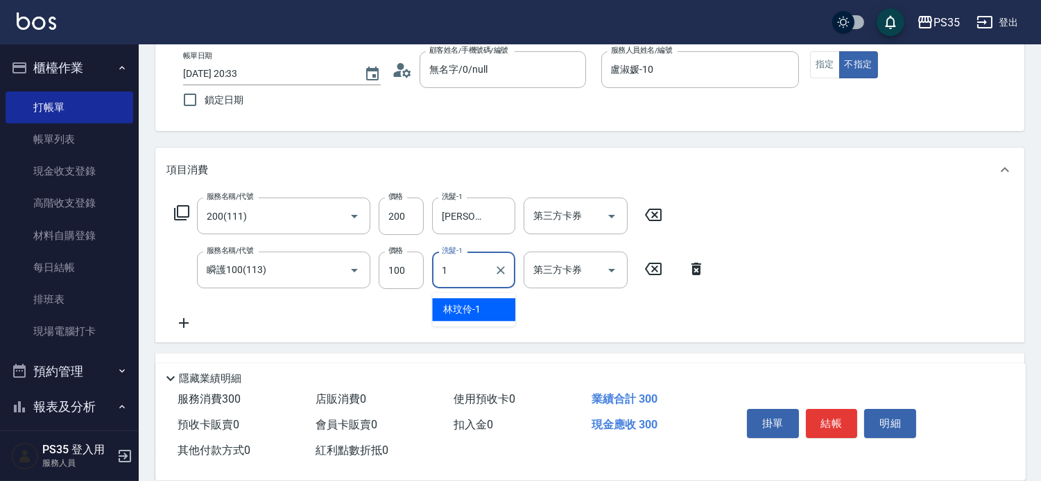
type input "[PERSON_NAME]-1"
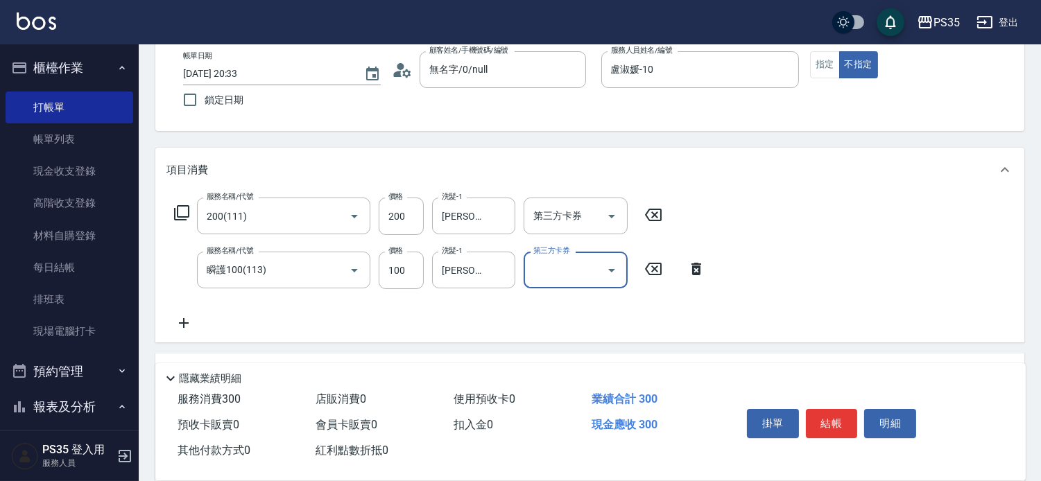
click at [694, 273] on icon at bounding box center [696, 269] width 10 height 12
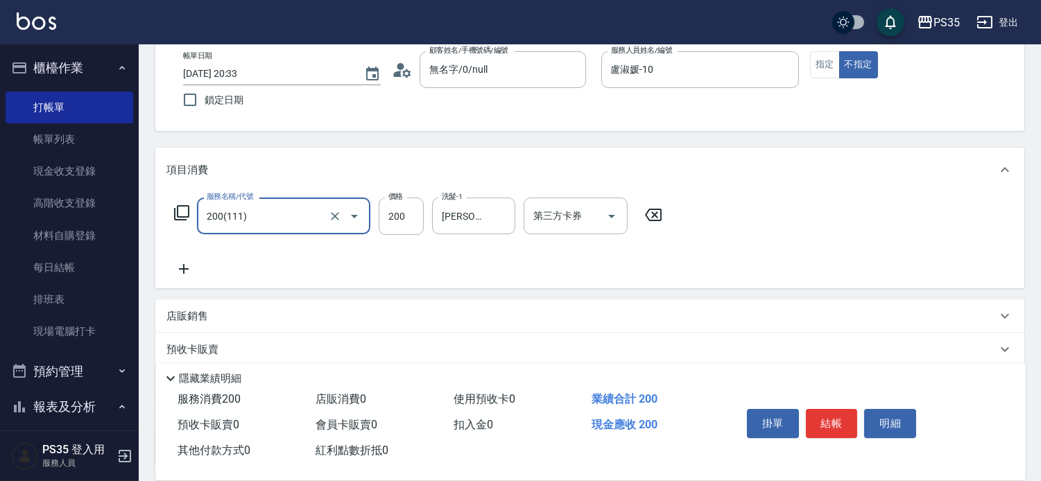
click at [193, 276] on icon at bounding box center [183, 269] width 35 height 17
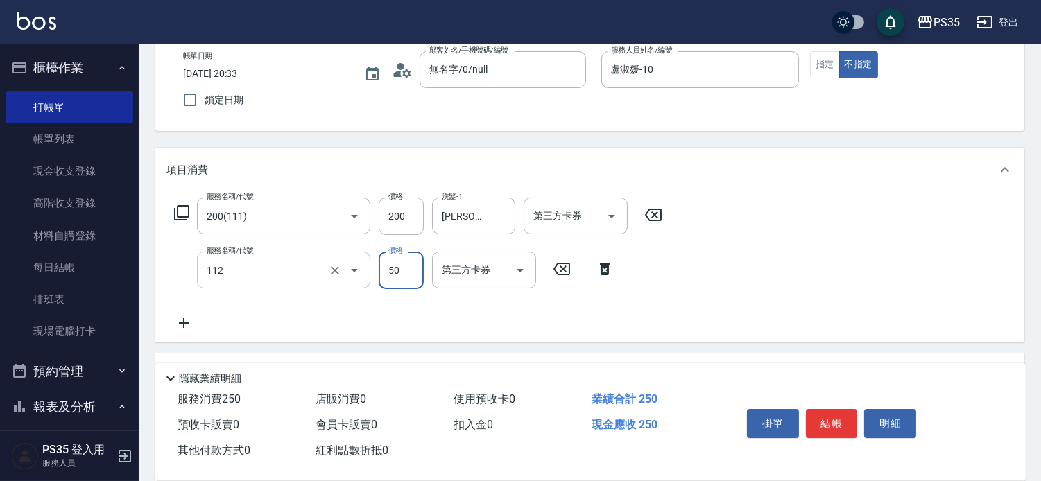
type input "精油50(112)"
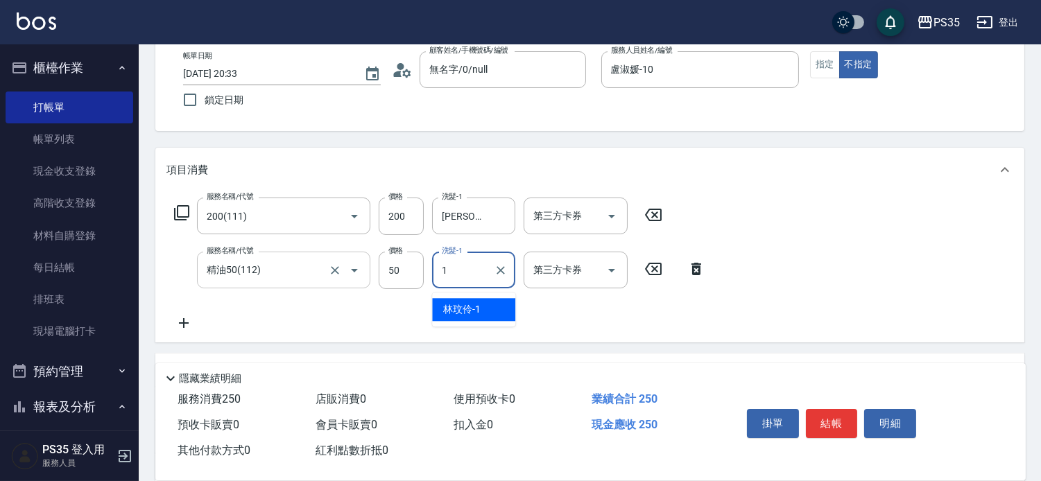
type input "[PERSON_NAME]-1"
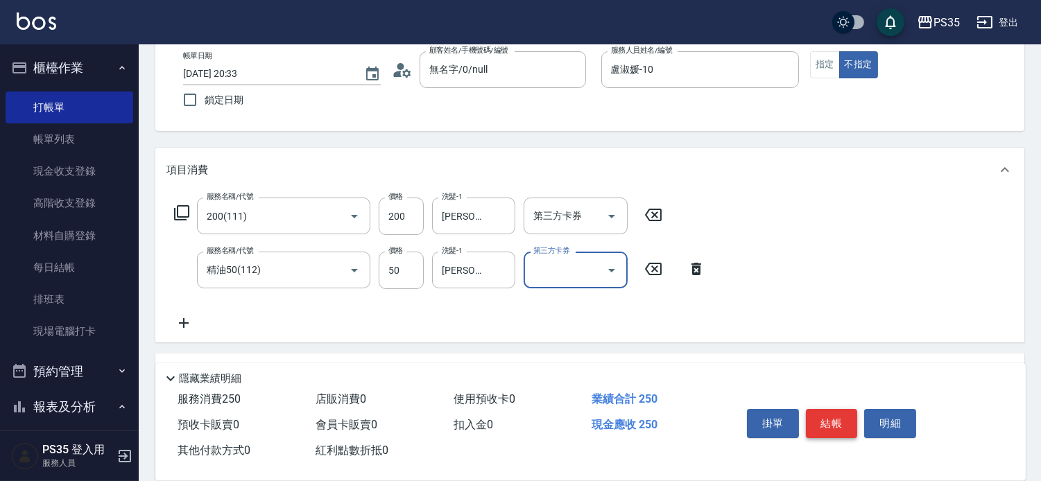
click at [825, 410] on button "結帳" at bounding box center [832, 423] width 52 height 29
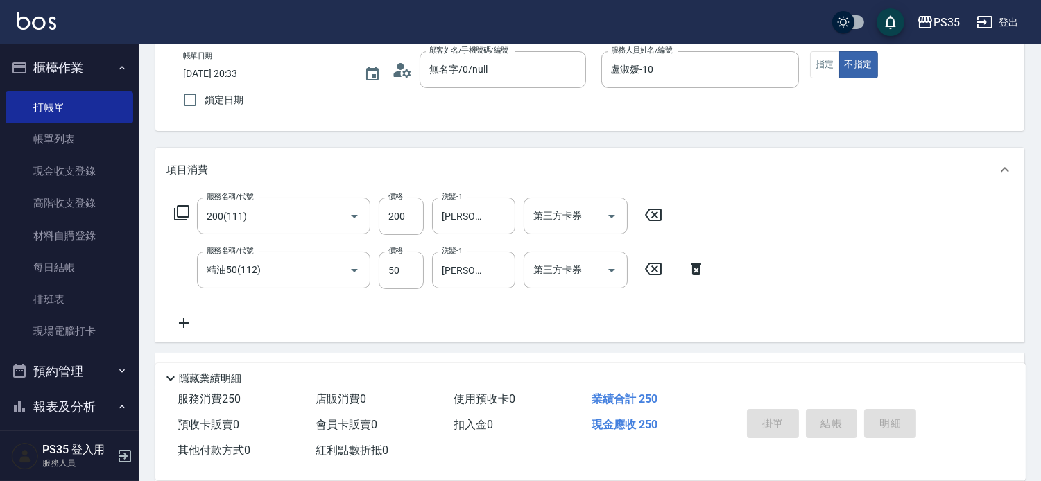
type input "[DATE] 20:34"
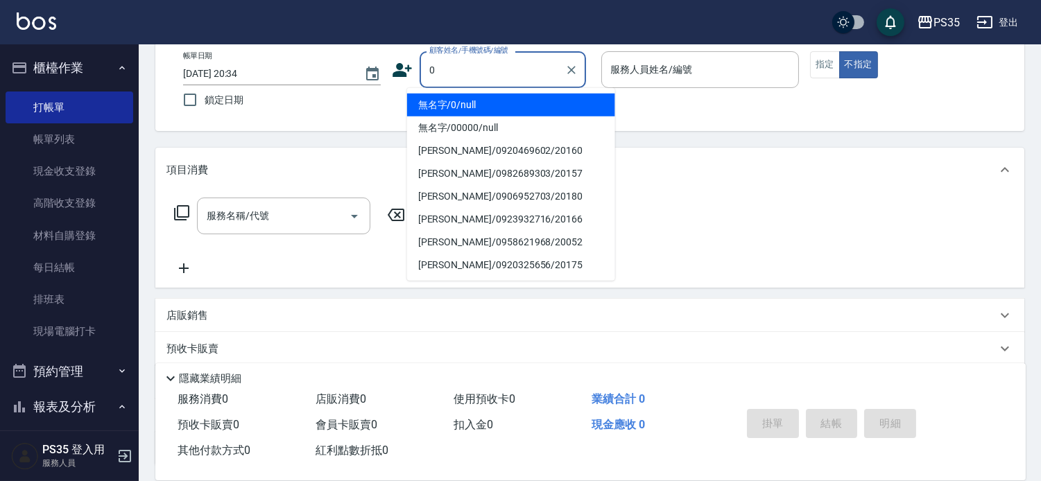
type input "0"
type input "1"
type input "無名字/0/null"
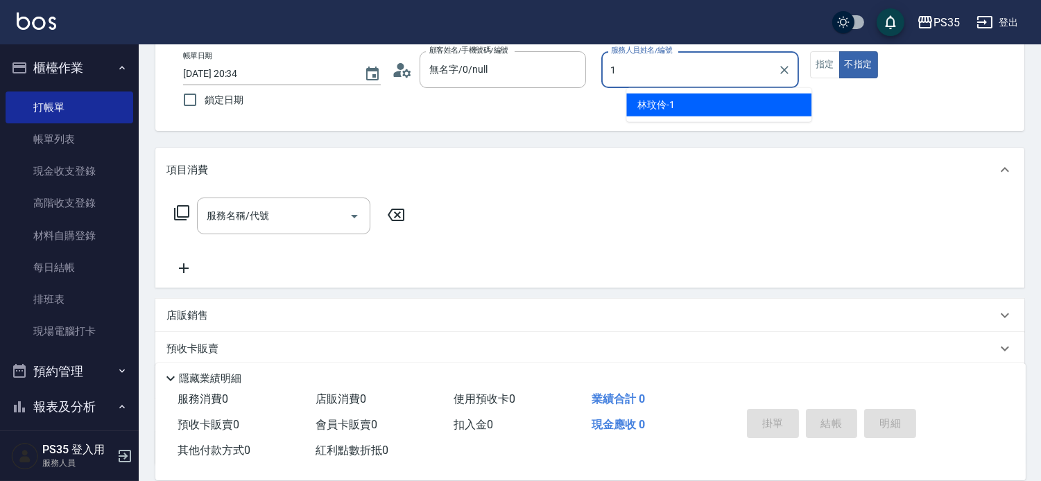
type input "[PERSON_NAME]-1"
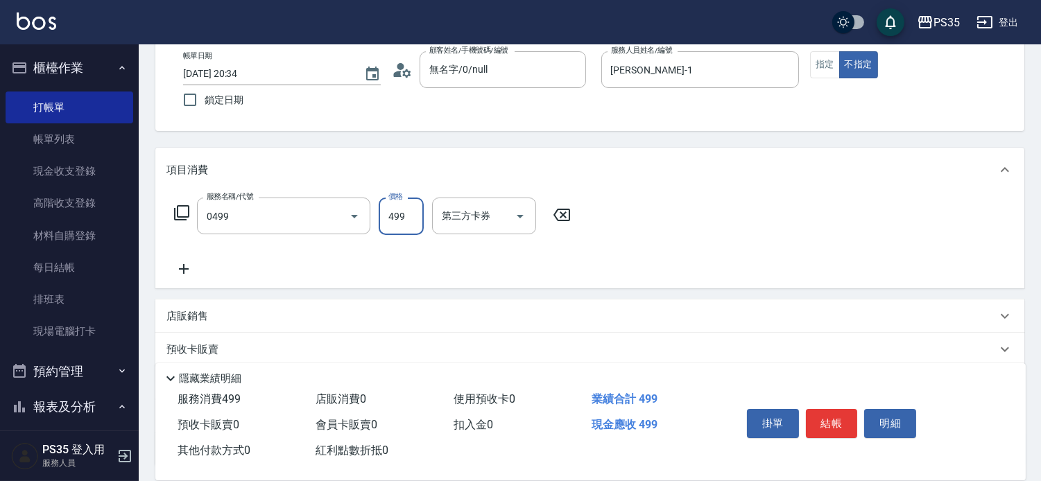
type input "[PERSON_NAME]499(0499)"
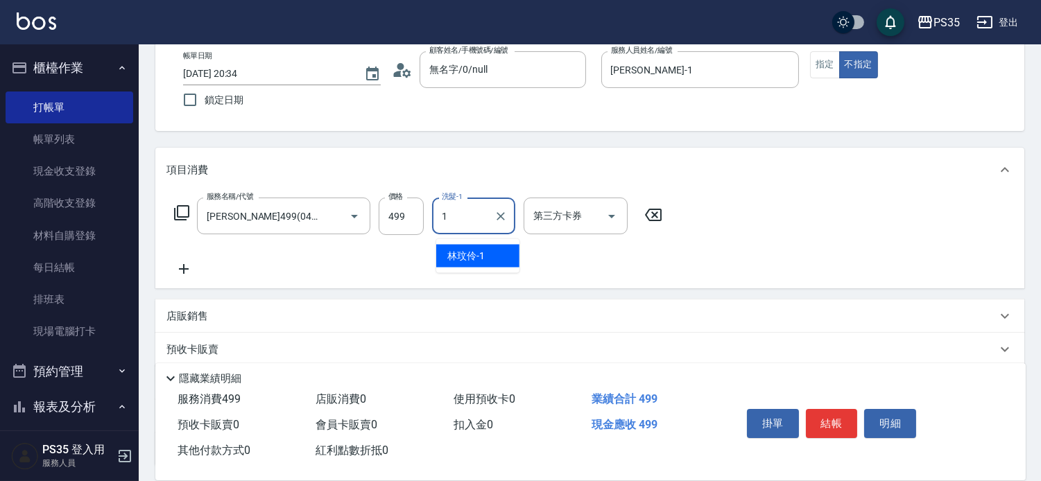
type input "[PERSON_NAME]-1"
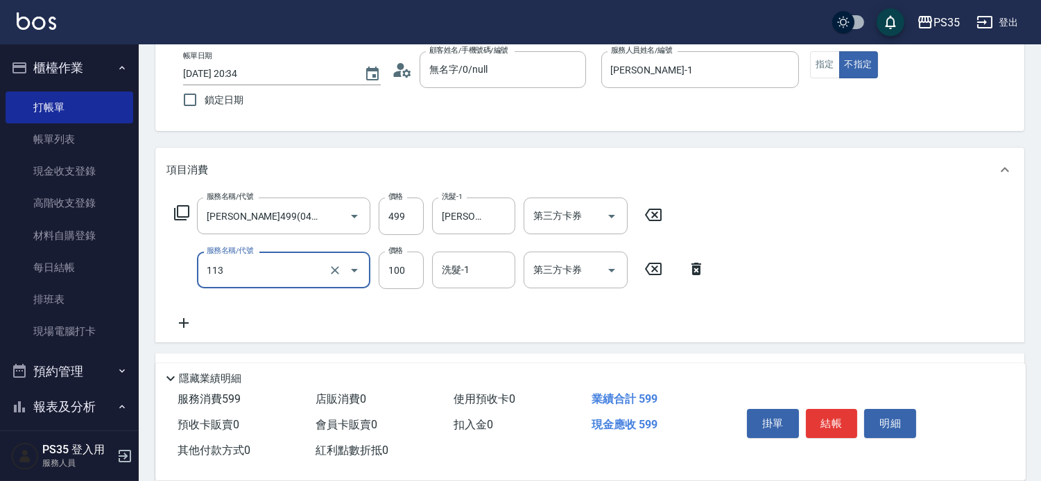
type input "瞬護100(113)"
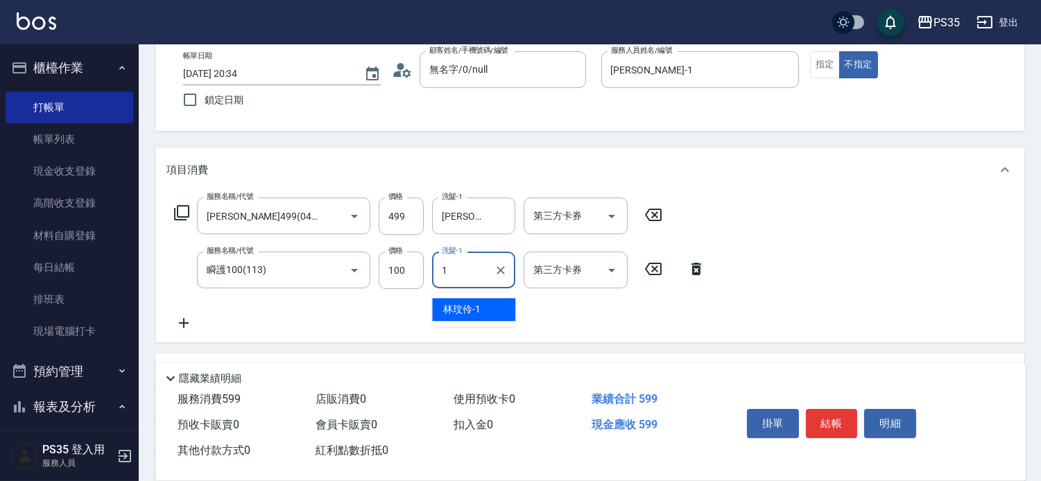
type input "[PERSON_NAME]-1"
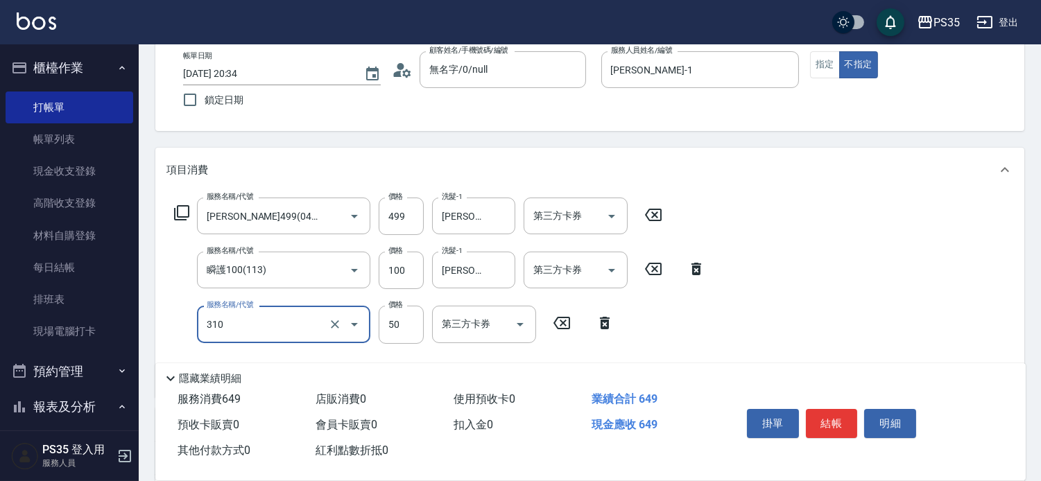
type input "剪瀏海(310)"
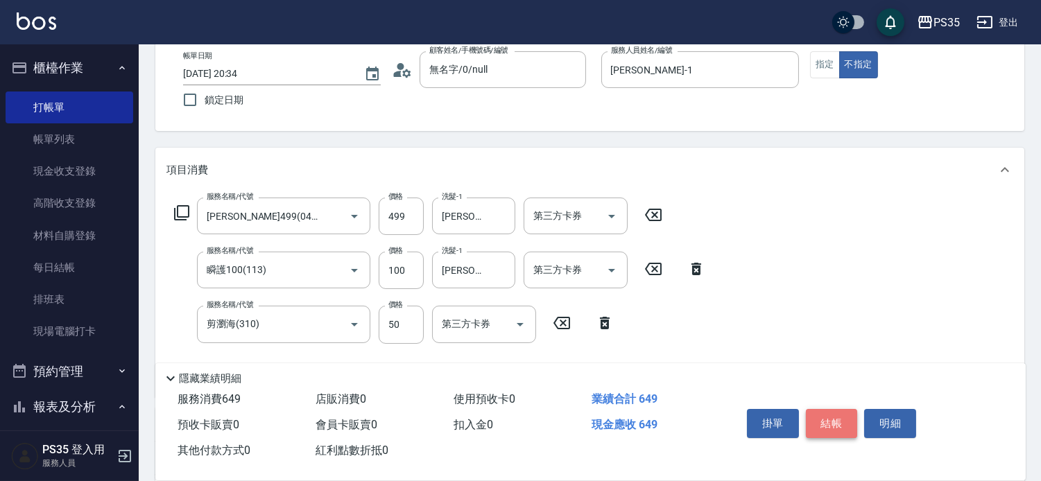
click at [849, 409] on button "結帳" at bounding box center [832, 423] width 52 height 29
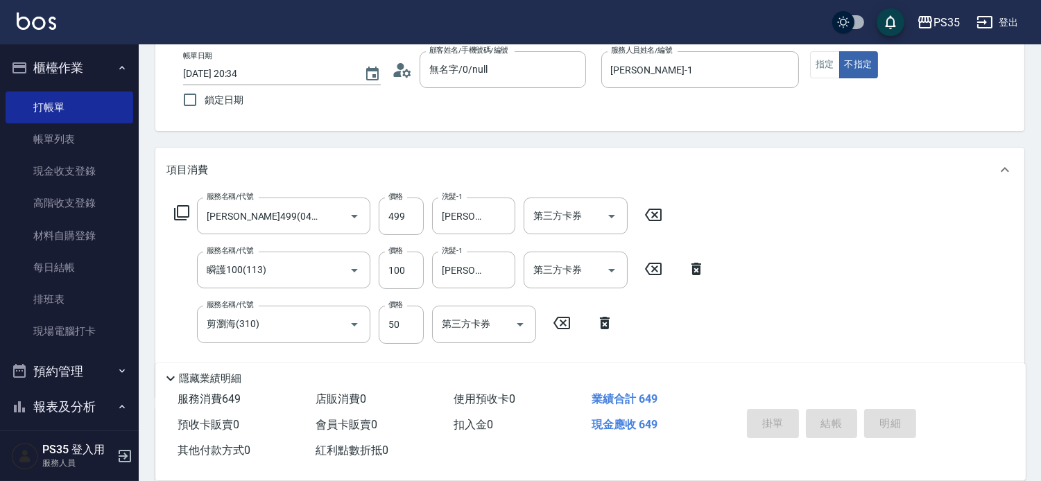
type input "[DATE] 20:35"
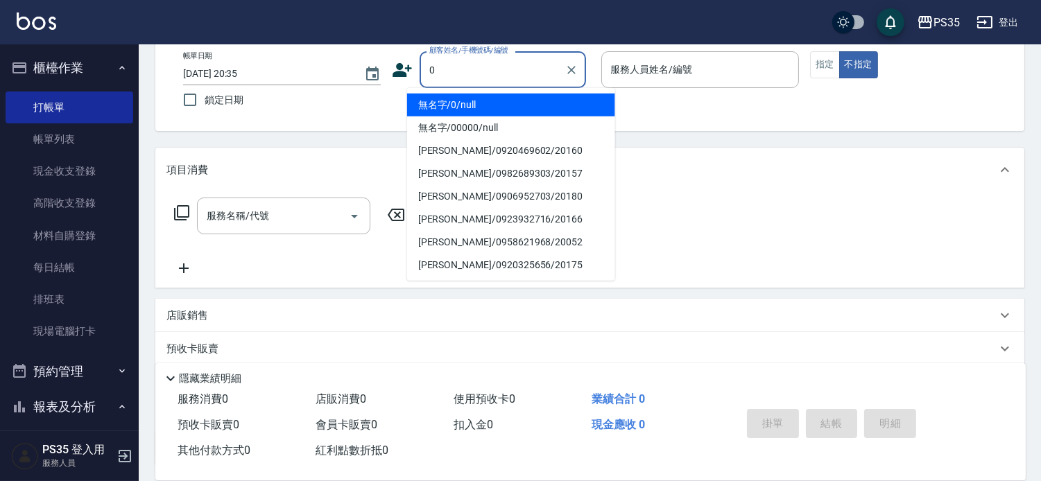
type input "無名字/0/null"
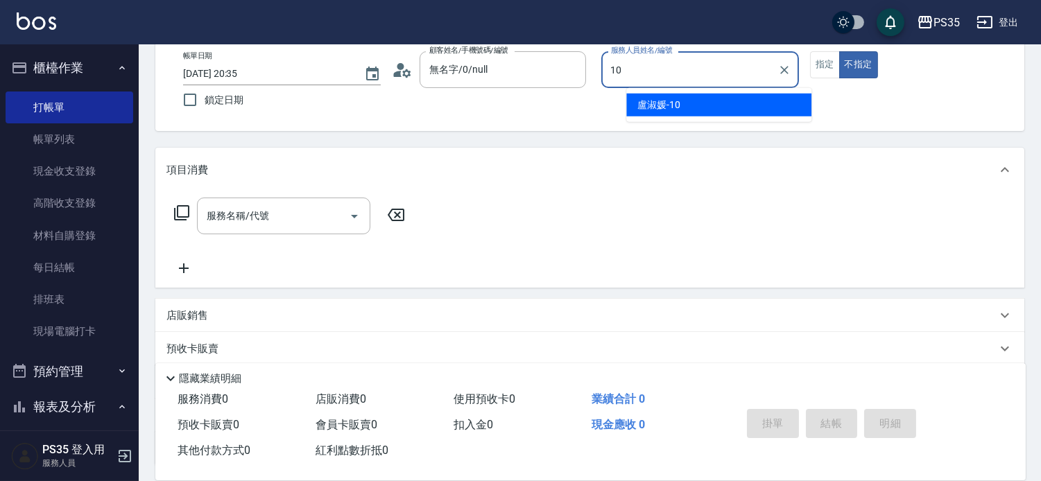
type input "盧淑媛-10"
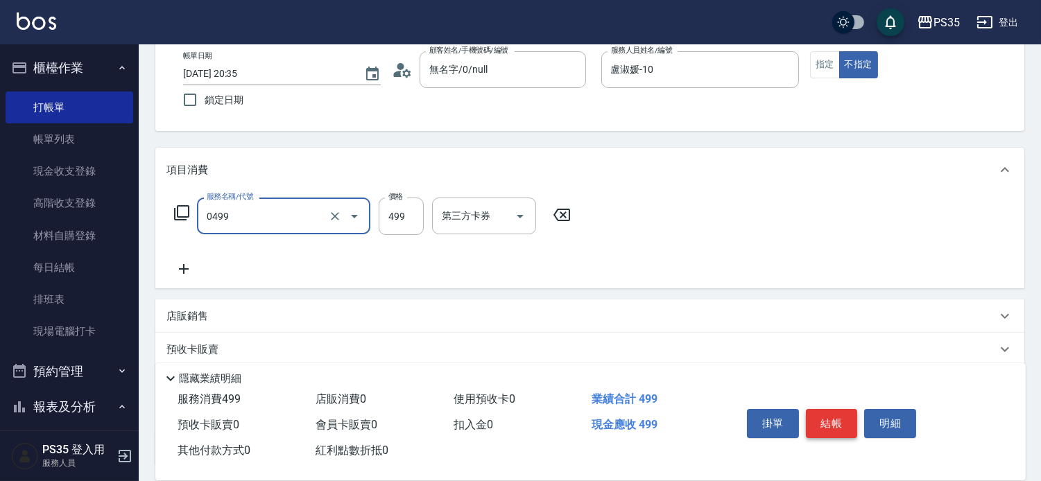
type input "[PERSON_NAME]499(0499)"
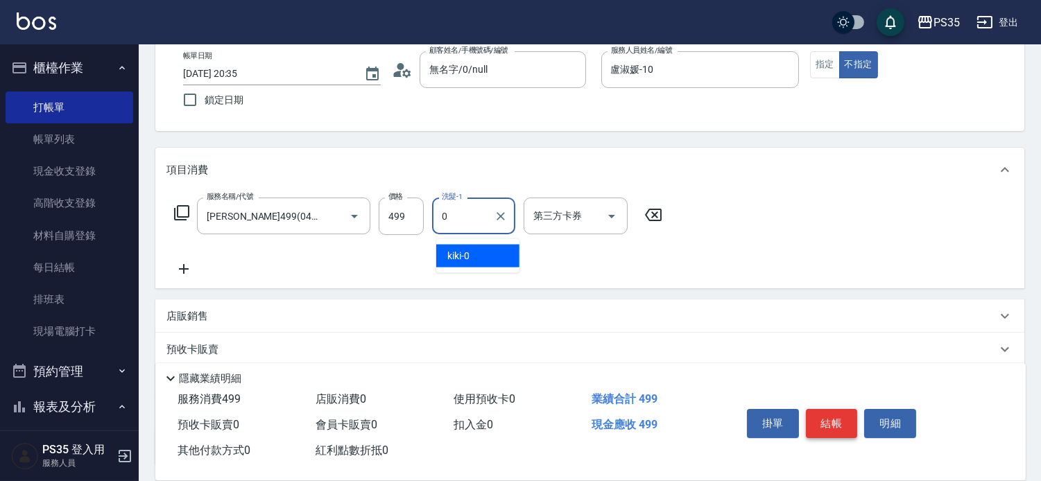
type input "kiki-0"
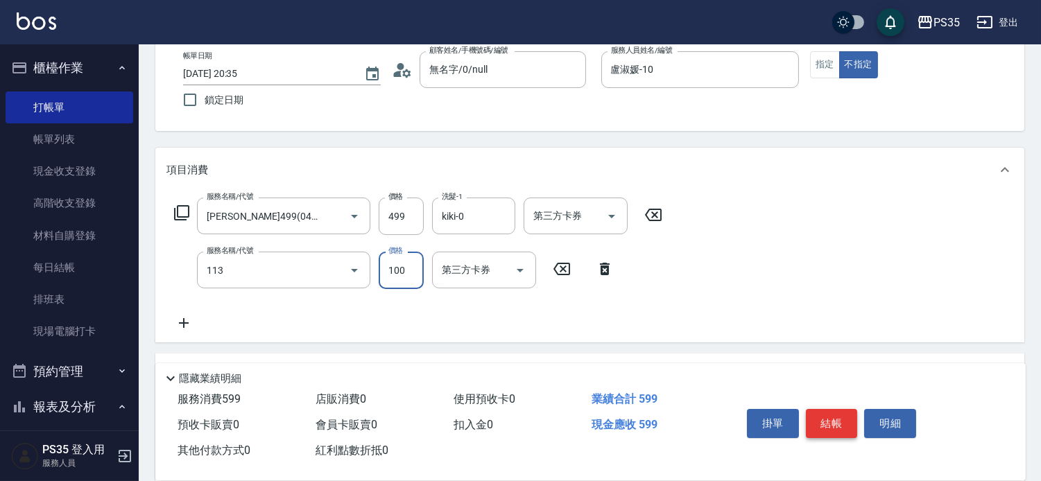
type input "瞬護100(113)"
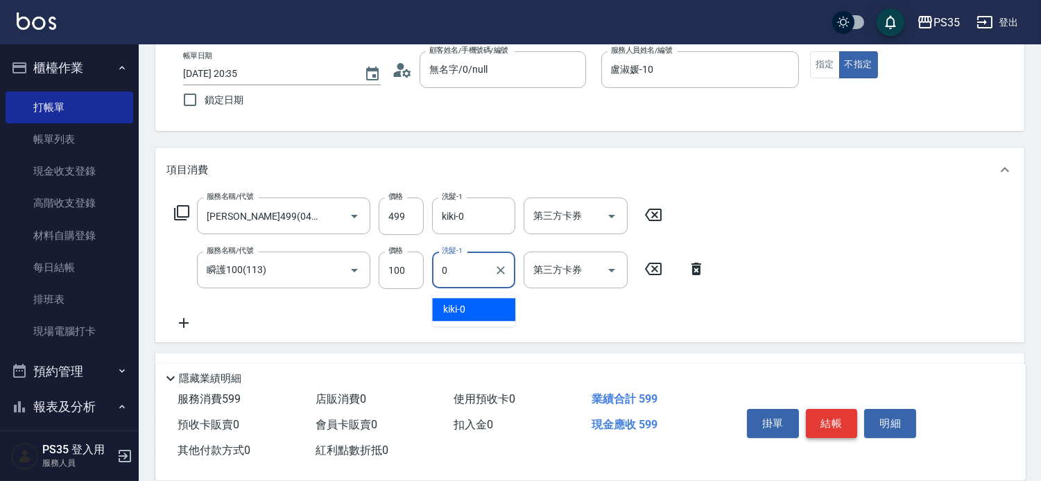
type input "kiki-0"
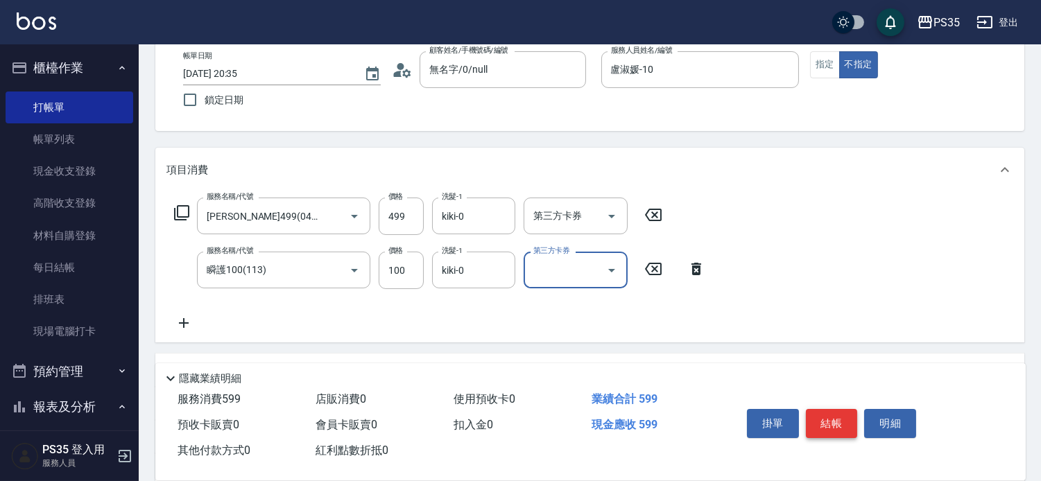
click at [849, 409] on button "結帳" at bounding box center [832, 423] width 52 height 29
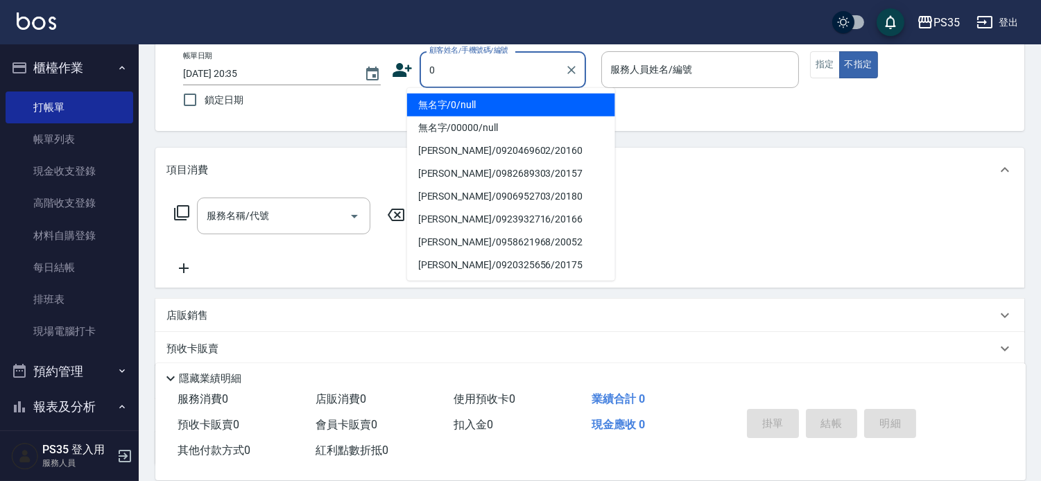
type input "0"
type input "2"
type input "無名字/0/null"
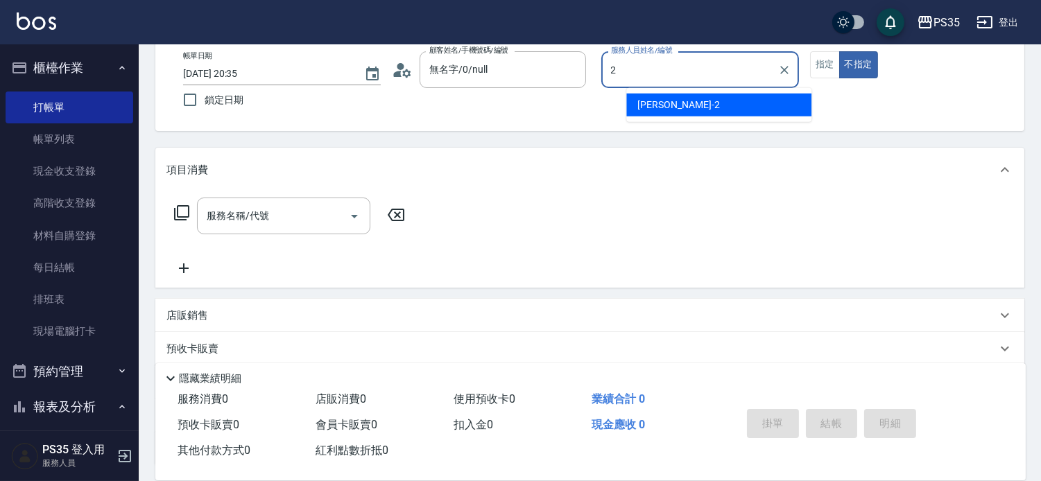
type input "[PERSON_NAME]-2"
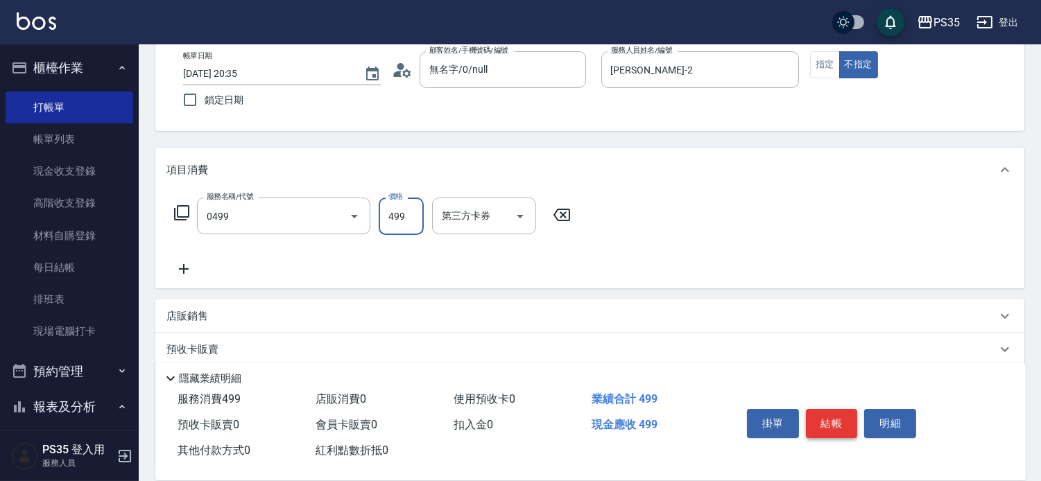
type input "[PERSON_NAME]499(0499)"
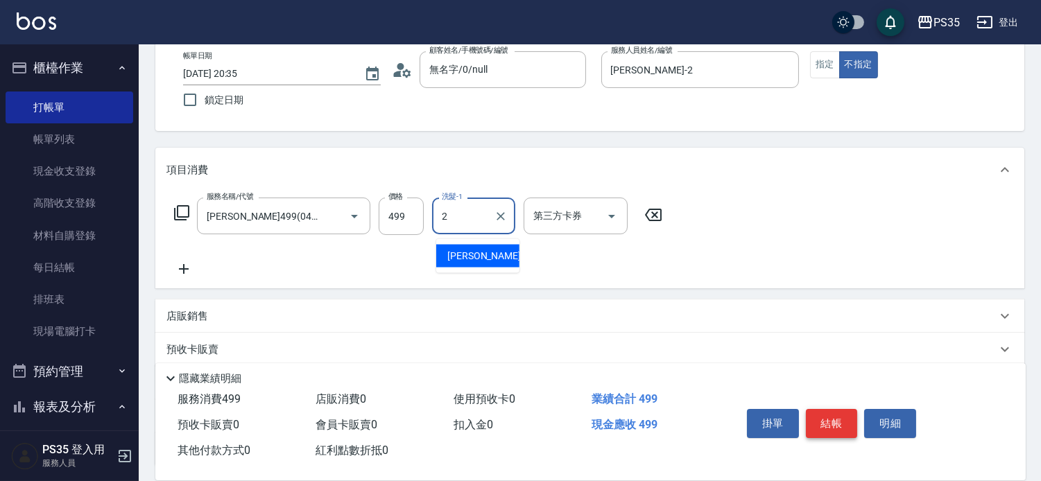
type input "[PERSON_NAME]-2"
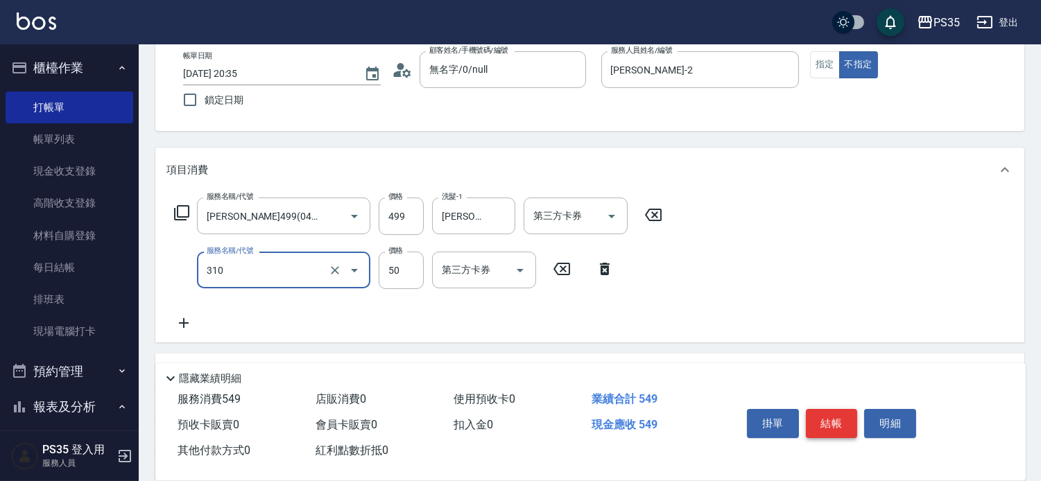
type input "剪瀏海(310)"
click at [849, 409] on button "結帳" at bounding box center [832, 423] width 52 height 29
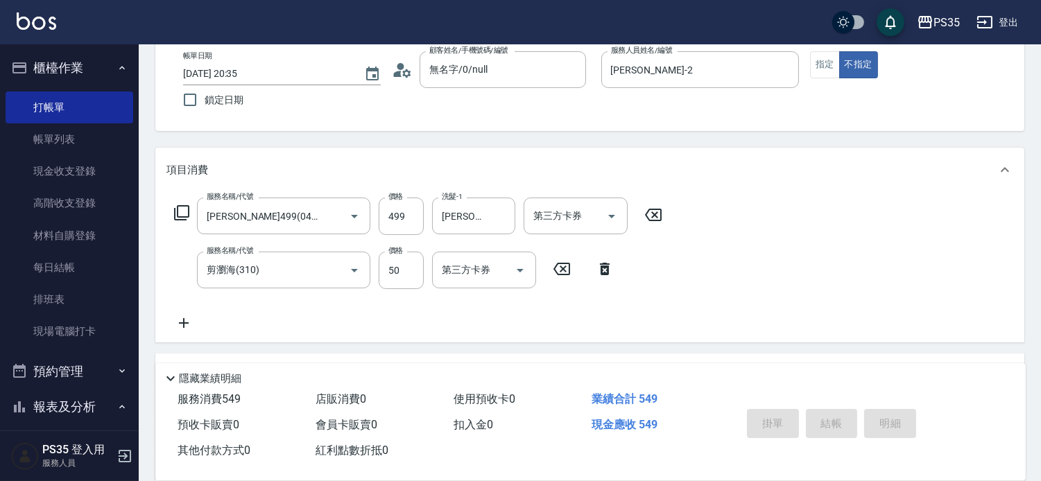
type input "[DATE] 20:36"
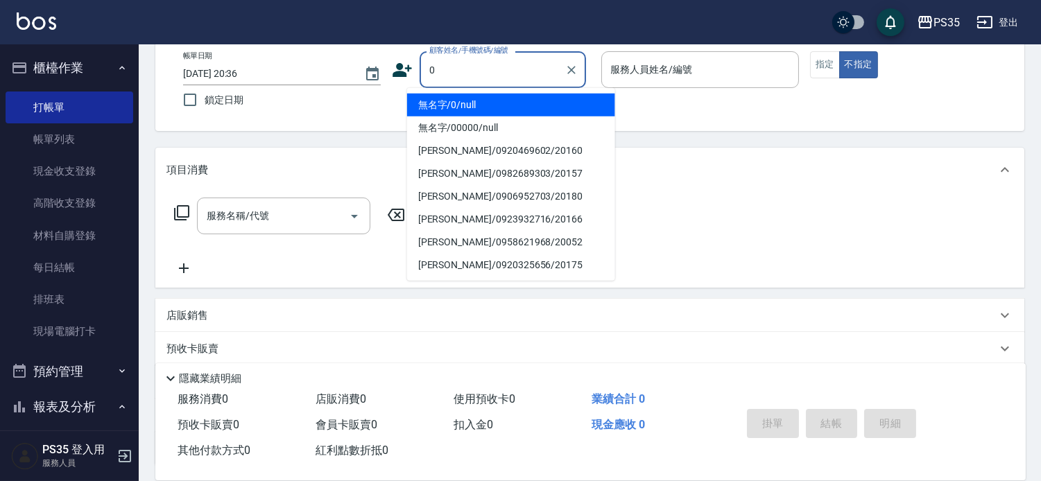
type input "0"
type input "無名字/0/null"
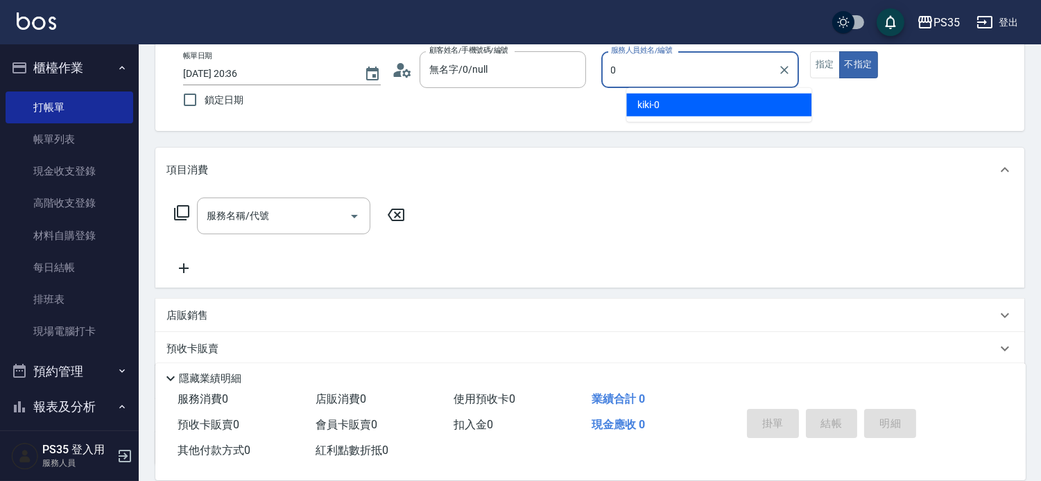
type input "kiki-0"
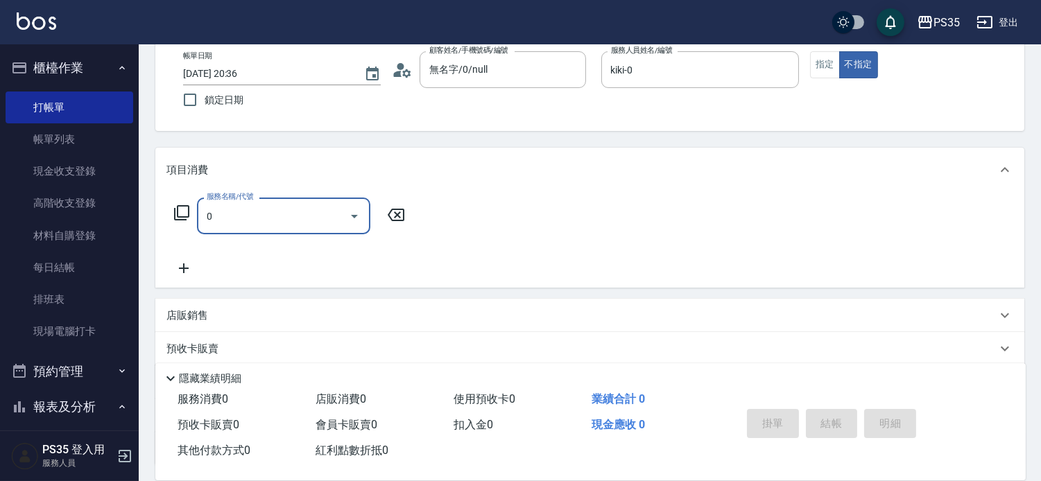
type input "200(111)"
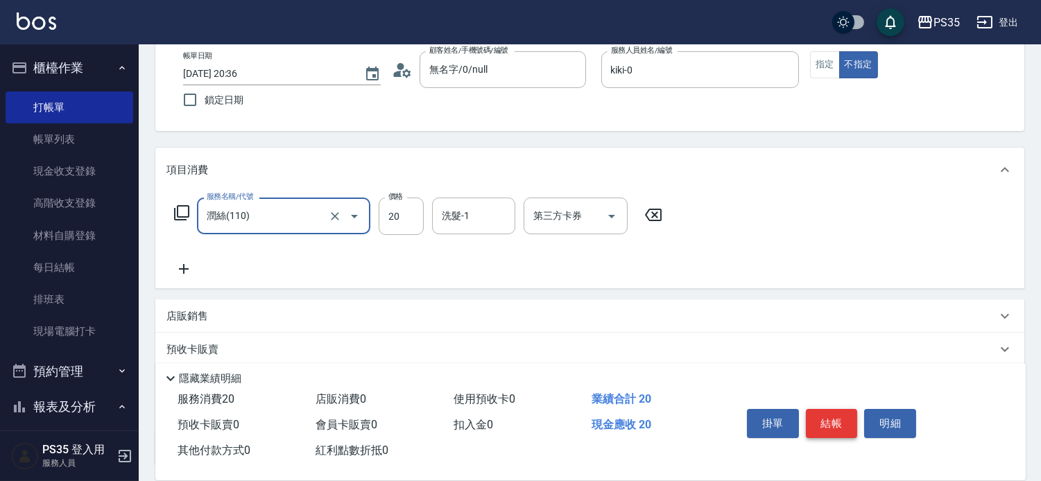
type input "潤絲(110)"
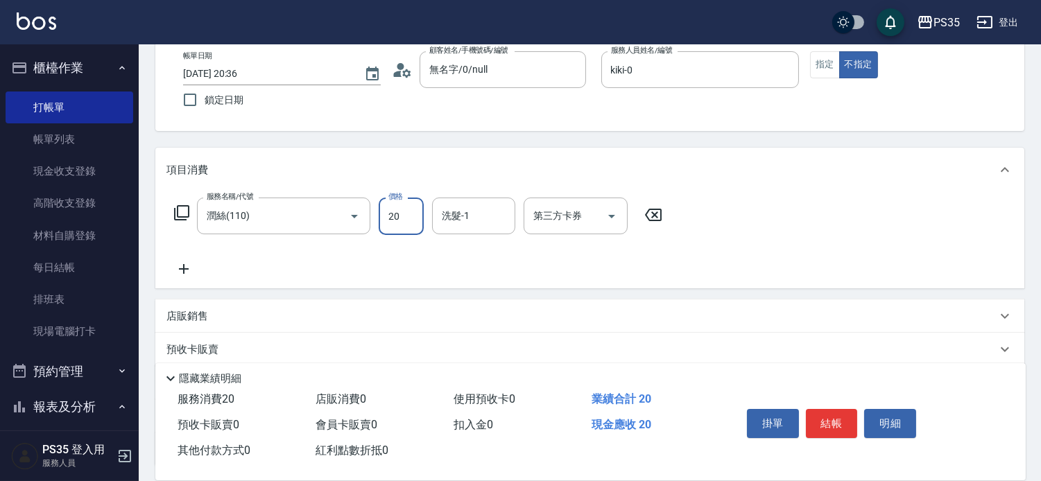
drag, startPoint x: 652, startPoint y: 216, endPoint x: 589, endPoint y: 232, distance: 65.3
click at [652, 215] on icon at bounding box center [653, 215] width 17 height 12
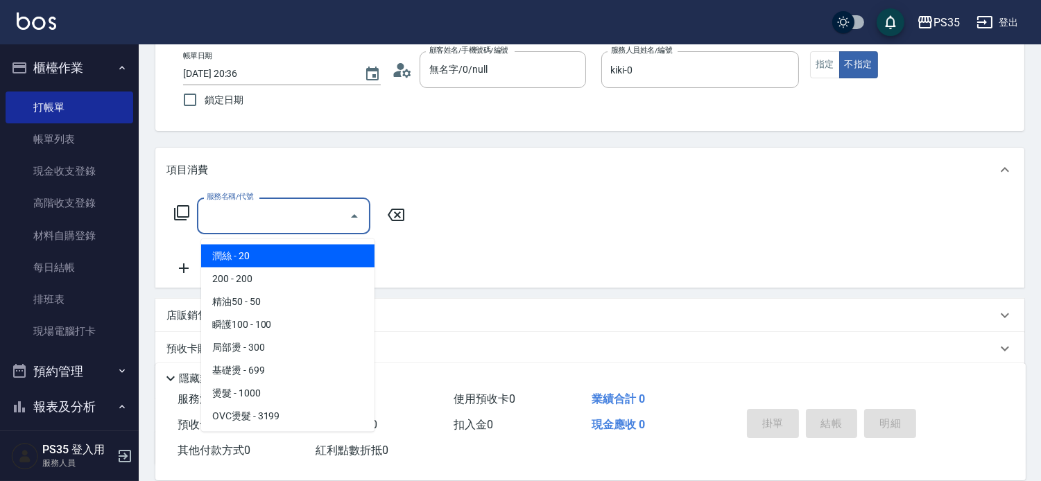
click at [331, 225] on input "服務名稱/代號" at bounding box center [273, 216] width 140 height 24
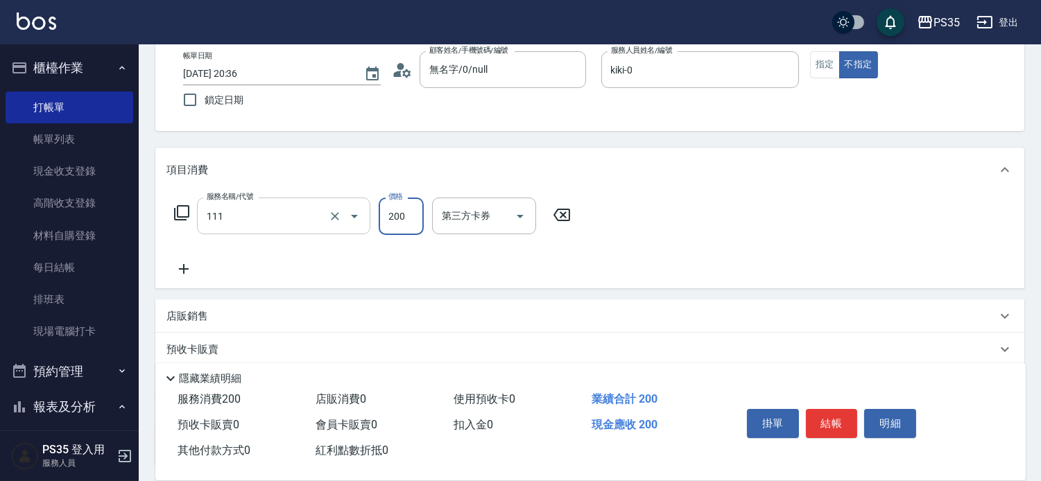
type input "200(111)"
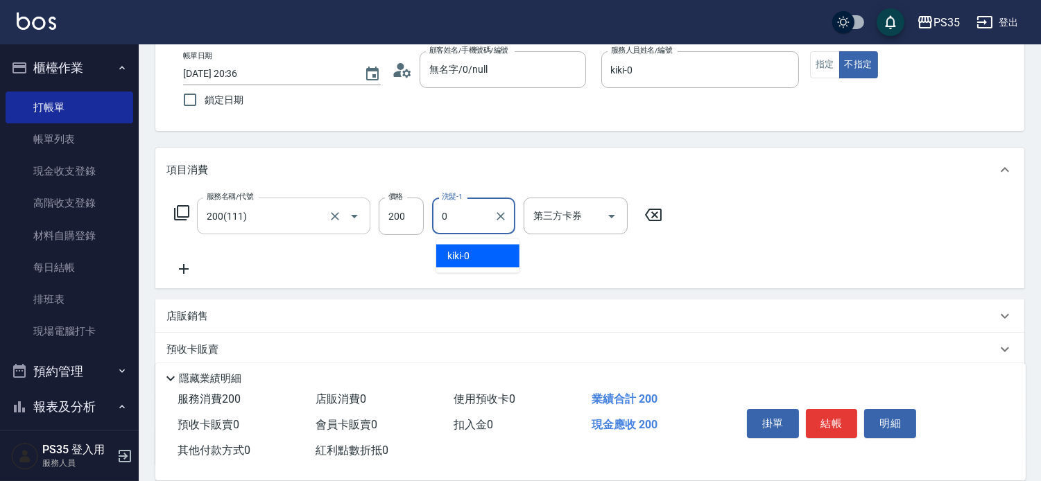
type input "kiki-0"
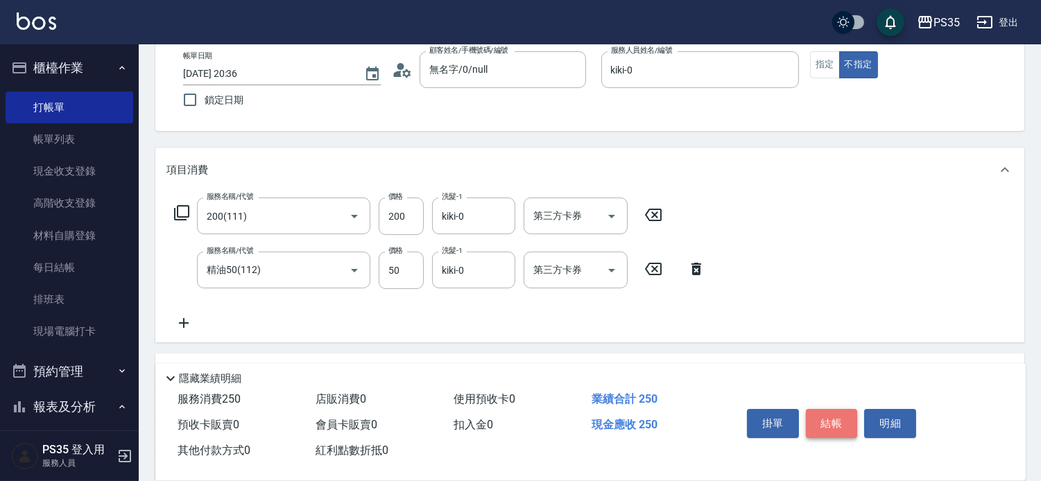
click at [844, 409] on button "結帳" at bounding box center [832, 423] width 52 height 29
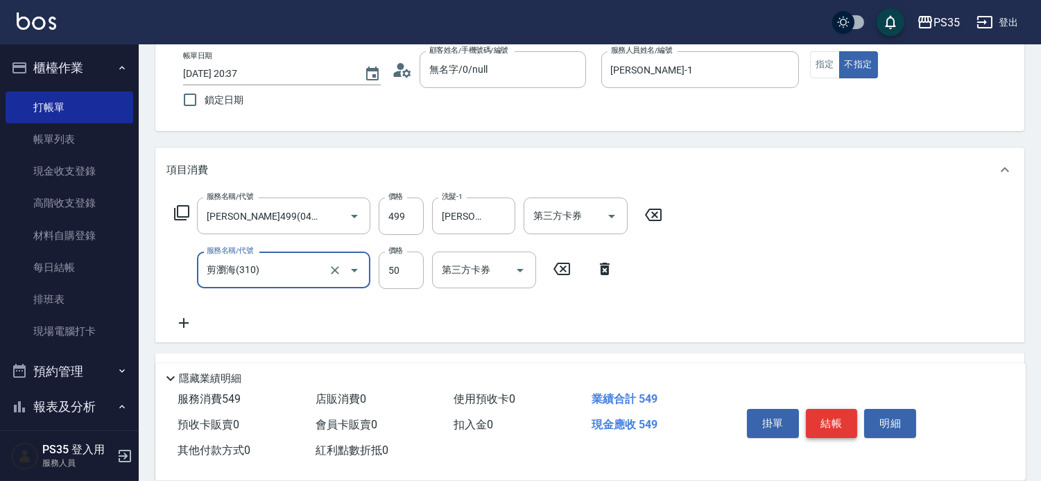
click at [823, 409] on button "結帳" at bounding box center [832, 423] width 52 height 29
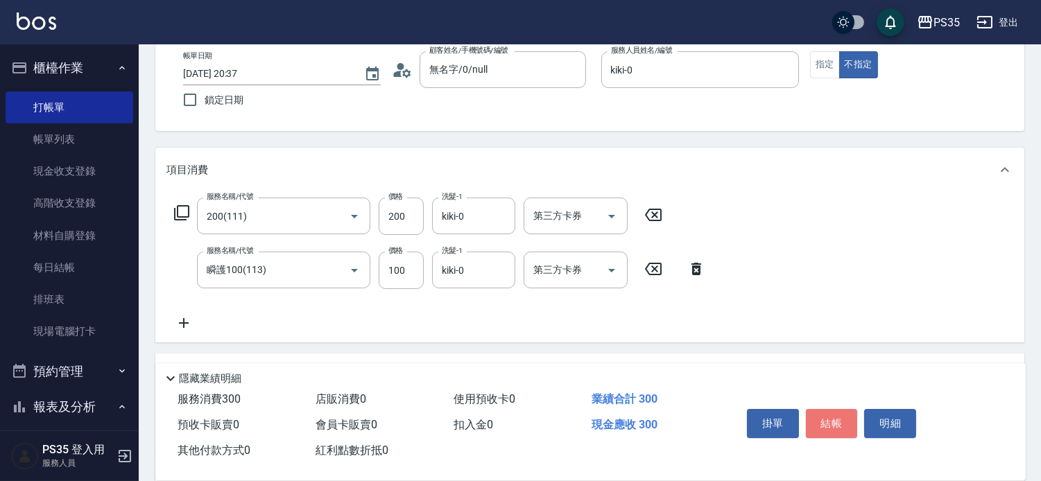
click at [822, 409] on button "結帳" at bounding box center [832, 423] width 52 height 29
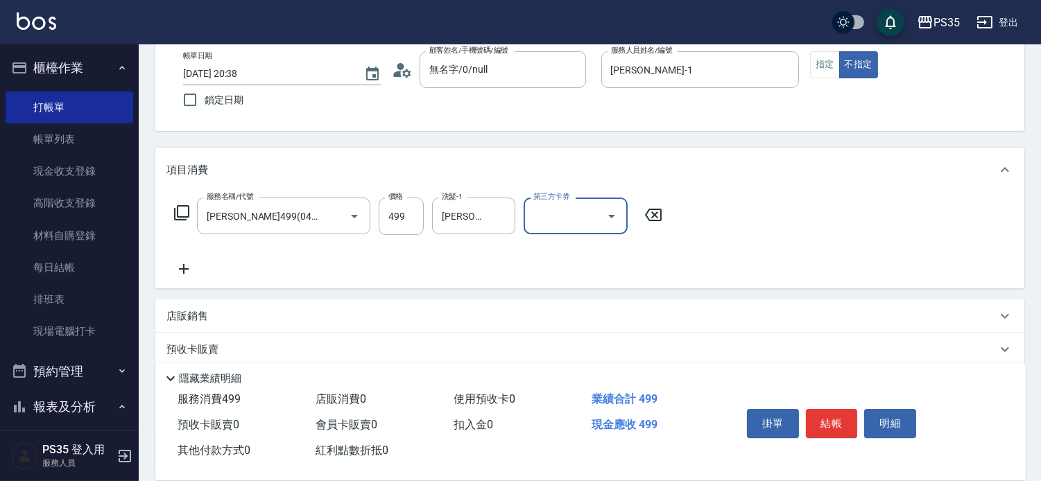
click at [822, 409] on button "結帳" at bounding box center [832, 423] width 52 height 29
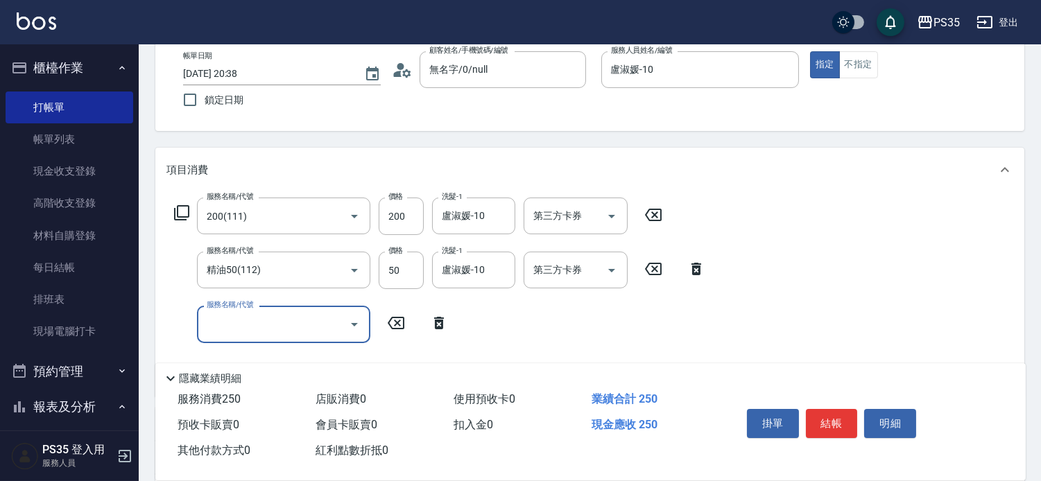
scroll to position [154, 0]
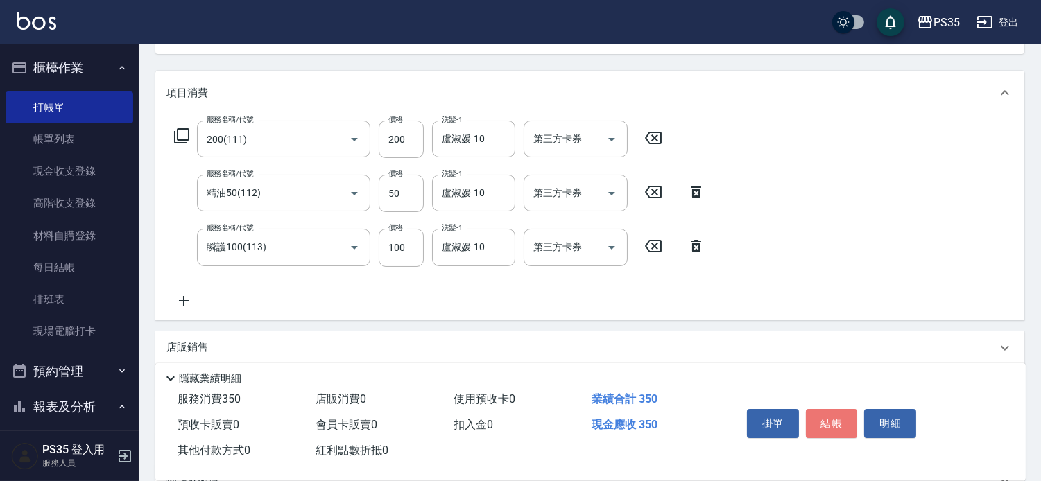
click at [822, 410] on button "結帳" at bounding box center [832, 423] width 52 height 29
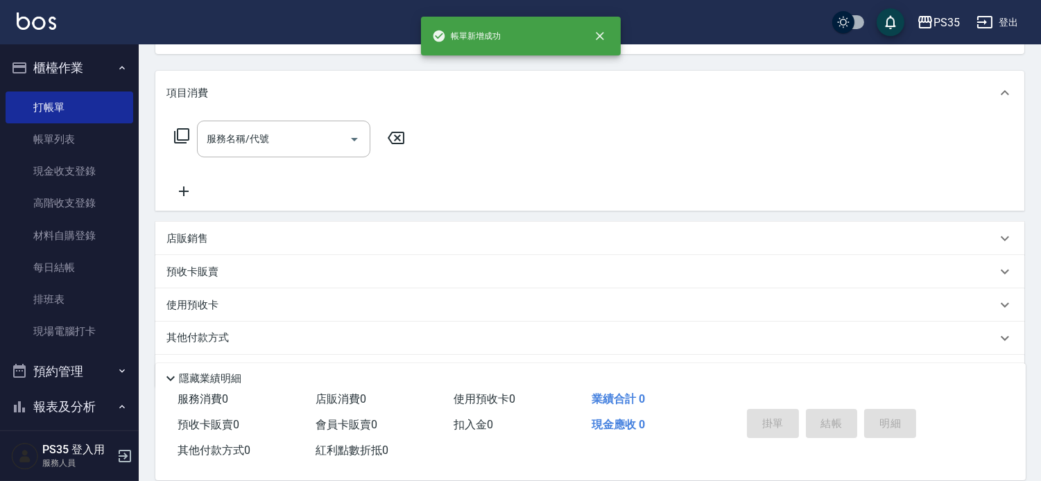
scroll to position [134, 0]
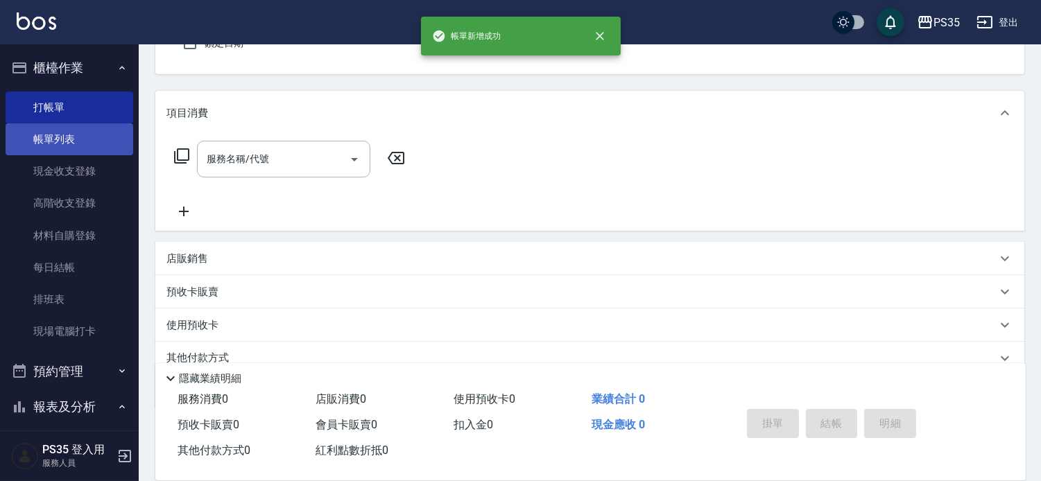
click at [61, 141] on link "帳單列表" at bounding box center [70, 139] width 128 height 32
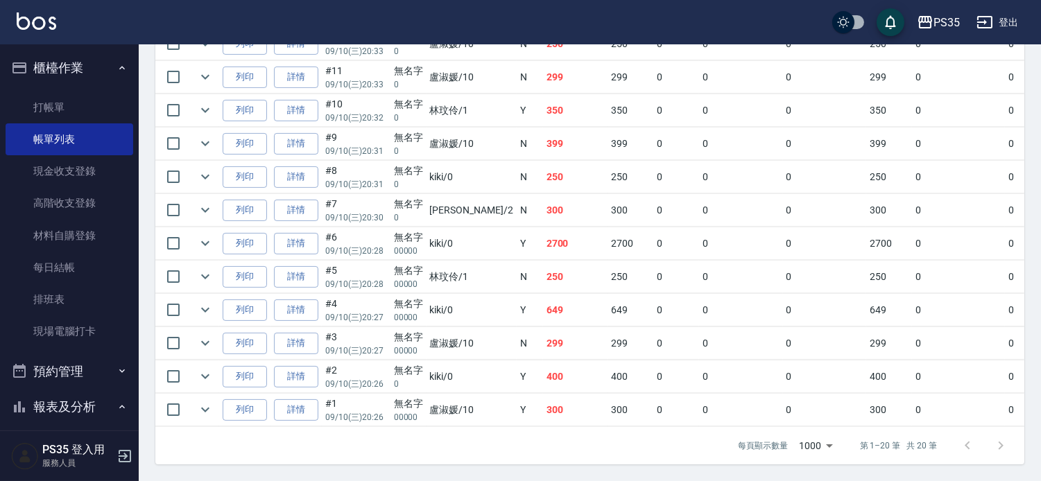
scroll to position [725, 0]
click at [90, 101] on link "打帳單" at bounding box center [70, 108] width 128 height 32
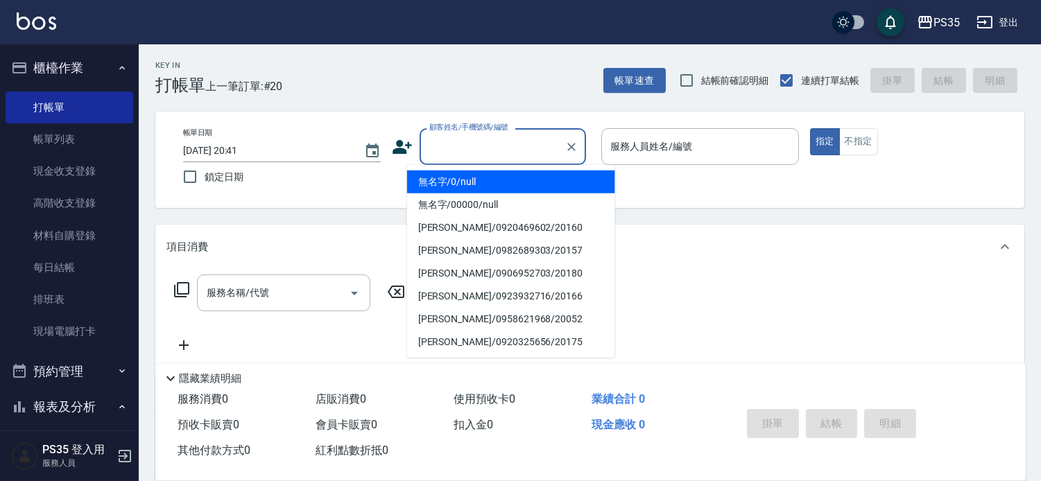
click at [469, 144] on input "顧客姓名/手機號碼/編號" at bounding box center [492, 147] width 133 height 24
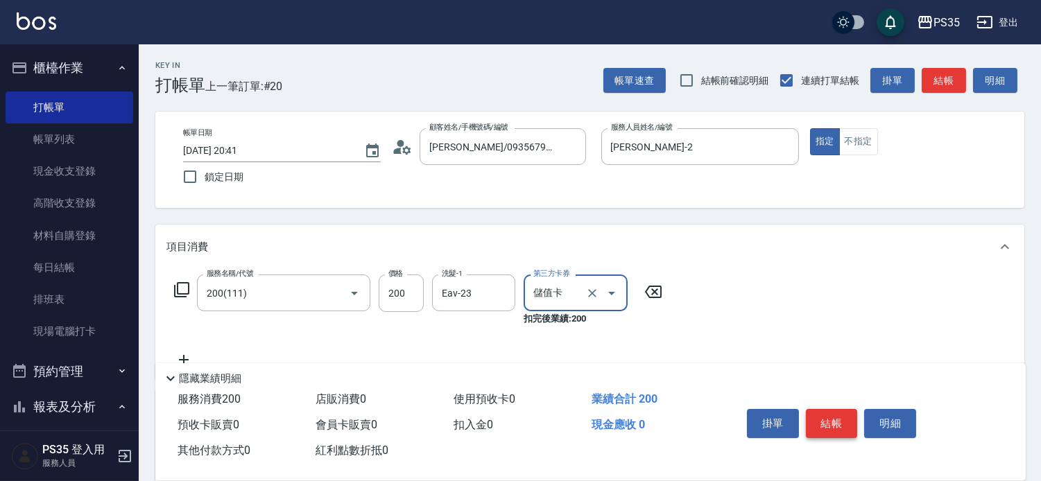
click at [851, 409] on button "結帳" at bounding box center [832, 423] width 52 height 29
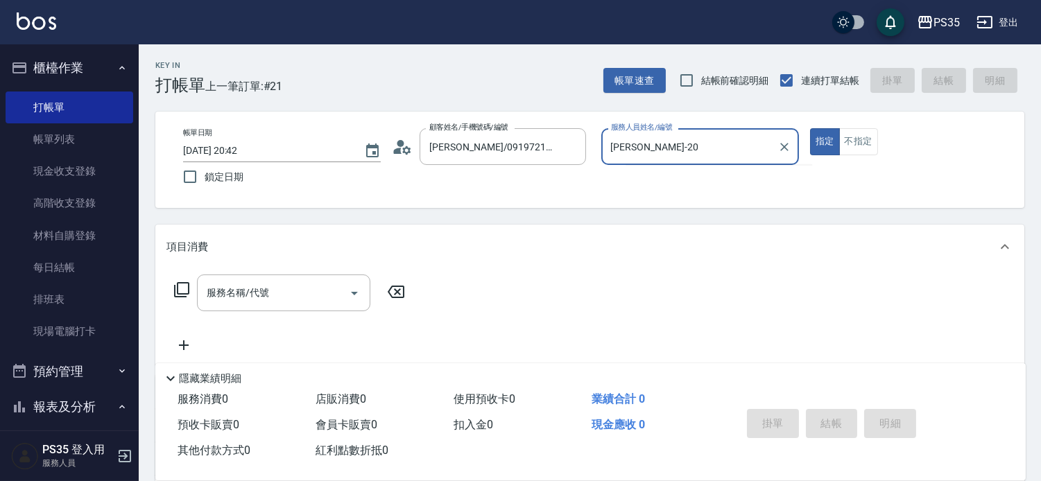
click at [810, 128] on button "指定" at bounding box center [825, 141] width 30 height 27
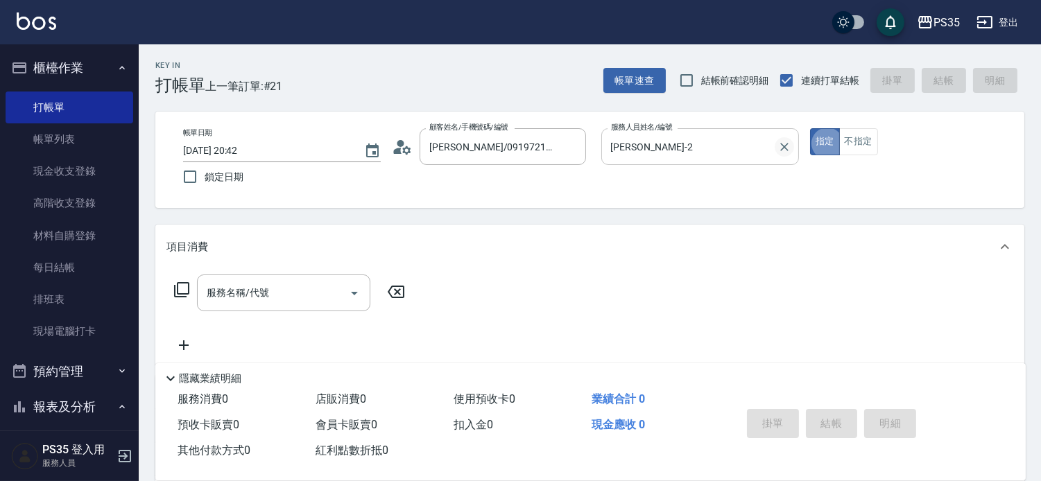
click at [791, 141] on icon "Clear" at bounding box center [784, 147] width 14 height 14
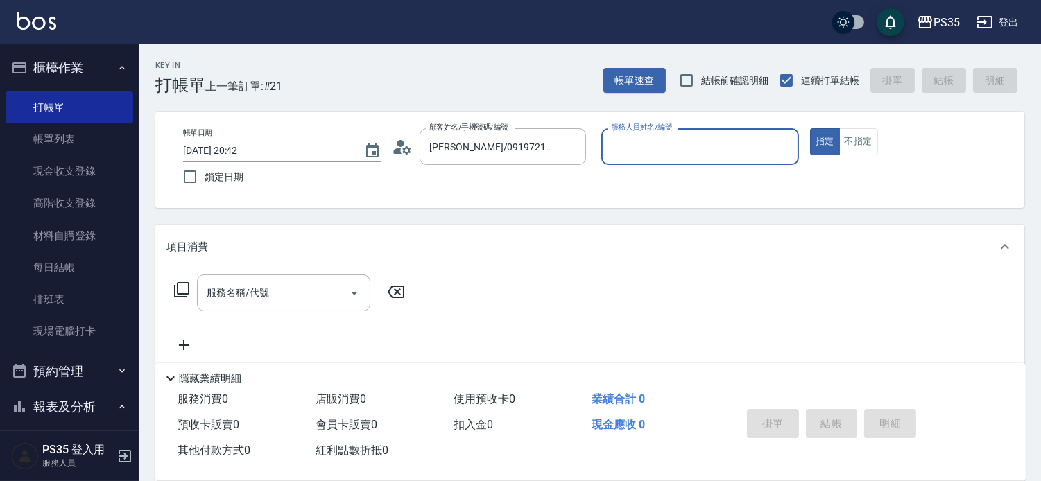
click at [688, 143] on input "服務人員姓名/編號" at bounding box center [699, 147] width 185 height 24
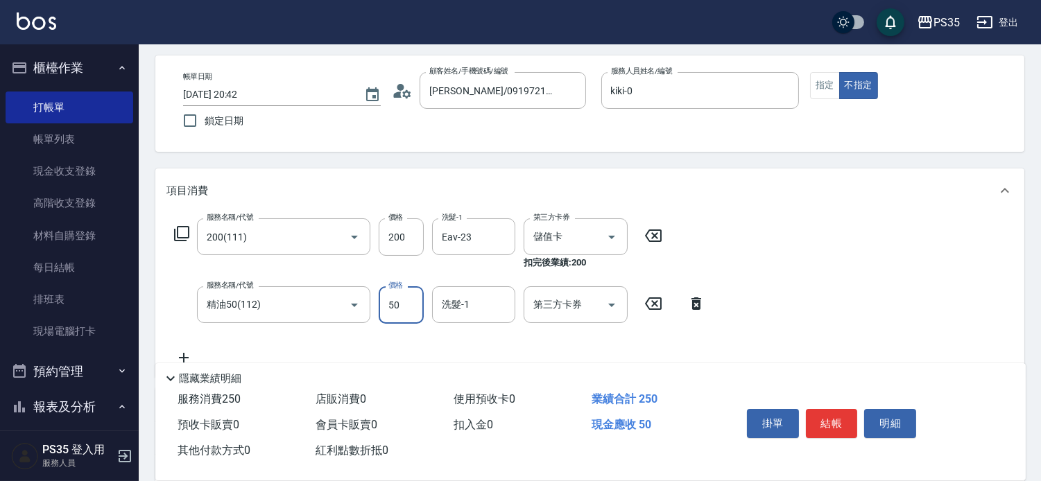
scroll to position [62, 0]
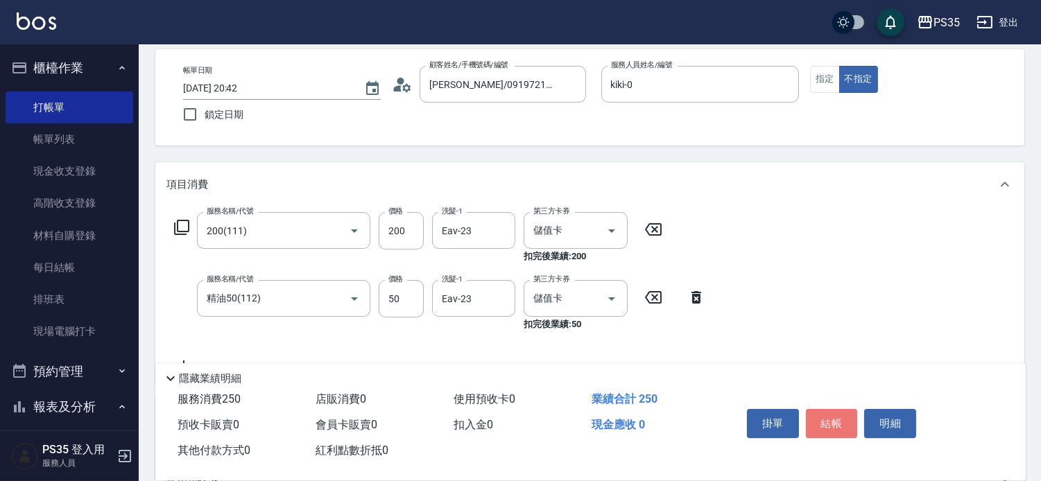
click at [851, 409] on button "結帳" at bounding box center [832, 423] width 52 height 29
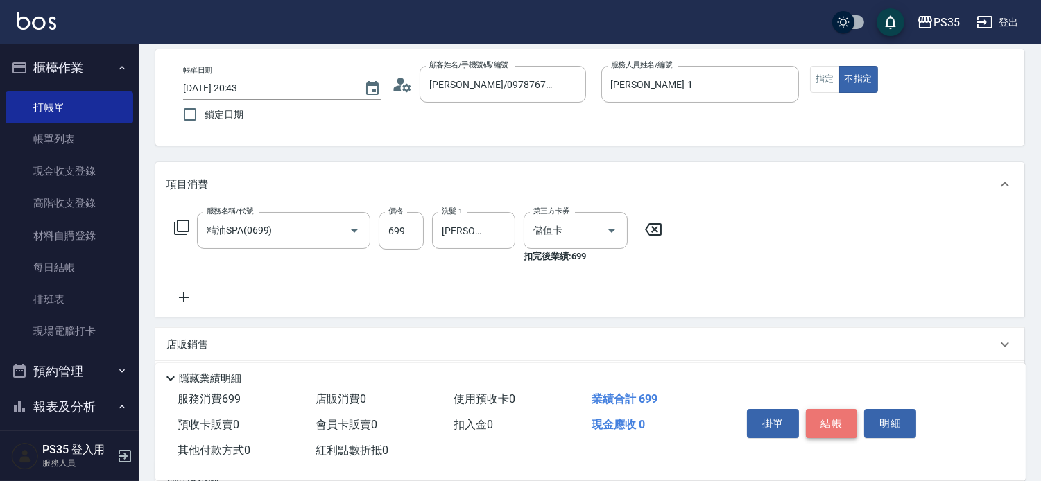
click at [820, 414] on button "結帳" at bounding box center [832, 423] width 52 height 29
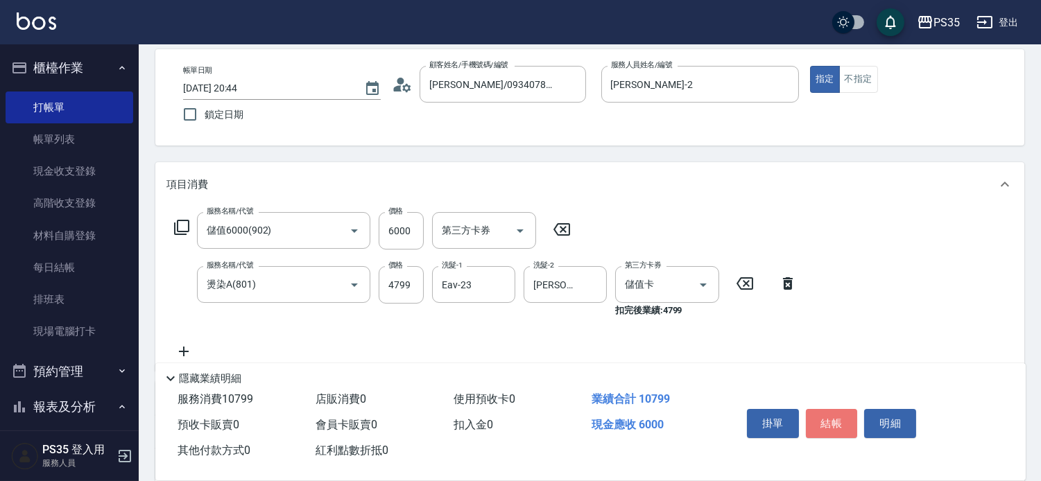
click at [835, 410] on button "結帳" at bounding box center [832, 423] width 52 height 29
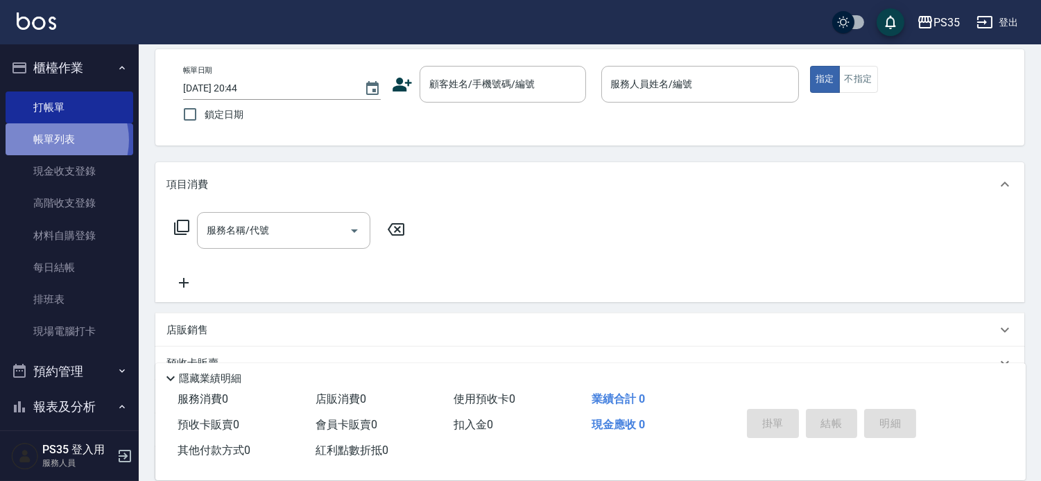
click at [58, 140] on link "帳單列表" at bounding box center [70, 139] width 128 height 32
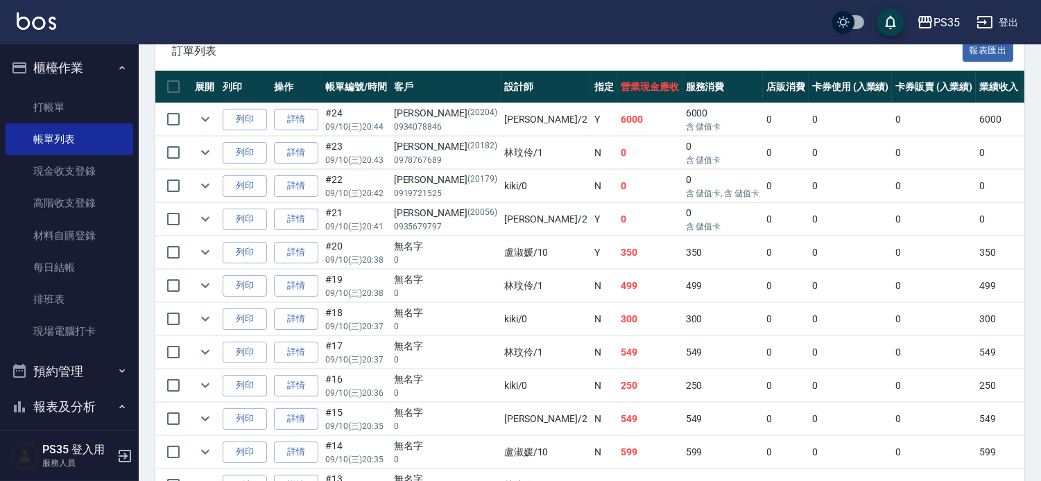
scroll to position [385, 0]
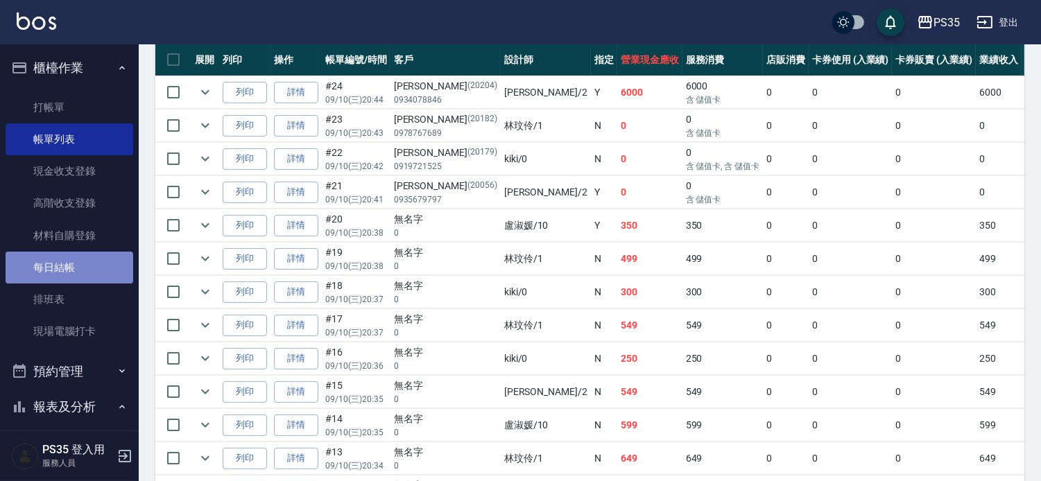
click at [73, 270] on link "每日結帳" at bounding box center [70, 268] width 128 height 32
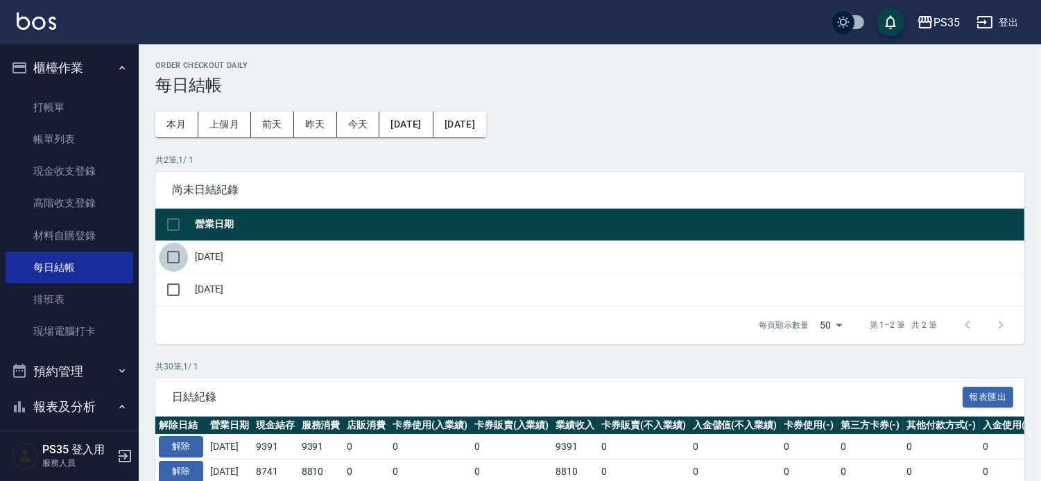
click at [177, 259] on input "checkbox" at bounding box center [173, 257] width 29 height 29
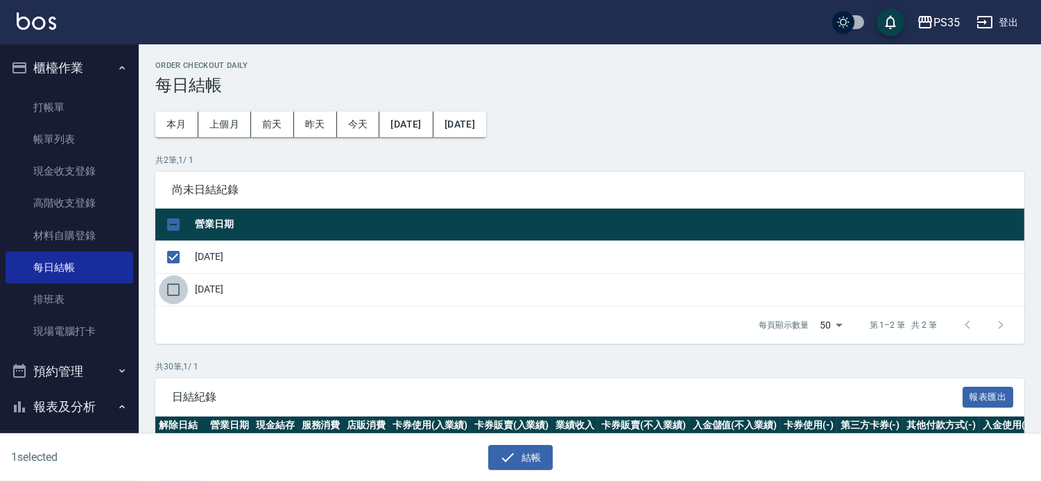
click at [171, 298] on input "checkbox" at bounding box center [173, 289] width 29 height 29
click at [541, 451] on button "結帳" at bounding box center [520, 458] width 64 height 26
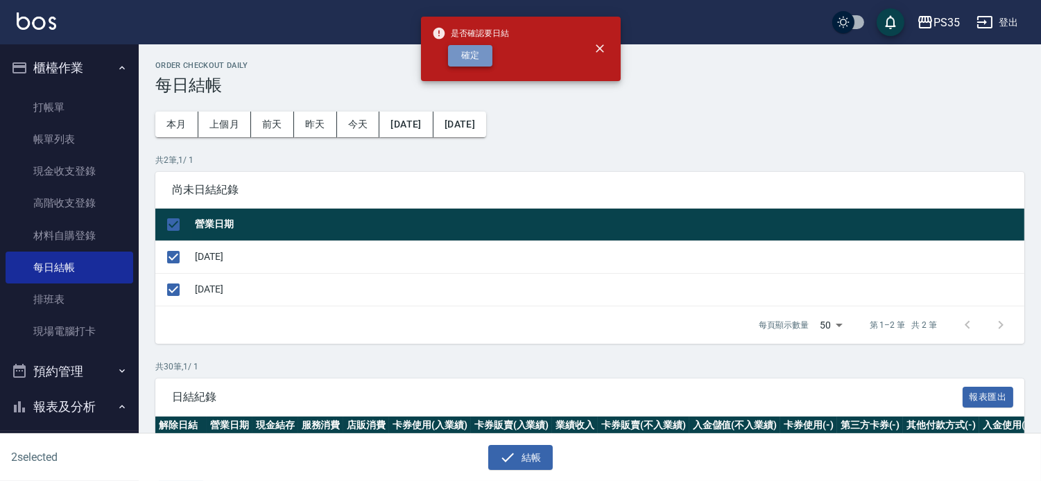
click at [460, 53] on button "確定" at bounding box center [470, 55] width 44 height 21
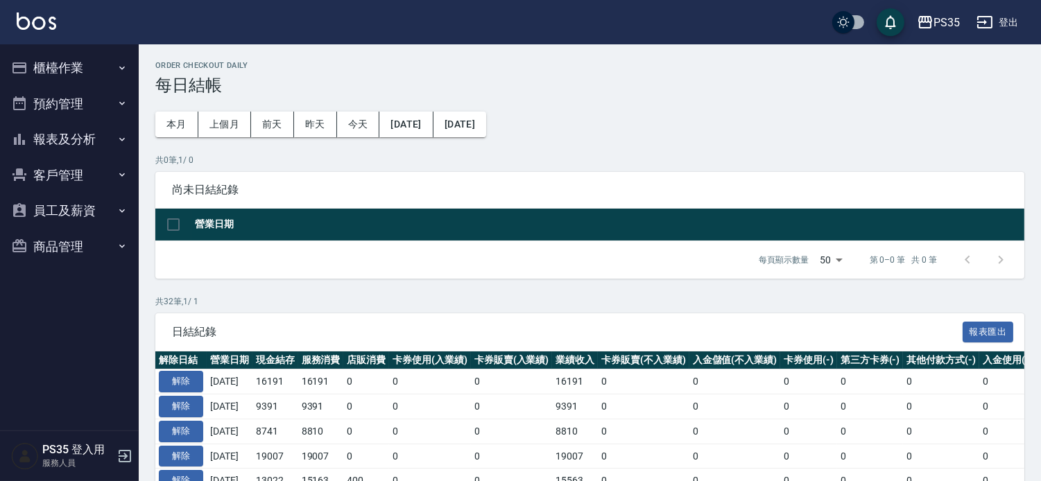
click at [53, 132] on button "報表及分析" at bounding box center [70, 139] width 128 height 36
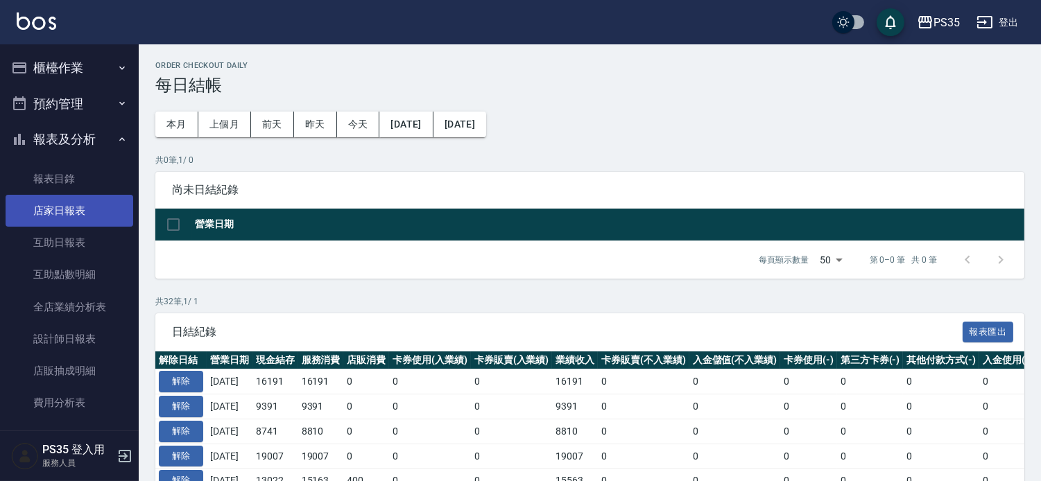
click at [53, 210] on link "店家日報表" at bounding box center [70, 211] width 128 height 32
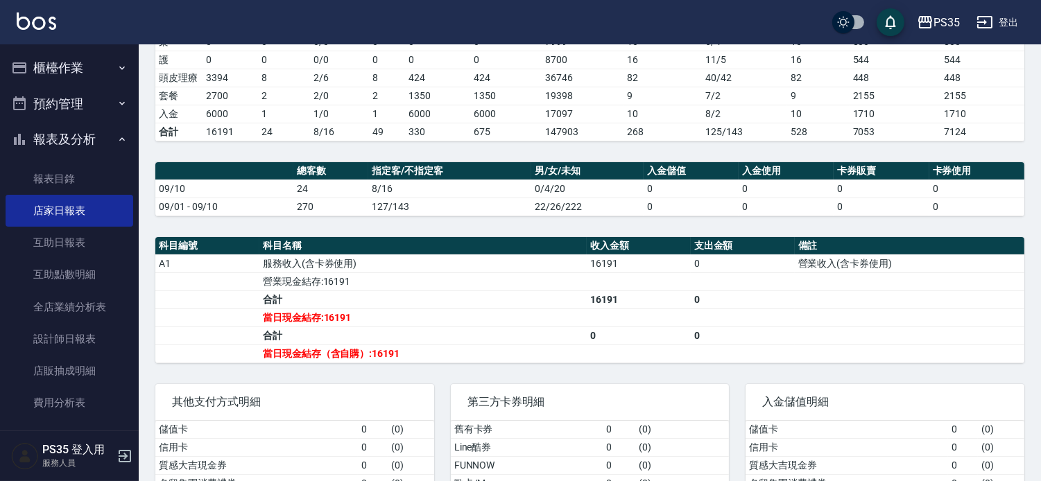
scroll to position [205, 0]
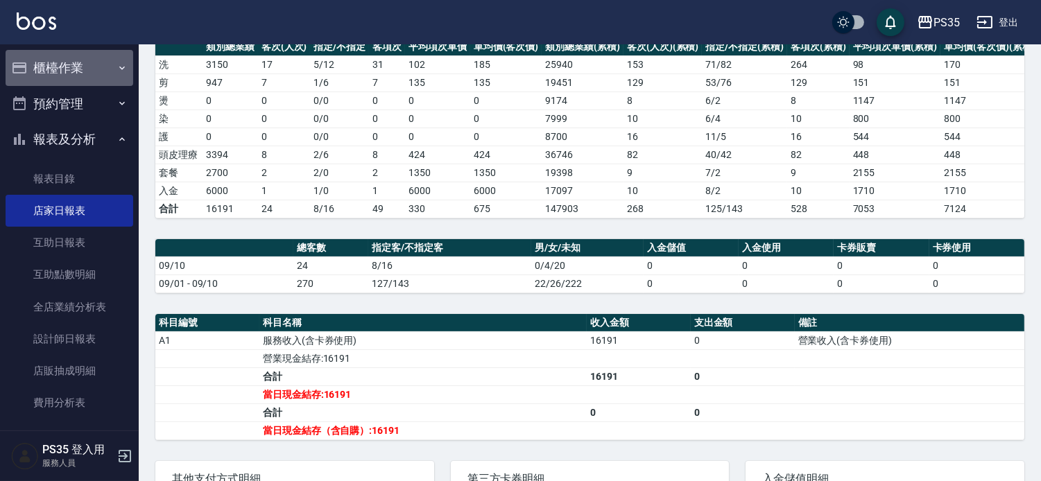
click at [84, 62] on button "櫃檯作業" at bounding box center [70, 68] width 128 height 36
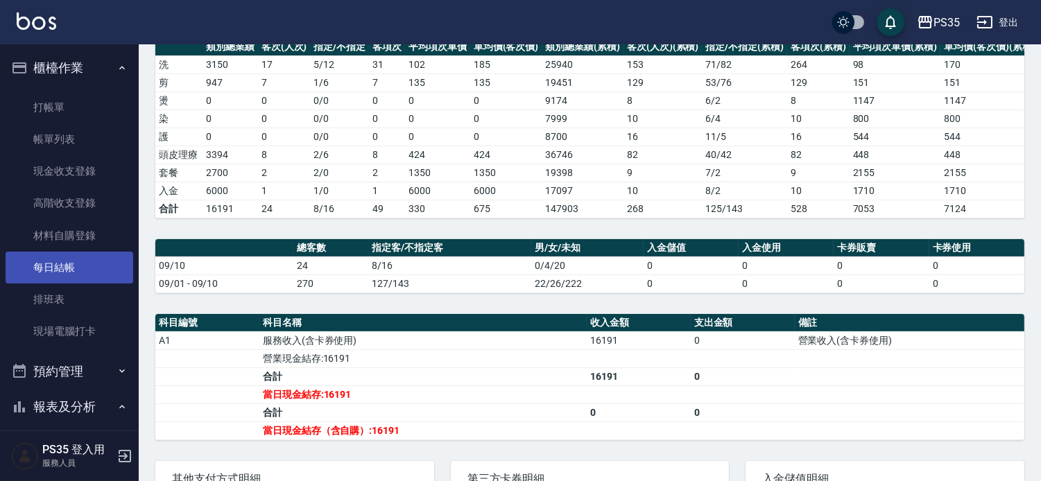
click at [63, 266] on link "每日結帳" at bounding box center [70, 268] width 128 height 32
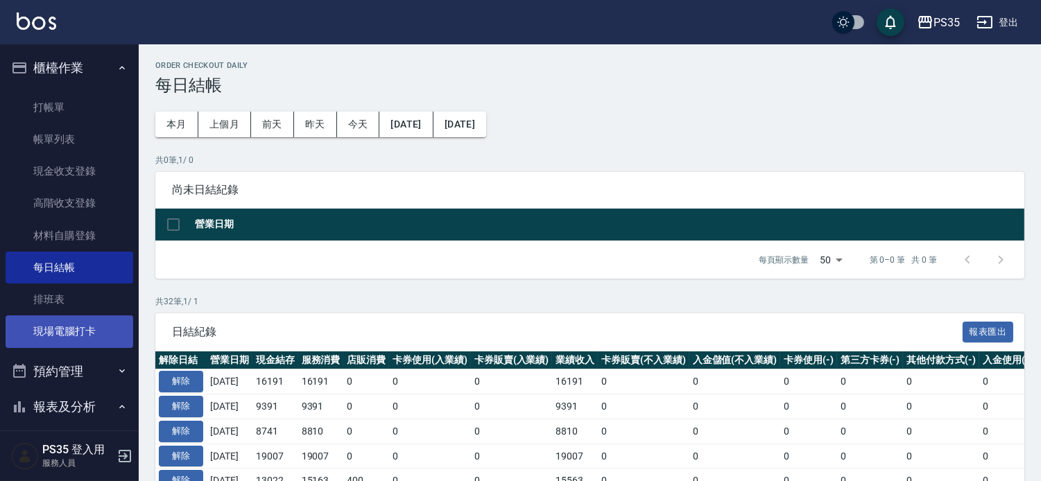
scroll to position [77, 0]
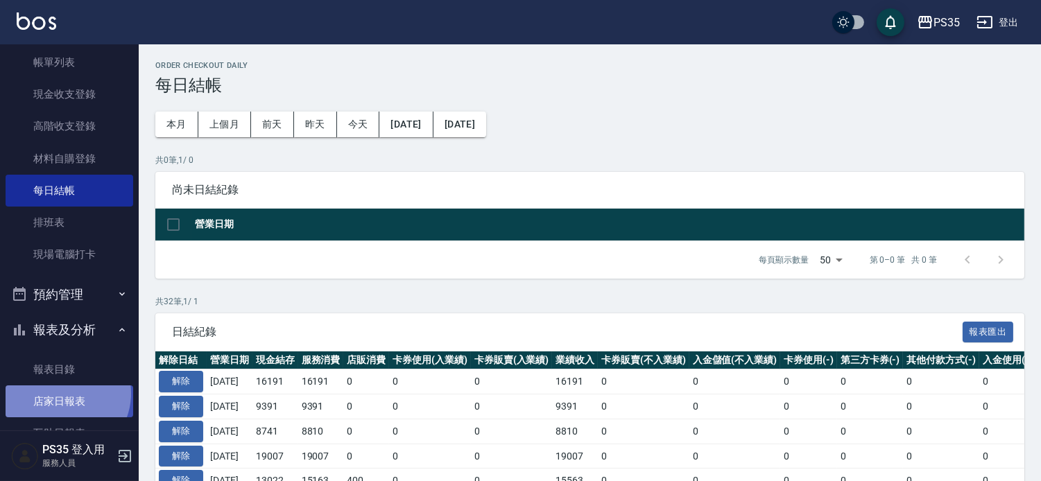
click at [62, 394] on link "店家日報表" at bounding box center [70, 402] width 128 height 32
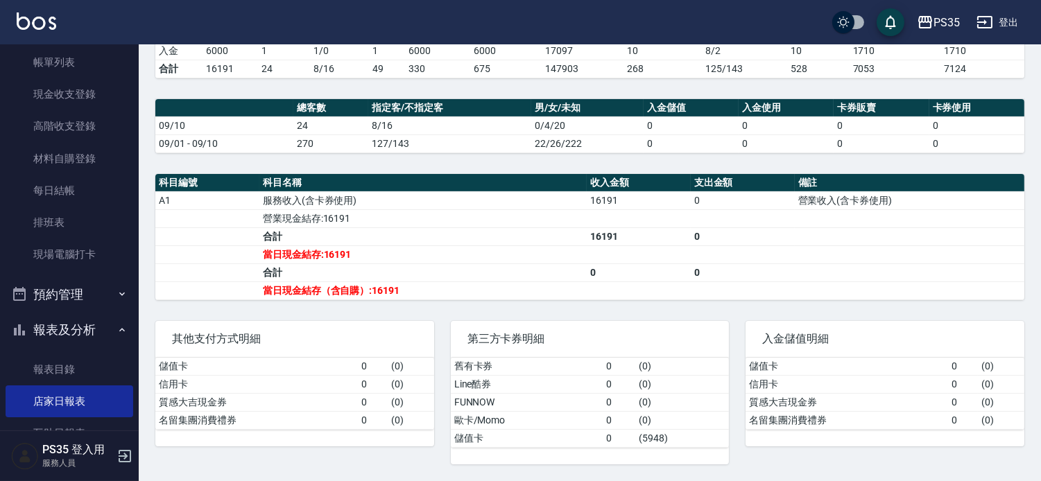
scroll to position [359, 0]
